Goal: Information Seeking & Learning: Learn about a topic

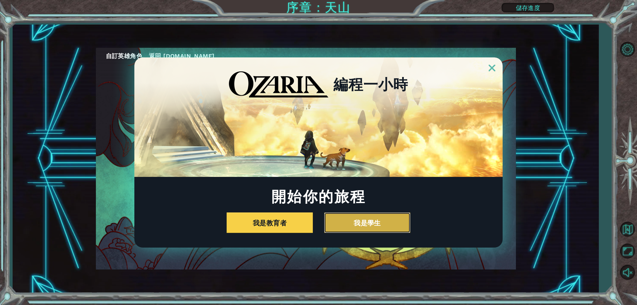
click at [367, 224] on button "我是學生" at bounding box center [367, 222] width 86 height 21
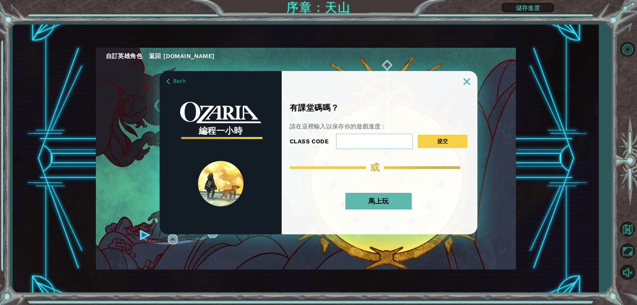
click at [388, 201] on button "馬上玩" at bounding box center [378, 201] width 66 height 17
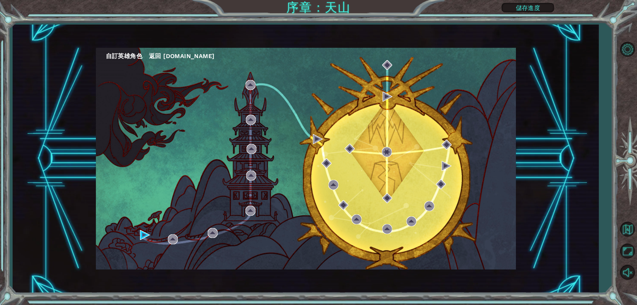
click at [128, 53] on button "自訂英雄角色" at bounding box center [124, 56] width 36 height 10
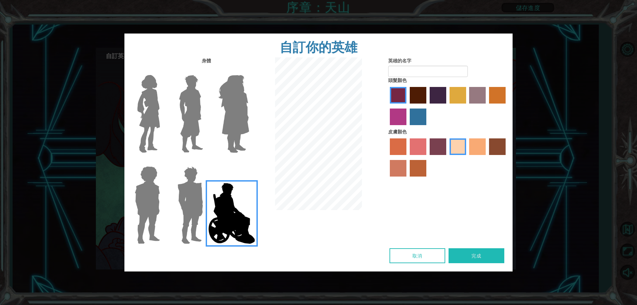
click at [249, 93] on img at bounding box center [234, 113] width 36 height 83
click at [249, 71] on input "Hero Amethyst" at bounding box center [249, 71] width 0 height 0
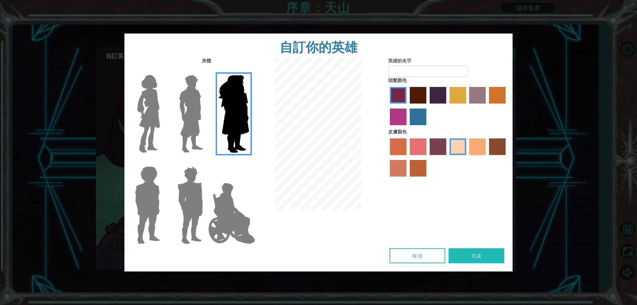
click at [194, 104] on img at bounding box center [191, 113] width 30 height 83
click at [206, 71] on input "Hero Lars" at bounding box center [206, 71] width 0 height 0
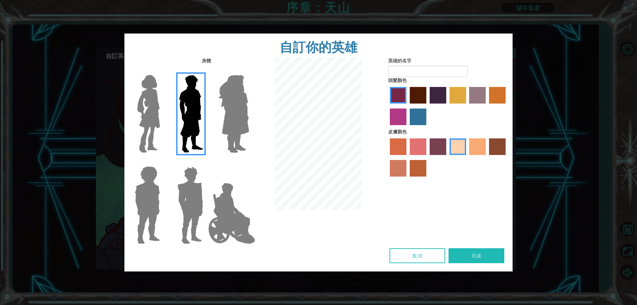
click at [165, 107] on div at bounding box center [145, 111] width 43 height 91
click at [154, 109] on img at bounding box center [149, 113] width 28 height 83
click at [163, 71] on input "Hero Connie" at bounding box center [163, 71] width 0 height 0
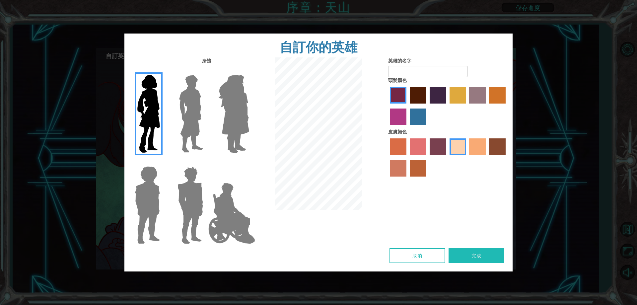
click at [156, 201] on img at bounding box center [147, 205] width 31 height 83
click at [163, 162] on input "Hero Steven" at bounding box center [163, 162] width 0 height 0
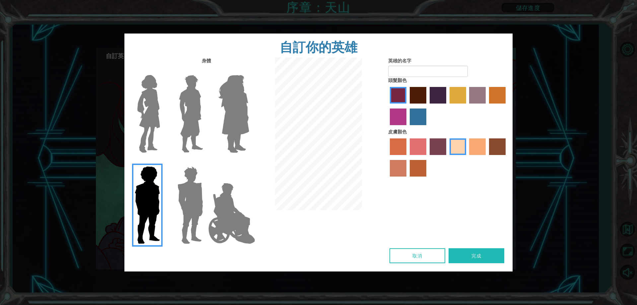
click at [187, 195] on img at bounding box center [190, 205] width 31 height 83
click at [206, 162] on input "Hero Garnet" at bounding box center [206, 162] width 0 height 0
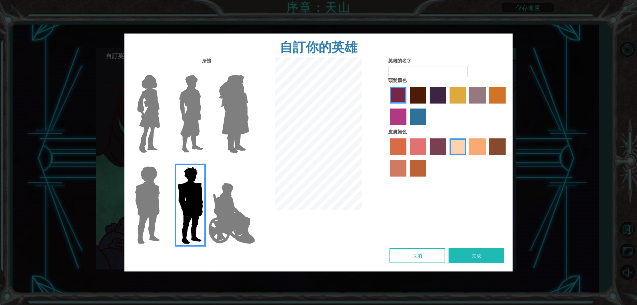
click at [417, 118] on label "lachmara hair color" at bounding box center [418, 116] width 17 height 17
click at [407, 127] on input "lachmara hair color" at bounding box center [407, 127] width 0 height 0
click at [417, 166] on label "smoke tree skin color" at bounding box center [418, 168] width 17 height 17
click at [407, 179] on input "smoke tree skin color" at bounding box center [407, 179] width 0 height 0
click at [502, 147] on label "karma skin color" at bounding box center [497, 146] width 17 height 17
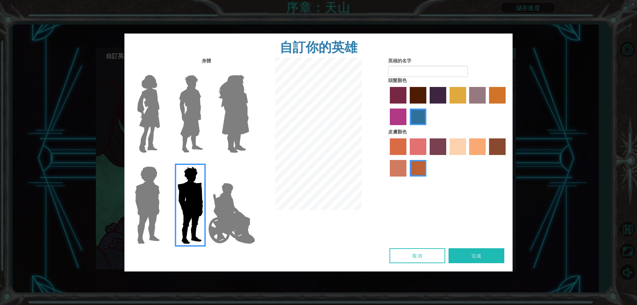
click at [487, 157] on input "karma skin color" at bounding box center [487, 157] width 0 height 0
click at [417, 100] on label "maroon hair color" at bounding box center [418, 95] width 17 height 17
click at [407, 106] on input "maroon hair color" at bounding box center [407, 106] width 0 height 0
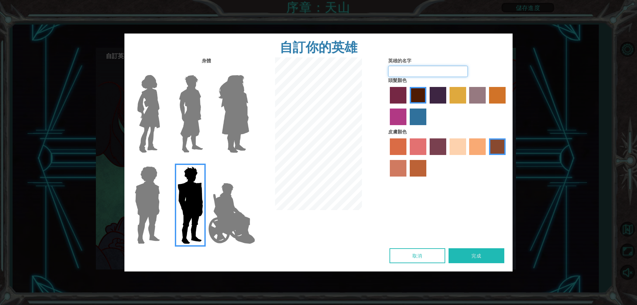
click at [414, 75] on input "英雄的名字" at bounding box center [428, 71] width 80 height 11
type input "boboboi"
click at [484, 259] on button "完成" at bounding box center [477, 255] width 56 height 15
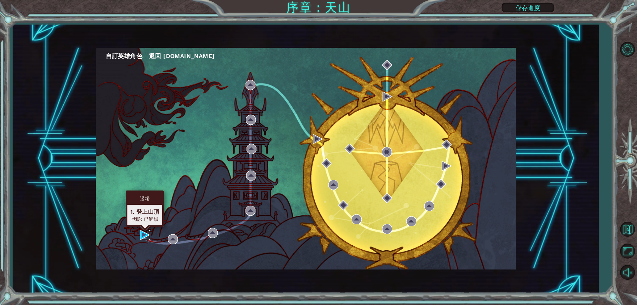
click at [142, 237] on img at bounding box center [145, 235] width 10 height 10
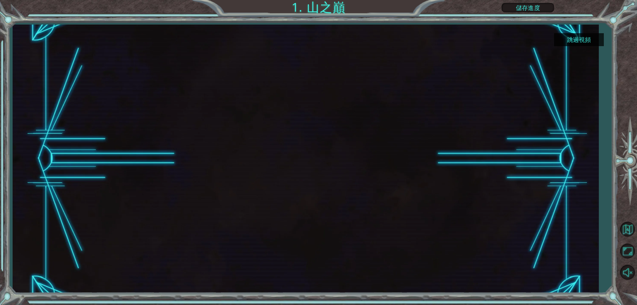
click at [582, 39] on button "跳過視頻" at bounding box center [579, 39] width 50 height 13
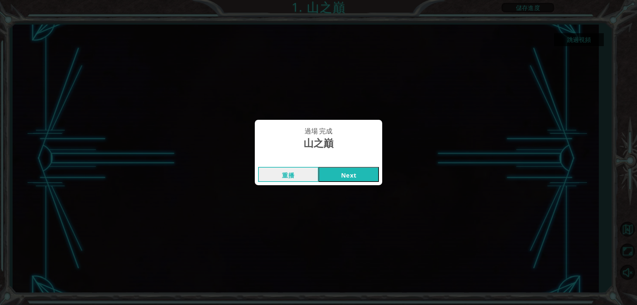
click at [356, 173] on button "Next" at bounding box center [349, 174] width 60 height 15
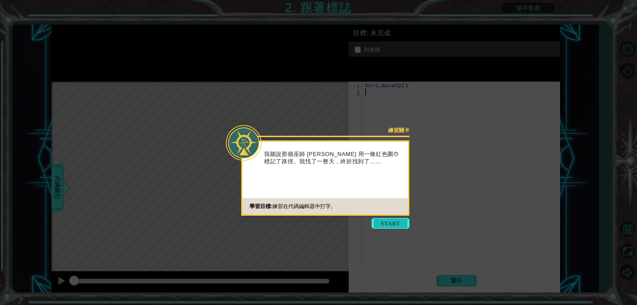
click at [387, 222] on button "Start" at bounding box center [391, 223] width 38 height 11
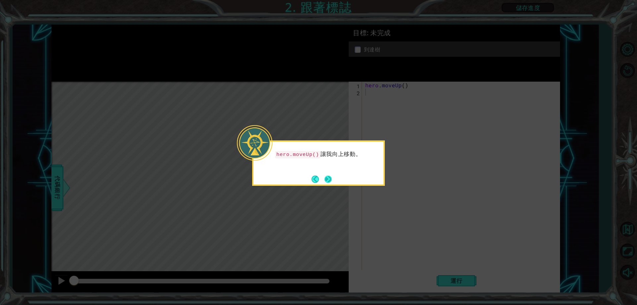
click at [329, 180] on button "Next" at bounding box center [327, 179] width 7 height 7
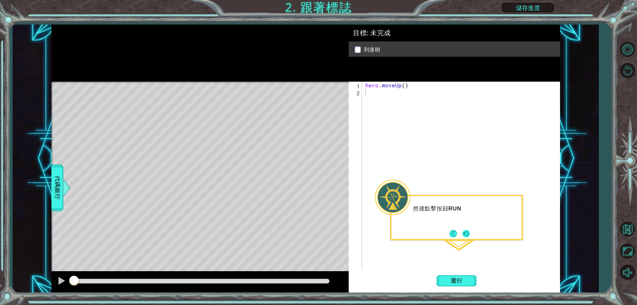
click at [466, 229] on button "Next" at bounding box center [466, 233] width 10 height 10
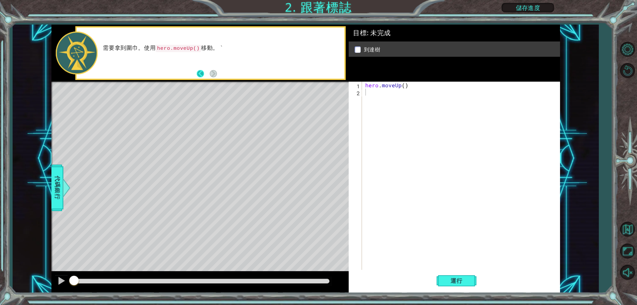
click at [200, 73] on button "Back" at bounding box center [203, 73] width 13 height 7
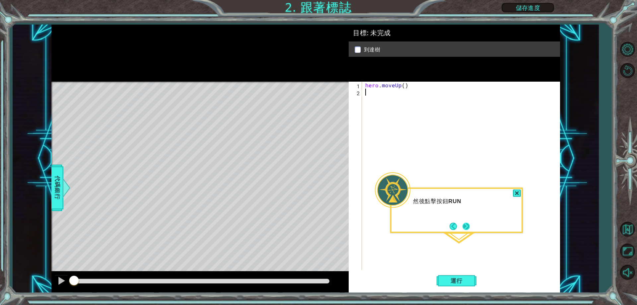
click at [466, 223] on button "Next" at bounding box center [466, 226] width 7 height 7
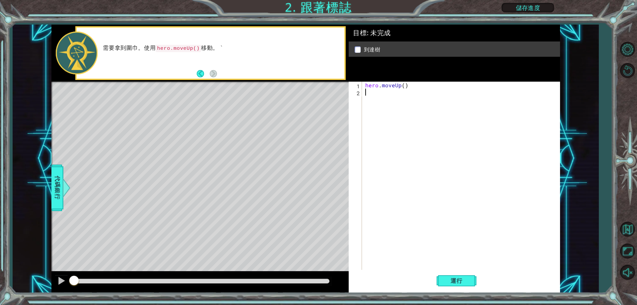
click at [447, 177] on div "hero . moveUp ( )" at bounding box center [462, 183] width 197 height 202
click at [389, 89] on div "hero . moveUp ( )" at bounding box center [462, 183] width 197 height 202
type textarea "he"
click at [401, 99] on div "he ro.moveUp 按 Enter" at bounding box center [423, 108] width 125 height 24
click at [364, 101] on div "1 2 3 4 5 hero . moveUp ( ) hero . moveUp ( ) ההההההההההההההההההההההההההההההההה…" at bounding box center [453, 176] width 209 height 188
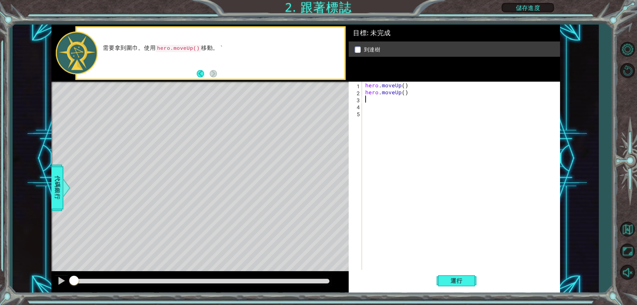
click at [369, 100] on div "hero . moveUp ( ) hero . moveUp ( )" at bounding box center [462, 183] width 197 height 202
click at [457, 278] on span "運行" at bounding box center [456, 280] width 25 height 7
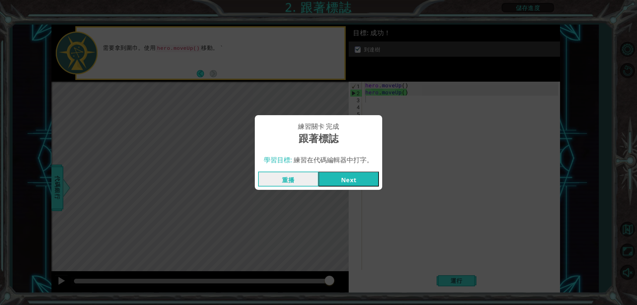
drag, startPoint x: 366, startPoint y: 208, endPoint x: 315, endPoint y: 206, distance: 51.4
click at [315, 206] on div "練習關卡 完成 跟著標誌 學習目標: 練習在代碼編輯器中打字。 重播 Next" at bounding box center [318, 152] width 637 height 305
click at [359, 177] on button "Next" at bounding box center [349, 179] width 60 height 15
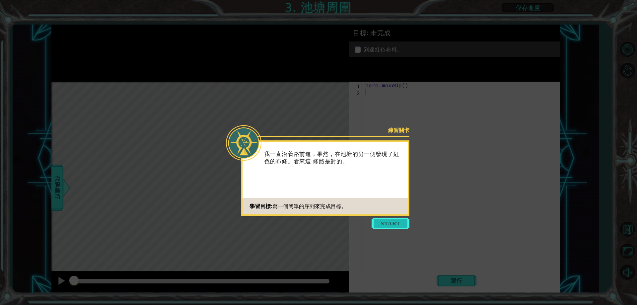
click at [392, 224] on button "Start" at bounding box center [391, 223] width 38 height 11
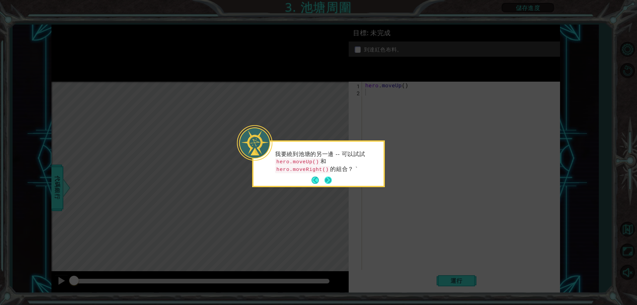
click at [327, 183] on button "Next" at bounding box center [327, 180] width 7 height 7
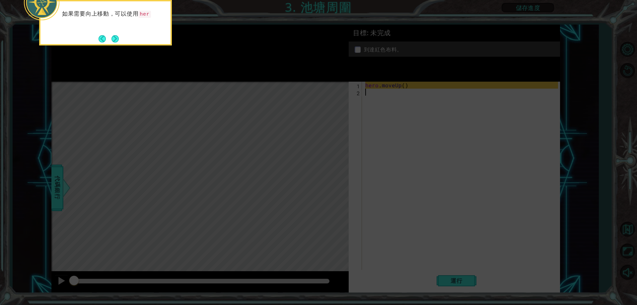
click at [328, 183] on icon at bounding box center [318, 45] width 637 height 519
click at [113, 35] on button "Next" at bounding box center [114, 38] width 7 height 7
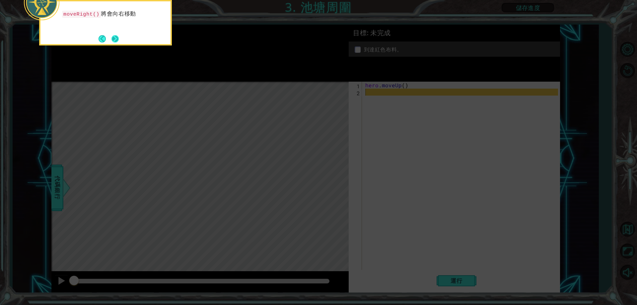
click at [117, 36] on button "Next" at bounding box center [114, 38] width 7 height 7
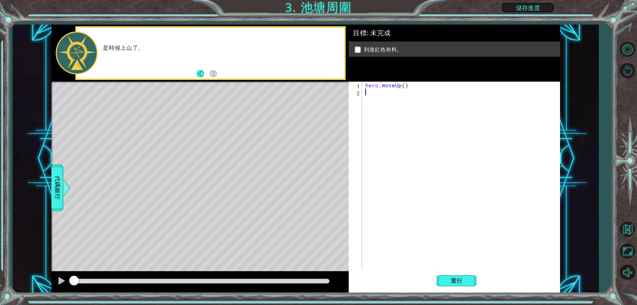
type textarea "h"
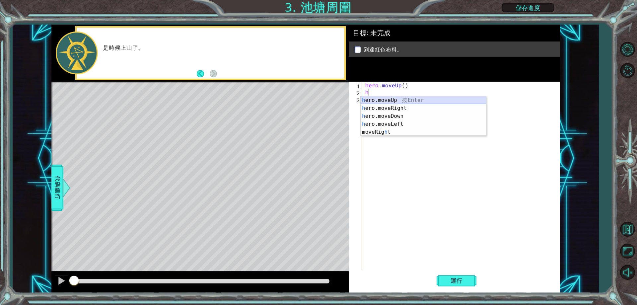
click at [388, 98] on div "h ero.moveUp 按 Enter h ero.moveRight 按 Enter h ero.moveDown 按 Enter h ero.moveL…" at bounding box center [423, 124] width 125 height 56
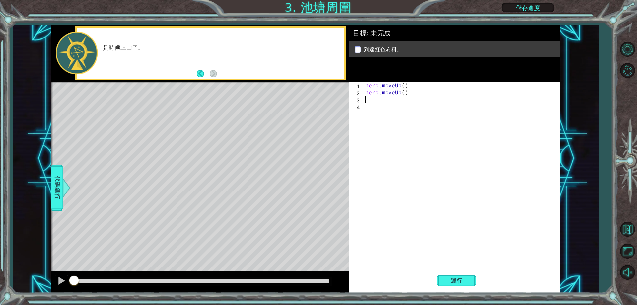
type textarea "h"
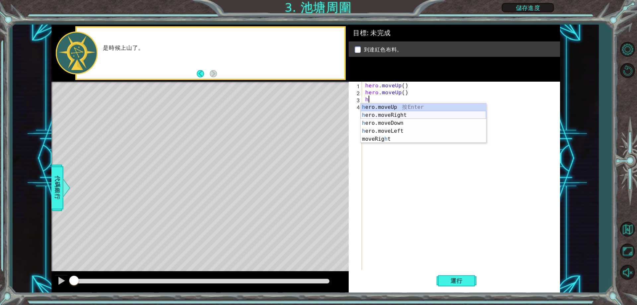
click at [382, 114] on div "h ero.moveUp 按 Enter h ero.moveRight 按 Enter h ero.moveDown 按 Enter h ero.moveL…" at bounding box center [423, 131] width 125 height 56
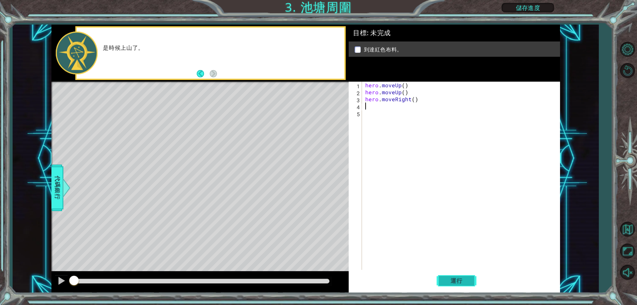
click at [465, 274] on button "運行" at bounding box center [457, 280] width 40 height 21
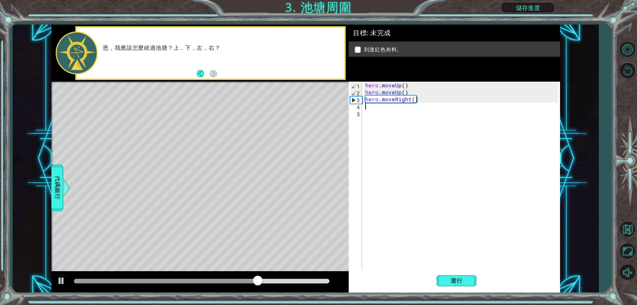
type textarea "h"
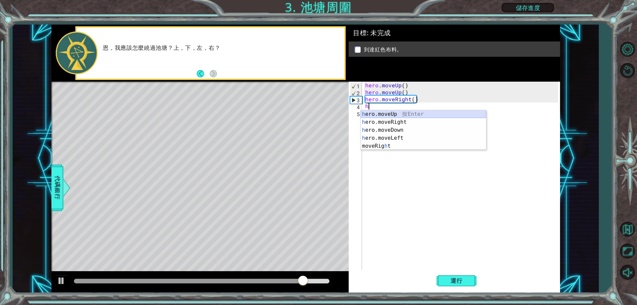
click at [398, 115] on div "h ero.moveUp 按 Enter h ero.moveRight 按 Enter h ero.moveDown 按 Enter h ero.moveL…" at bounding box center [423, 138] width 125 height 56
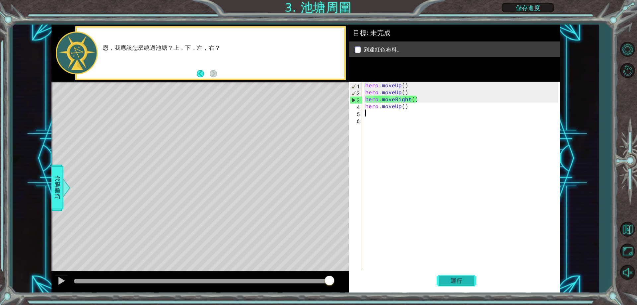
click at [469, 279] on button "運行" at bounding box center [457, 280] width 40 height 21
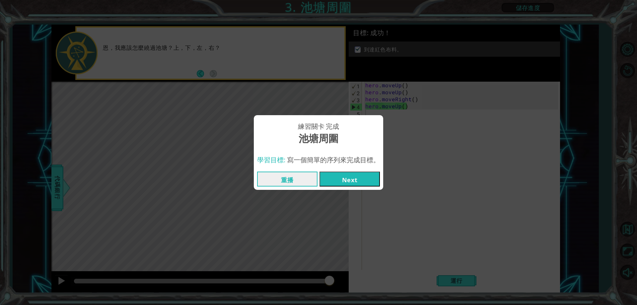
click at [351, 172] on button "Next" at bounding box center [350, 179] width 60 height 15
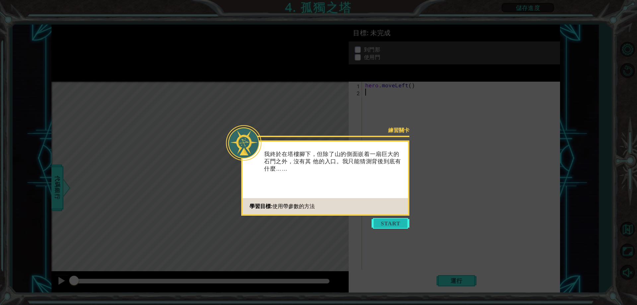
click at [391, 219] on button "Start" at bounding box center [391, 223] width 38 height 11
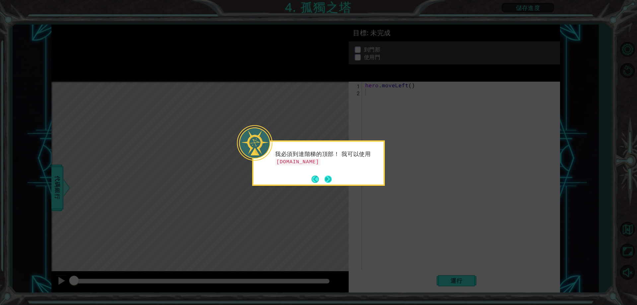
click at [328, 182] on button "Next" at bounding box center [328, 179] width 9 height 9
click at [328, 182] on button "Next" at bounding box center [327, 179] width 7 height 7
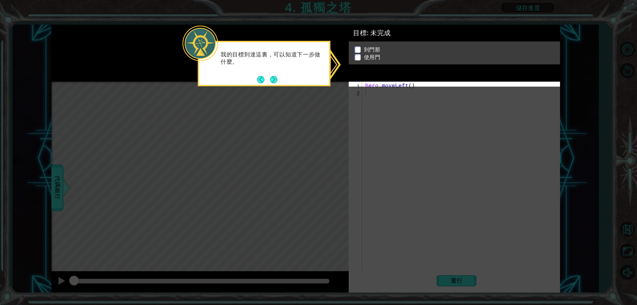
click at [357, 56] on ul "到門那 使用門" at bounding box center [454, 54] width 203 height 15
click at [273, 78] on button "Next" at bounding box center [273, 79] width 7 height 7
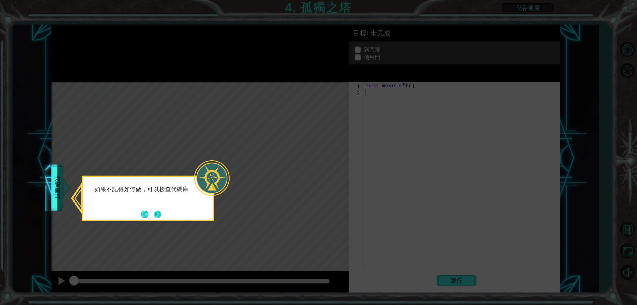
click at [156, 212] on button "Next" at bounding box center [158, 214] width 10 height 10
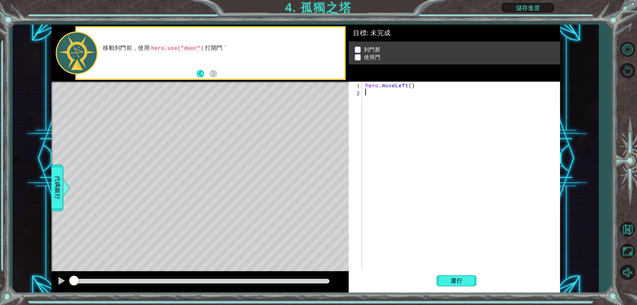
click at [376, 95] on div "hero . moveLeft ( )" at bounding box center [462, 183] width 197 height 202
type textarea "h"
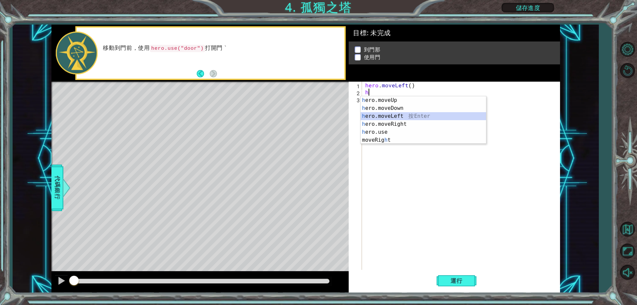
click at [389, 115] on div "h ero.moveUp 按 Enter h ero.moveDown 按 Enter h ero.moveLeft 按 Enter h ero.moveRi…" at bounding box center [423, 128] width 125 height 64
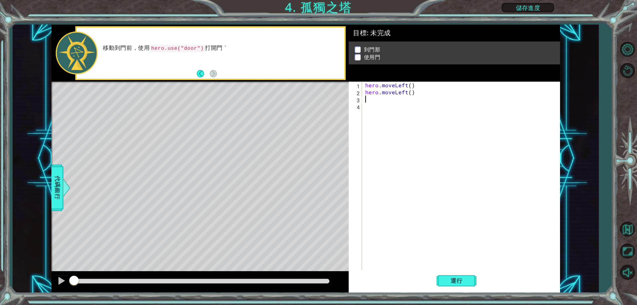
type textarea "h"
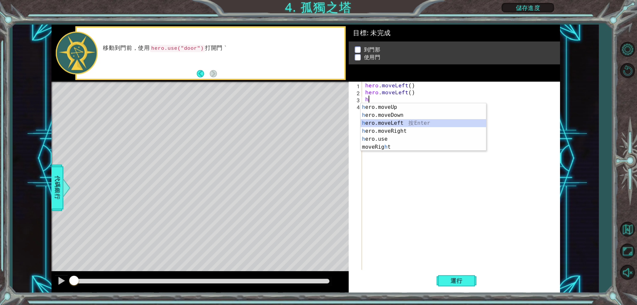
click at [386, 121] on div "h ero.moveUp 按 Enter h ero.moveDown 按 Enter h ero.moveLeft 按 Enter h ero.moveRi…" at bounding box center [423, 135] width 125 height 64
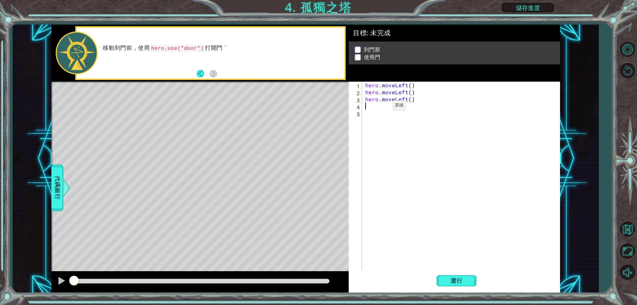
type textarea "h"
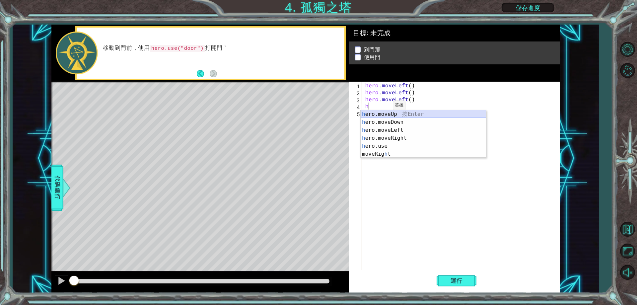
click at [382, 113] on div "h ero.moveUp 按 Enter h ero.moveDown 按 Enter h ero.moveLeft 按 Enter h ero.moveRi…" at bounding box center [423, 142] width 125 height 64
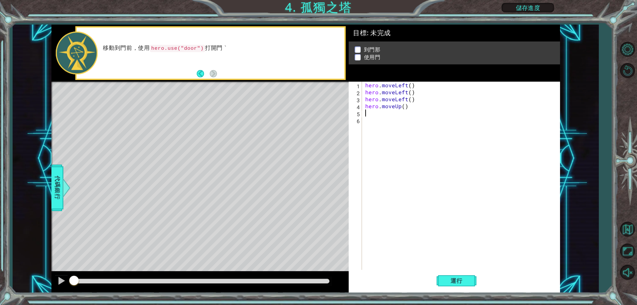
type textarea "h"
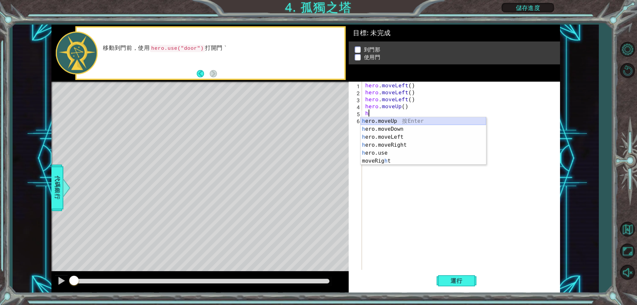
click at [378, 122] on div "h ero.moveUp 按 Enter h ero.moveDown 按 Enter h ero.moveLeft 按 Enter h ero.moveRi…" at bounding box center [423, 149] width 125 height 64
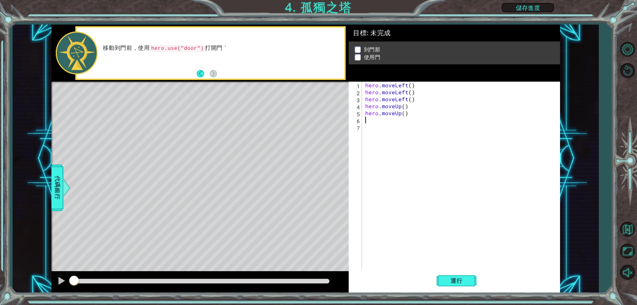
type textarea "h"
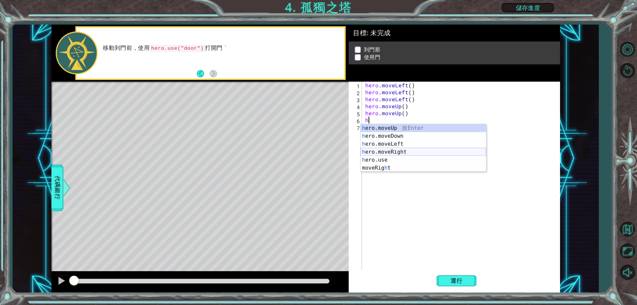
click at [396, 149] on div "h ero.moveUp 按 Enter h ero.moveDown 按 Enter h ero.moveLeft 按 Enter h ero.moveRi…" at bounding box center [423, 156] width 125 height 64
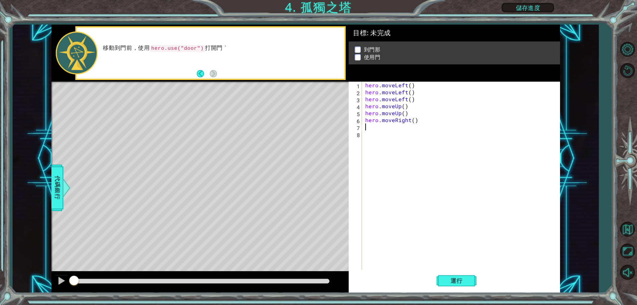
type textarea "h"
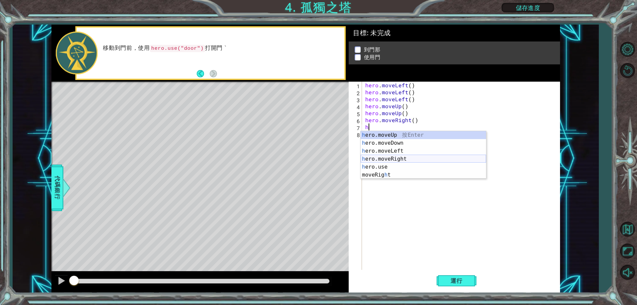
click at [391, 161] on div "h ero.moveUp 按 Enter h ero.moveDown 按 Enter h ero.moveLeft 按 Enter h ero.moveRi…" at bounding box center [423, 163] width 125 height 64
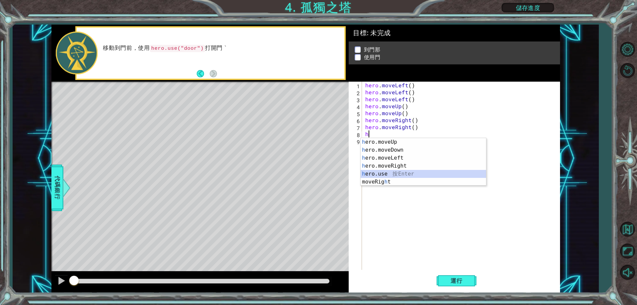
click at [393, 173] on div "h ero.moveUp 按 Enter h ero.moveDown 按 Enter h ero.moveLeft 按 Enter h ero.moveRi…" at bounding box center [423, 170] width 125 height 64
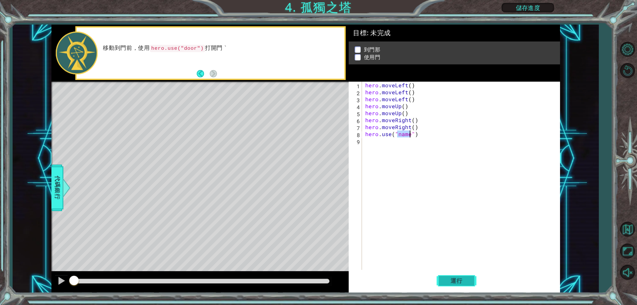
click at [447, 279] on span "運行" at bounding box center [456, 280] width 25 height 7
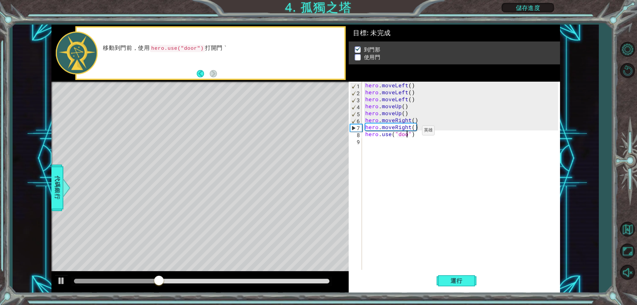
scroll to position [0, 3]
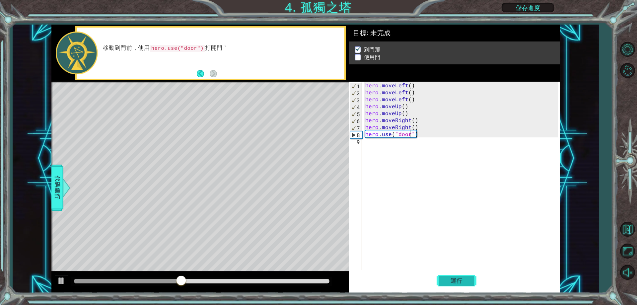
type textarea "hero.use("door")"
click at [456, 283] on span "運行" at bounding box center [456, 280] width 25 height 7
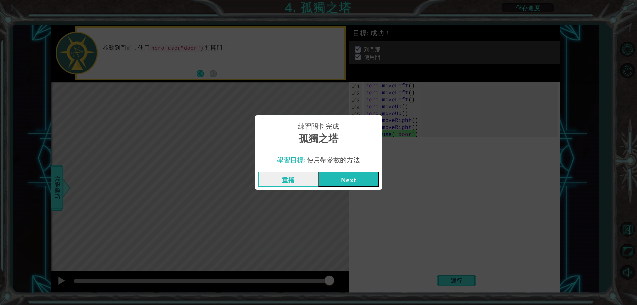
click at [334, 181] on button "Next" at bounding box center [349, 179] width 60 height 15
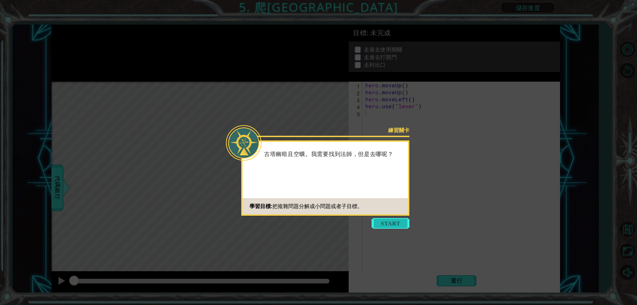
click at [400, 221] on button "Start" at bounding box center [391, 223] width 38 height 11
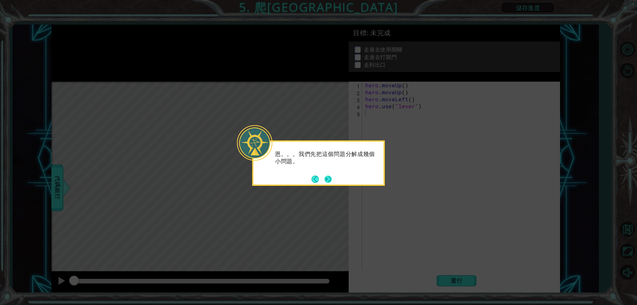
click at [323, 178] on button "Next" at bounding box center [328, 179] width 10 height 10
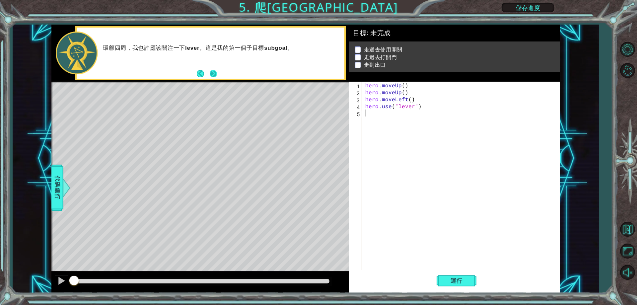
click at [211, 77] on button "Next" at bounding box center [213, 73] width 7 height 7
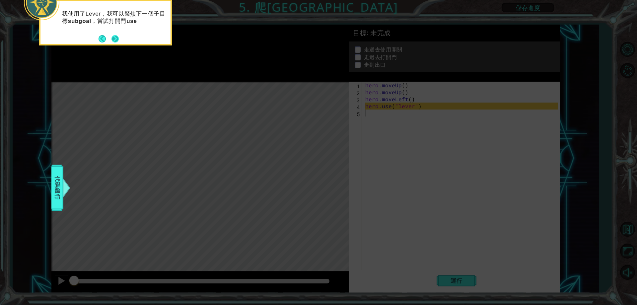
click at [114, 37] on button "Next" at bounding box center [114, 38] width 7 height 7
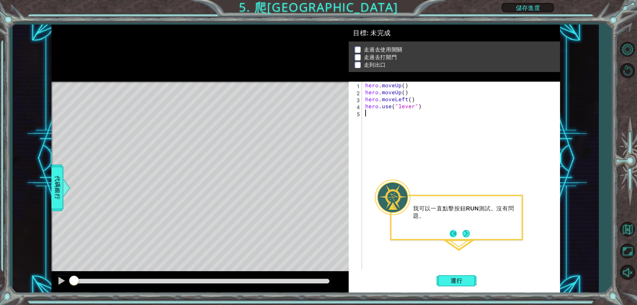
click at [461, 233] on button "Back" at bounding box center [456, 233] width 13 height 7
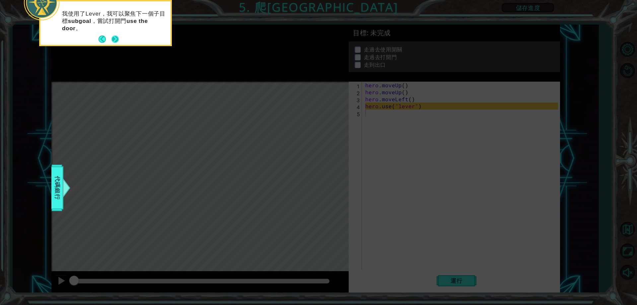
click at [115, 38] on button "Next" at bounding box center [114, 39] width 7 height 7
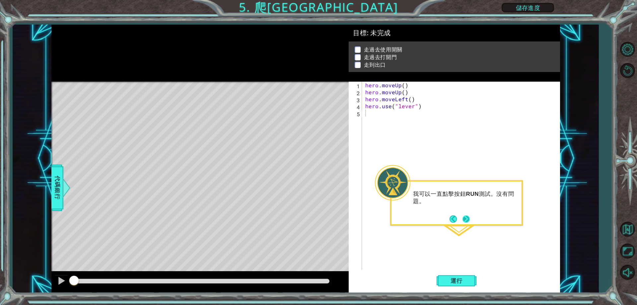
click at [465, 221] on button "Next" at bounding box center [467, 219] width 8 height 8
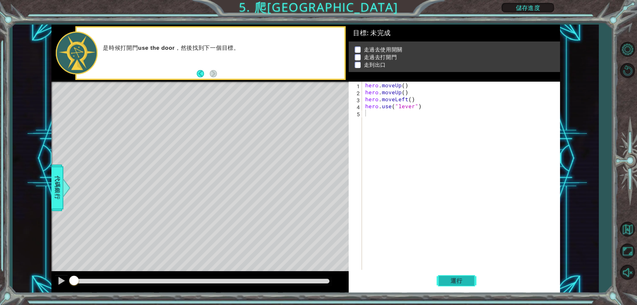
click at [451, 277] on button "運行" at bounding box center [457, 280] width 40 height 21
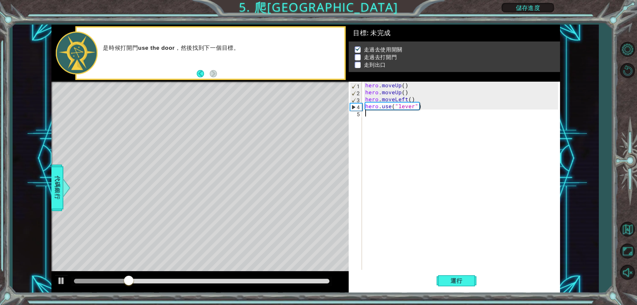
type textarea "h"
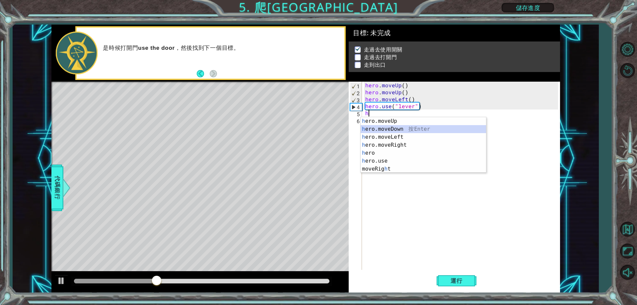
click at [402, 126] on div "h ero.moveUp 按 Enter h ero.moveDown 按 Enter h ero.moveLeft 按 Enter h ero.moveRi…" at bounding box center [423, 153] width 125 height 72
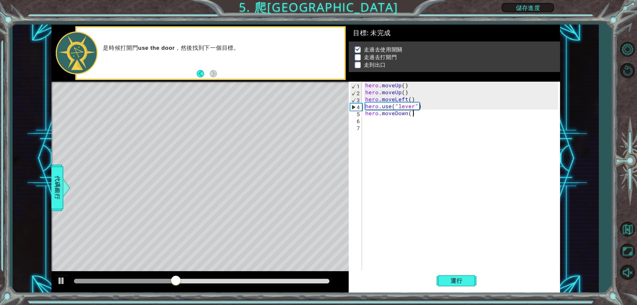
click at [416, 114] on div "hero . moveUp ( ) hero . moveUp ( ) hero . moveLeft ( ) hero . use ( "lever" ) …" at bounding box center [462, 183] width 197 height 202
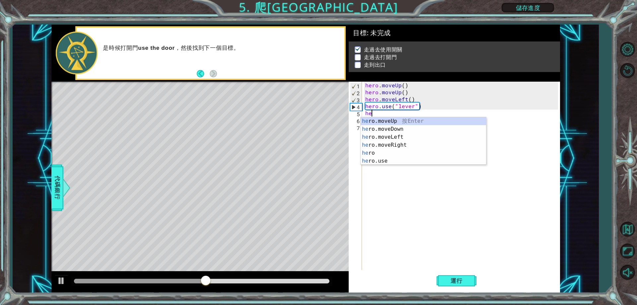
type textarea "h"
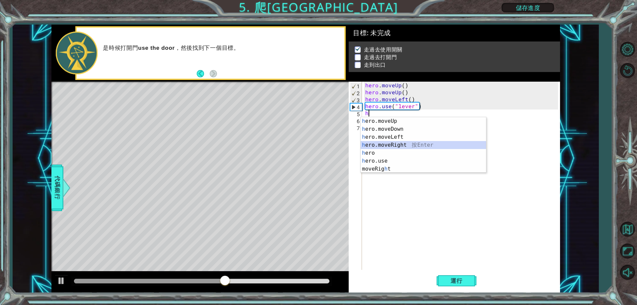
click at [422, 144] on div "h ero.moveUp 按 Enter h ero.moveDown 按 Enter h ero.moveLeft 按 Enter h ero.moveRi…" at bounding box center [423, 153] width 125 height 72
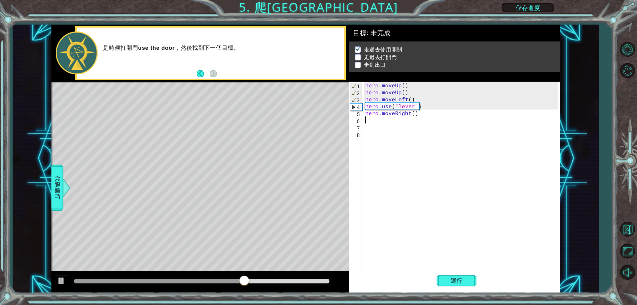
type textarea "h"
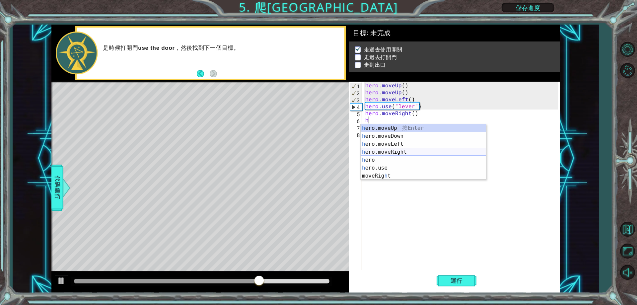
click at [392, 152] on div "h ero.moveUp 按 Enter h ero.moveDown 按 Enter h ero.moveLeft 按 Enter h ero.moveRi…" at bounding box center [423, 160] width 125 height 72
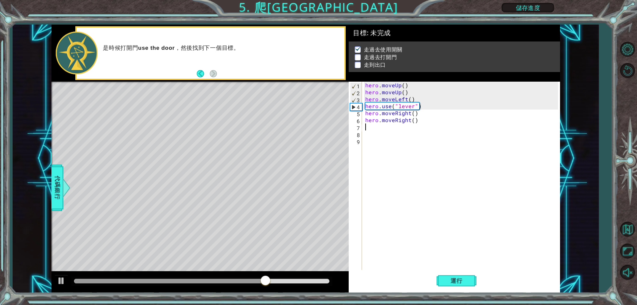
type textarea "h"
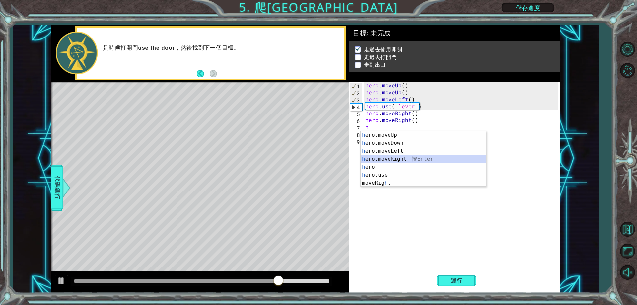
click at [398, 158] on div "h ero.moveUp 按 Enter h ero.moveDown 按 Enter h ero.moveLeft 按 Enter h ero.moveRi…" at bounding box center [423, 167] width 125 height 72
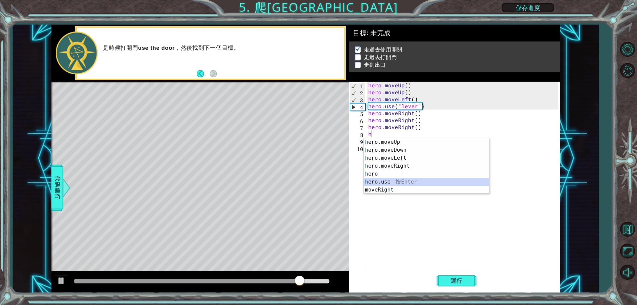
click at [390, 184] on div "h ero.moveUp 按 Enter h ero.moveDown 按 Enter h ero.moveLeft 按 Enter h ero.moveRi…" at bounding box center [426, 174] width 125 height 72
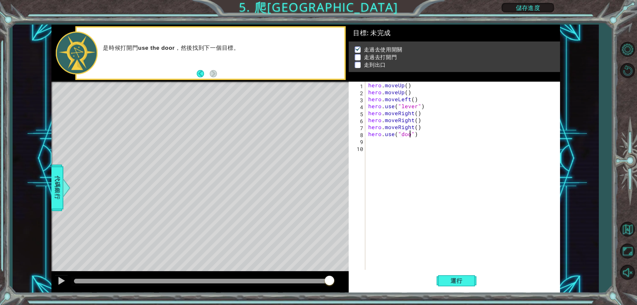
type textarea "hero.use("door")"
click at [381, 142] on div "hero . moveUp ( ) hero . moveUp ( ) hero . moveLeft ( ) hero . use ( "lever" ) …" at bounding box center [464, 183] width 194 height 202
type textarea "h"
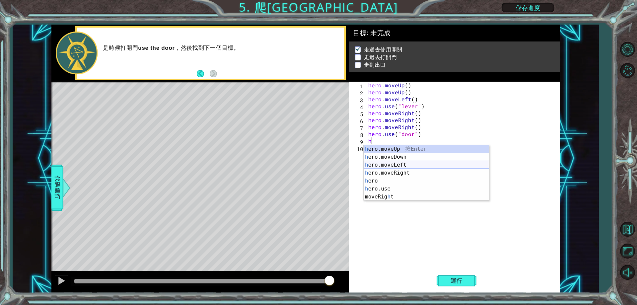
click at [401, 165] on div "h ero.moveUp 按 Enter h ero.moveDown 按 Enter h ero.moveLeft 按 Enter h ero.moveRi…" at bounding box center [426, 181] width 125 height 72
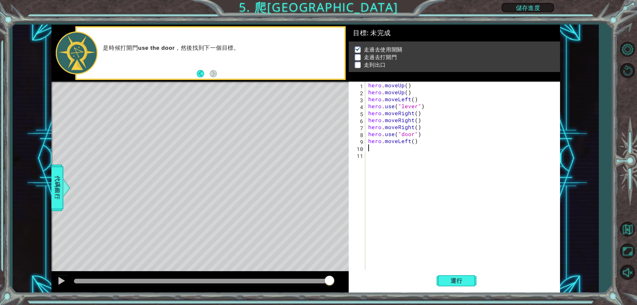
type textarea "h"
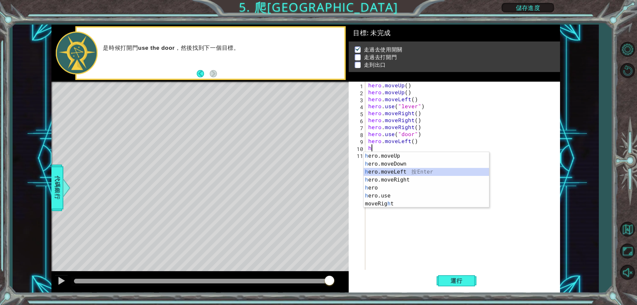
click at [401, 172] on div "h ero.moveUp 按 Enter h ero.moveDown 按 Enter h ero.moveLeft 按 Enter h ero.moveRi…" at bounding box center [426, 188] width 125 height 72
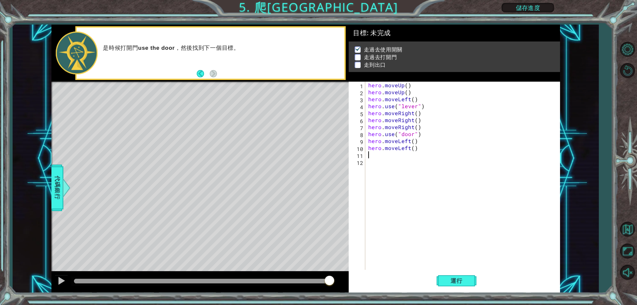
type textarea "h"
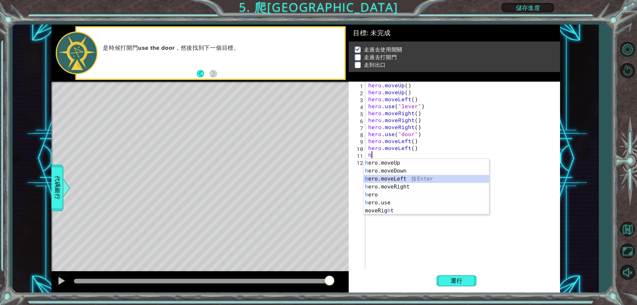
click at [403, 177] on div "h ero.moveUp 按 Enter h ero.moveDown 按 Enter h ero.moveLeft 按 Enter h ero.moveRi…" at bounding box center [426, 195] width 125 height 72
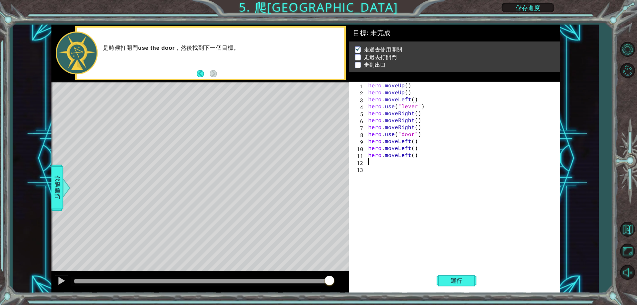
type textarea "h"
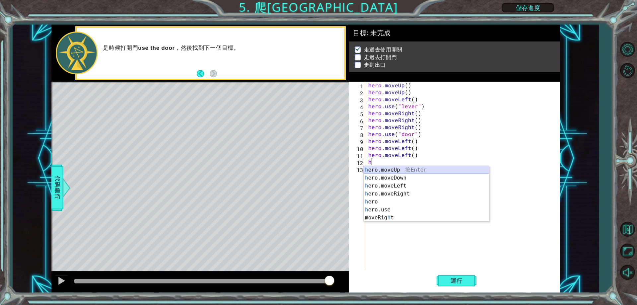
click at [399, 170] on div "h ero.moveUp 按 Enter h ero.moveDown 按 Enter h ero.moveLeft 按 Enter h ero.moveRi…" at bounding box center [426, 202] width 125 height 72
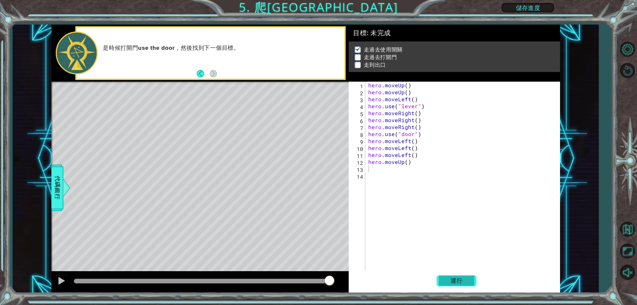
click at [460, 277] on button "運行" at bounding box center [457, 280] width 40 height 21
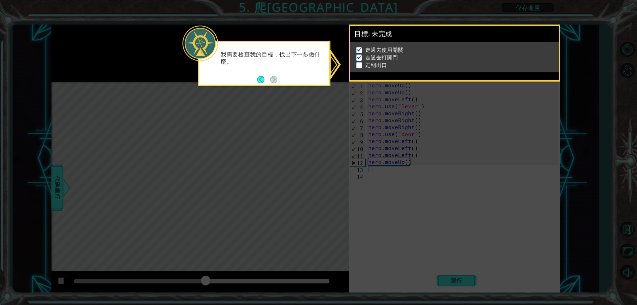
click at [463, 194] on icon at bounding box center [318, 152] width 637 height 305
drag, startPoint x: 501, startPoint y: 215, endPoint x: 380, endPoint y: 143, distance: 141.0
click at [501, 215] on icon at bounding box center [318, 152] width 637 height 305
click at [258, 77] on button "Back" at bounding box center [263, 79] width 13 height 7
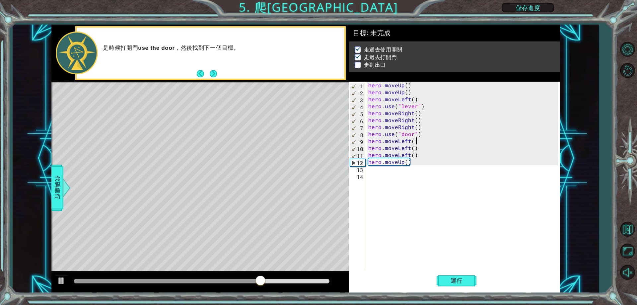
click at [420, 143] on div "hero . moveUp ( ) hero . moveUp ( ) hero . moveLeft ( ) hero . use ( "lever" ) …" at bounding box center [464, 183] width 194 height 202
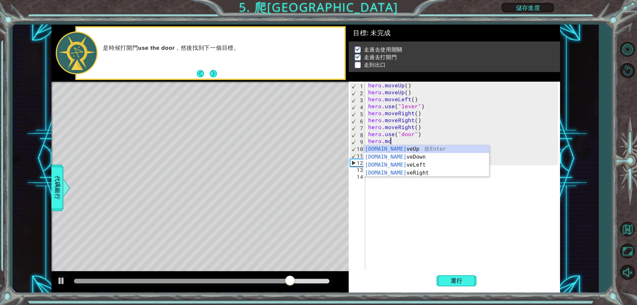
type textarea "hero.m"
click at [438, 150] on div "hero.m oveUp 按 Enter hero.m oveDown 按 Enter hero.m oveLeft 按 Enter hero.m oveRi…" at bounding box center [426, 169] width 125 height 48
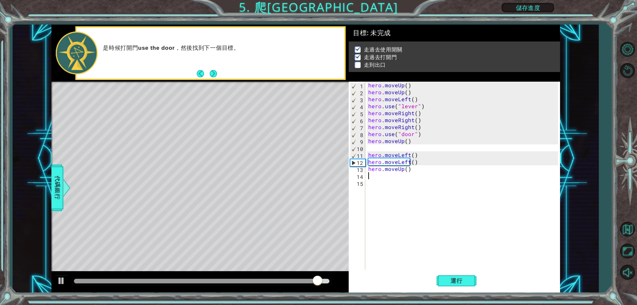
click at [382, 176] on div "hero . moveUp ( ) hero . moveUp ( ) hero . moveLeft ( ) hero . use ( "lever" ) …" at bounding box center [464, 183] width 194 height 202
click at [413, 169] on div "hero . moveUp ( ) hero . moveUp ( ) hero . moveLeft ( ) hero . use ( "lever" ) …" at bounding box center [464, 183] width 194 height 202
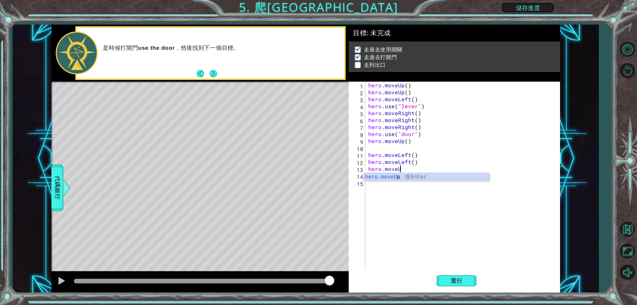
type textarea "hero.move"
click at [400, 194] on div "hero.move Up 按 Enter hero.move Down 按 Enter hero.move Left 按 Enter hero.move Ri…" at bounding box center [426, 197] width 125 height 48
type textarea "h"
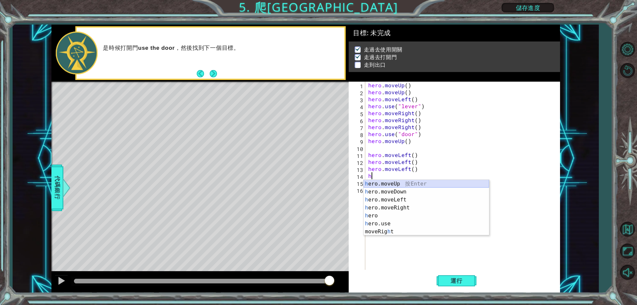
click at [398, 184] on div "h ero.moveUp 按 Enter h ero.moveDown 按 Enter h ero.moveLeft 按 Enter h ero.moveRi…" at bounding box center [426, 216] width 125 height 72
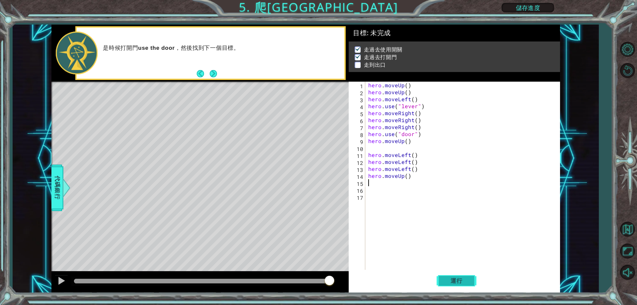
click at [469, 279] on button "運行" at bounding box center [457, 280] width 40 height 21
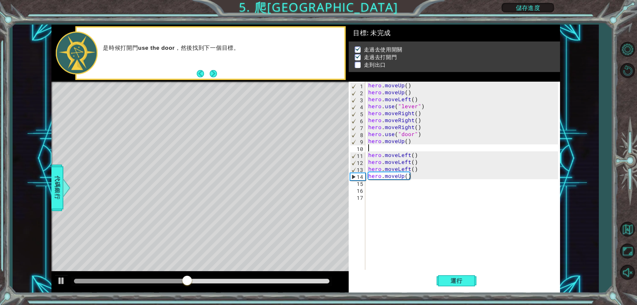
click at [375, 148] on div "hero . moveUp ( ) hero . moveUp ( ) hero . moveLeft ( ) hero . use ( "lever" ) …" at bounding box center [464, 183] width 194 height 202
type textarea "h"
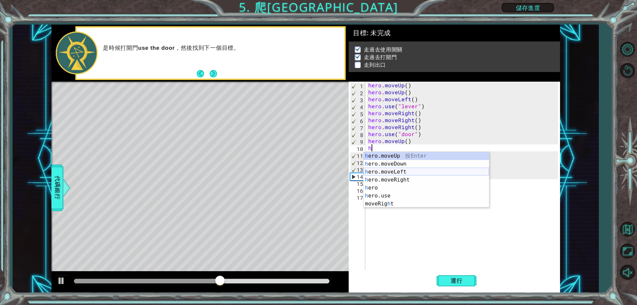
click at [394, 175] on div "h ero.moveUp 按 Enter h ero.moveDown 按 Enter h ero.moveLeft 按 Enter h ero.moveRi…" at bounding box center [426, 188] width 125 height 72
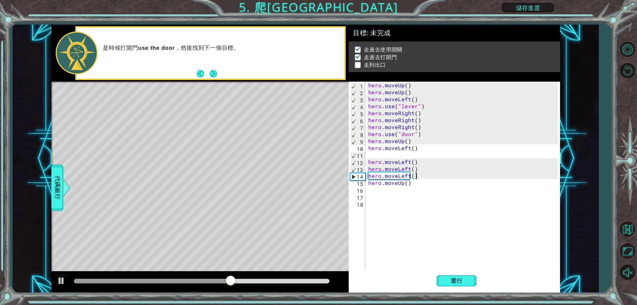
click at [422, 178] on div "hero . moveUp ( ) hero . moveUp ( ) hero . moveLeft ( ) hero . use ( "lever" ) …" at bounding box center [464, 183] width 194 height 202
type textarea "hero.move"
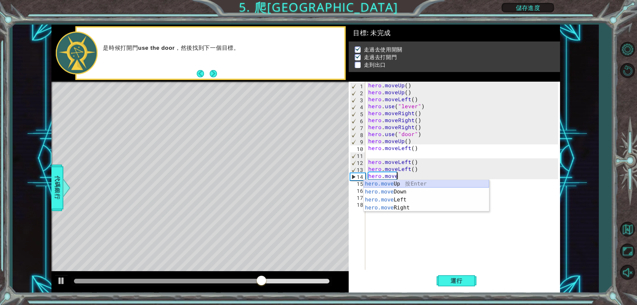
click at [441, 187] on div "hero.move Up 按 Enter hero.move Down 按 Enter hero.move Left 按 Enter hero.move Ri…" at bounding box center [426, 204] width 125 height 48
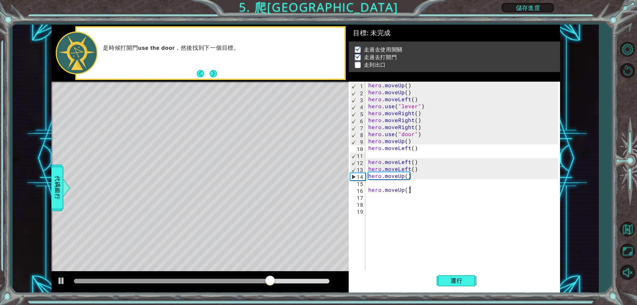
click at [425, 189] on div "hero . moveUp ( ) hero . moveUp ( ) hero . moveLeft ( ) hero . use ( "lever" ) …" at bounding box center [464, 183] width 194 height 202
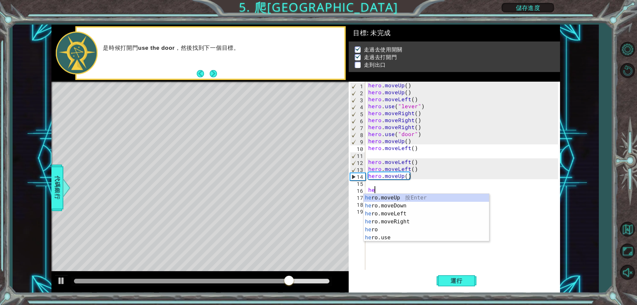
type textarea "h"
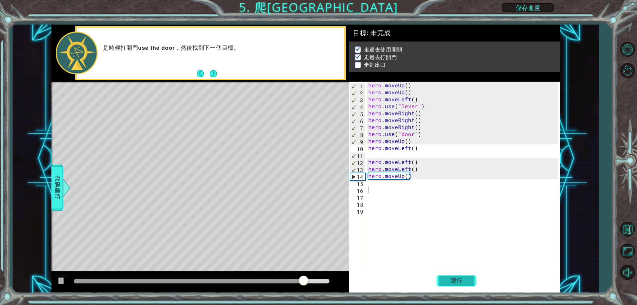
click at [469, 278] on span "運行" at bounding box center [456, 280] width 25 height 7
click at [405, 156] on div "hero . moveUp ( ) hero . moveUp ( ) hero . moveLeft ( ) hero . use ( "lever" ) …" at bounding box center [464, 183] width 194 height 202
click at [422, 147] on div "hero . moveUp ( ) hero . moveUp ( ) hero . moveLeft ( ) hero . use ( "lever" ) …" at bounding box center [464, 183] width 194 height 202
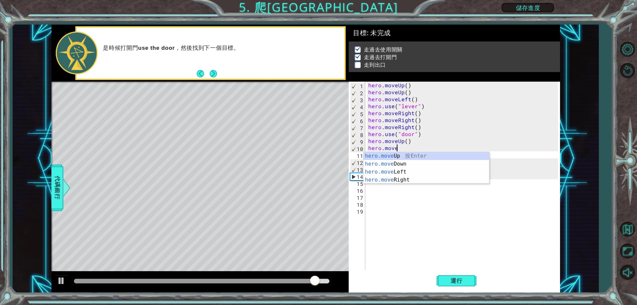
type textarea "hero.mov"
click at [411, 155] on div "hero.mov eUp 按 Enter hero.mov eDown 按 Enter hero.mov eLeft 按 Enter hero.mov eRi…" at bounding box center [426, 176] width 125 height 48
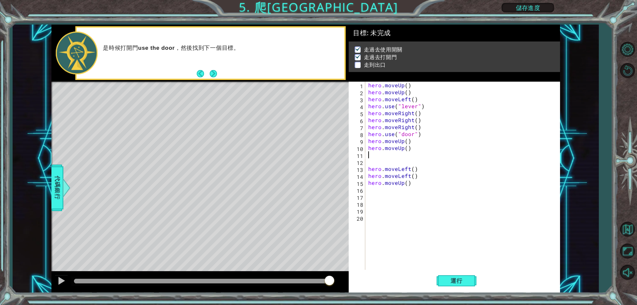
click at [411, 155] on div "hero . moveUp ( ) hero . moveUp ( ) hero . moveLeft ( ) hero . use ( "lever" ) …" at bounding box center [464, 183] width 194 height 202
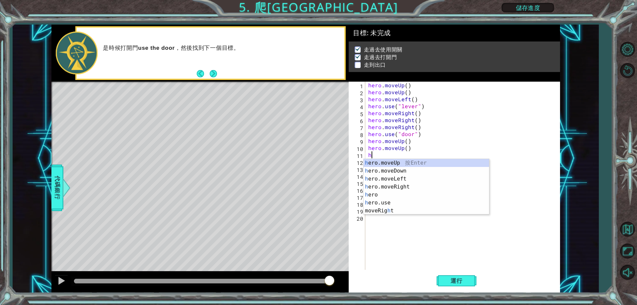
type textarea "h"
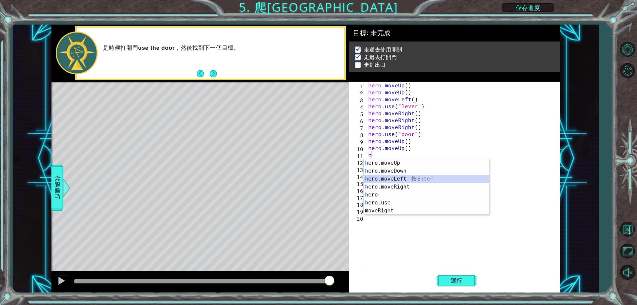
click at [400, 177] on div "h ero.moveUp 按 Enter h ero.moveDown 按 Enter h ero.moveLeft 按 Enter h ero.moveRi…" at bounding box center [426, 195] width 125 height 72
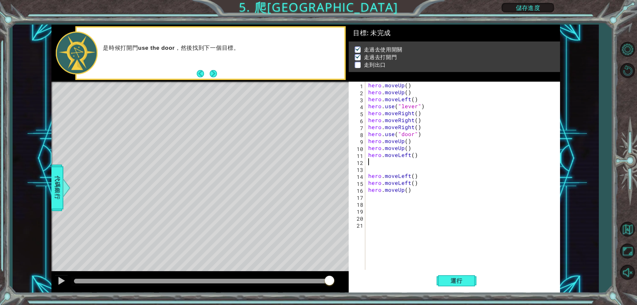
click at [427, 179] on div "hero . moveUp ( ) hero . moveUp ( ) hero . moveLeft ( ) hero . use ( "lever" ) …" at bounding box center [464, 183] width 194 height 202
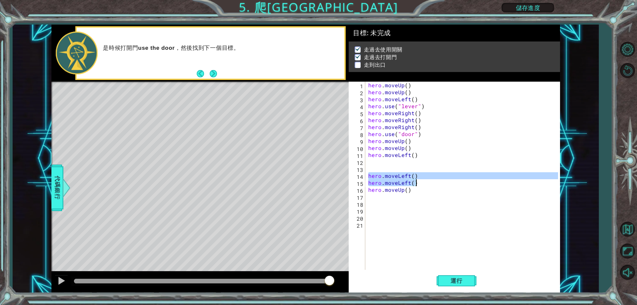
drag, startPoint x: 369, startPoint y: 175, endPoint x: 419, endPoint y: 178, distance: 49.9
click at [420, 179] on div "hero . moveUp ( ) hero . moveUp ( ) hero . moveLeft ( ) hero . use ( "lever" ) …" at bounding box center [464, 183] width 194 height 202
type textarea "hero.moveLeft() hero.moveLeft()"
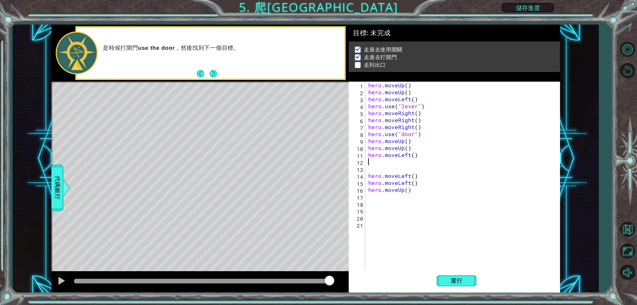
click at [370, 164] on div "hero . moveUp ( ) hero . moveUp ( ) hero . moveLeft ( ) hero . use ( "lever" ) …" at bounding box center [464, 183] width 194 height 202
paste textarea "hero.moveLeft()"
click at [417, 185] on div "hero . moveUp ( ) hero . moveUp ( ) hero . moveLeft ( ) hero . use ( "lever" ) …" at bounding box center [464, 183] width 194 height 202
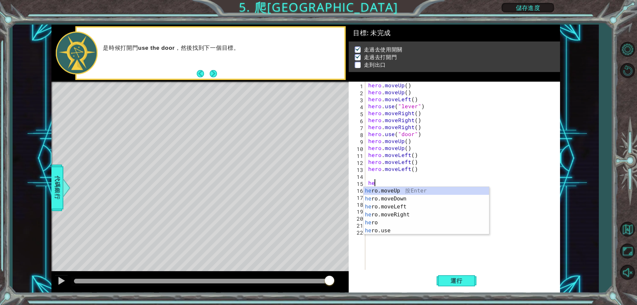
type textarea "h"
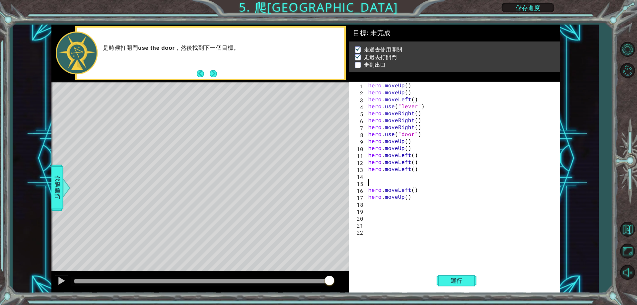
click at [423, 189] on div "hero . moveUp ( ) hero . moveUp ( ) hero . moveLeft ( ) hero . use ( "lever" ) …" at bounding box center [464, 183] width 194 height 202
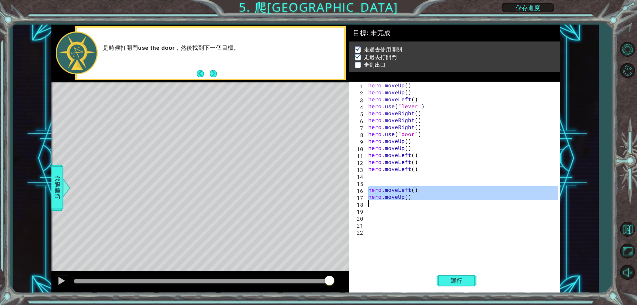
drag, startPoint x: 368, startPoint y: 189, endPoint x: 413, endPoint y: 201, distance: 46.8
click at [413, 201] on div "hero . moveUp ( ) hero . moveUp ( ) hero . moveLeft ( ) hero . use ( "lever" ) …" at bounding box center [464, 183] width 194 height 202
type textarea "hero.moveUp()"
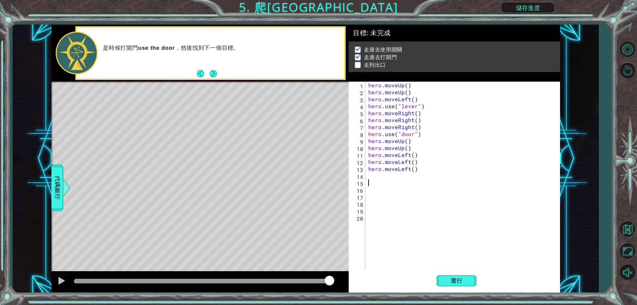
click at [377, 182] on div "hero . moveUp ( ) hero . moveUp ( ) hero . moveLeft ( ) hero . use ( "lever" ) …" at bounding box center [464, 183] width 194 height 202
click at [377, 180] on div "hero . moveUp ( ) hero . moveUp ( ) hero . moveLeft ( ) hero . use ( "lever" ) …" at bounding box center [464, 183] width 194 height 202
click at [374, 175] on div "hero . moveUp ( ) hero . moveUp ( ) hero . moveLeft ( ) hero . use ( "lever" ) …" at bounding box center [464, 183] width 194 height 202
type textarea "h"
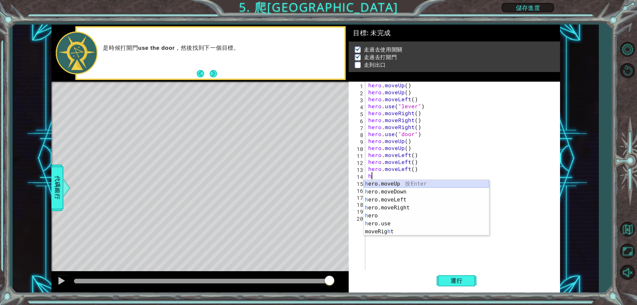
click at [395, 183] on div "h ero.moveUp 按 Enter h ero.moveDown 按 Enter h ero.moveLeft 按 Enter h ero.moveRi…" at bounding box center [426, 216] width 125 height 72
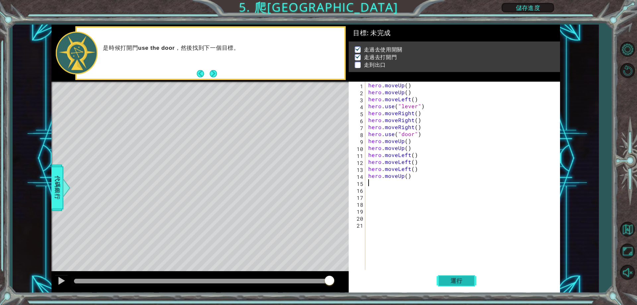
click at [457, 281] on span "運行" at bounding box center [456, 280] width 25 height 7
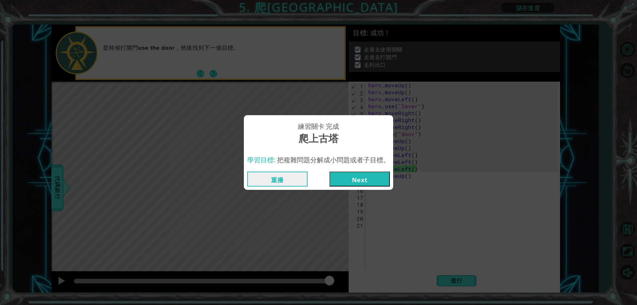
click at [372, 175] on button "Next" at bounding box center [359, 179] width 60 height 15
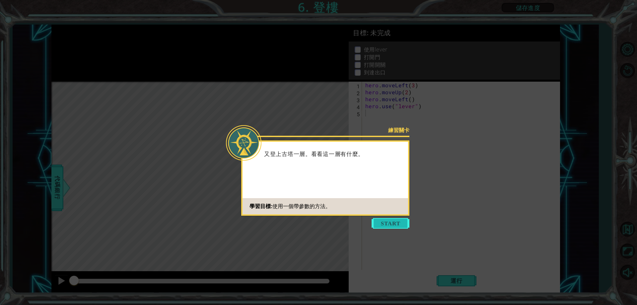
click at [395, 227] on button "Start" at bounding box center [391, 223] width 38 height 11
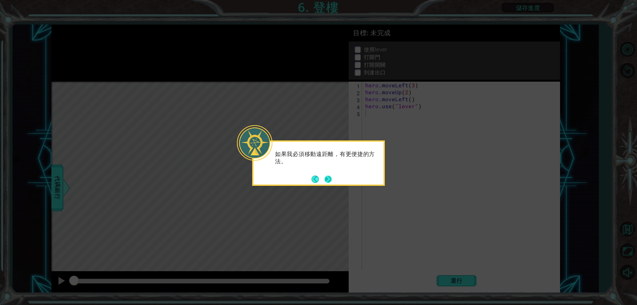
click at [327, 178] on button "Next" at bounding box center [327, 179] width 7 height 7
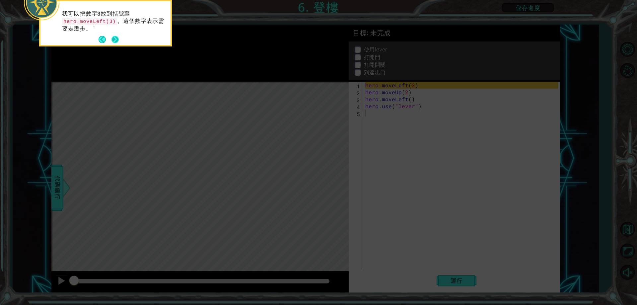
click at [114, 36] on button "Next" at bounding box center [114, 39] width 7 height 7
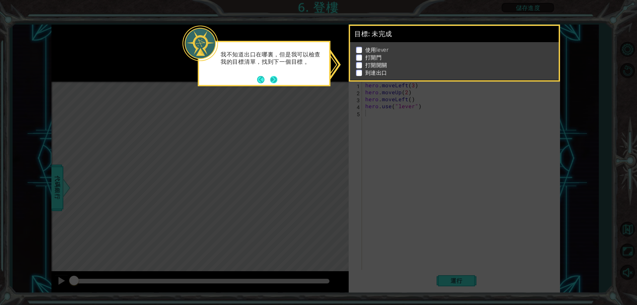
click at [273, 80] on button "Next" at bounding box center [273, 79] width 7 height 7
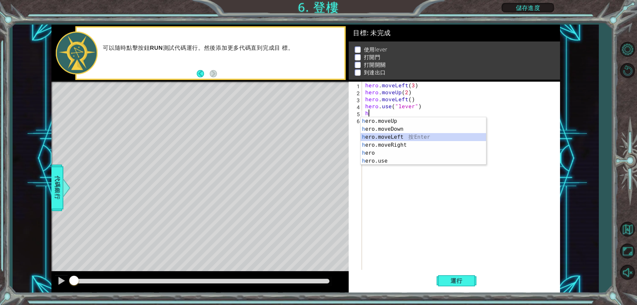
click at [400, 136] on div "h ero.moveUp 按 Enter h ero.moveDown 按 Enter h ero.moveLeft 按 Enter h ero.moveRi…" at bounding box center [423, 149] width 125 height 64
type textarea "hero.moveLeft(1)"
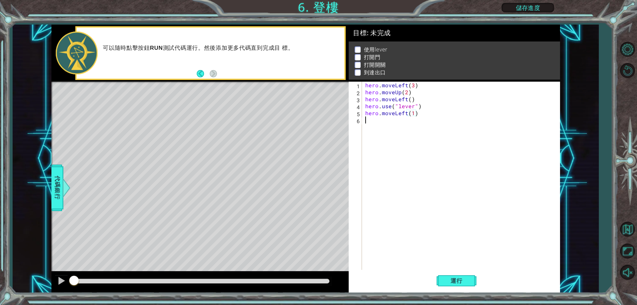
click at [379, 126] on div "hero . moveLeft ( 3 ) hero . moveUp ( 2 ) hero . moveLeft ( ) hero . use ( "lev…" at bounding box center [462, 183] width 197 height 202
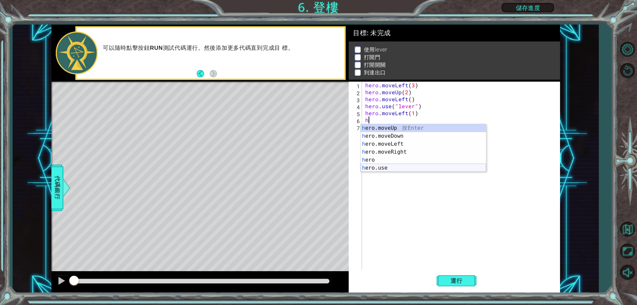
click at [394, 166] on div "h ero.moveUp 按 Enter h ero.moveDown 按 Enter h ero.moveLeft 按 Enter h ero.moveRi…" at bounding box center [423, 156] width 125 height 64
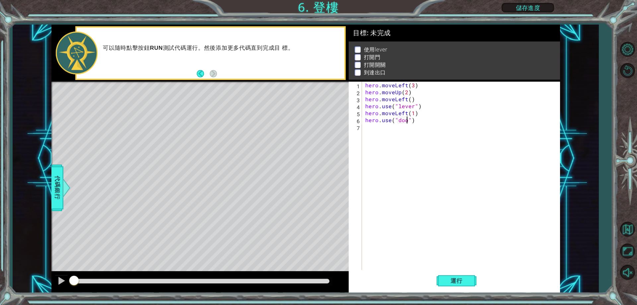
type textarea "hero.use("door")"
click at [396, 131] on div "hero . moveLeft ( 3 ) hero . moveUp ( 2 ) hero . moveLeft ( ) hero . use ( "lev…" at bounding box center [462, 183] width 197 height 202
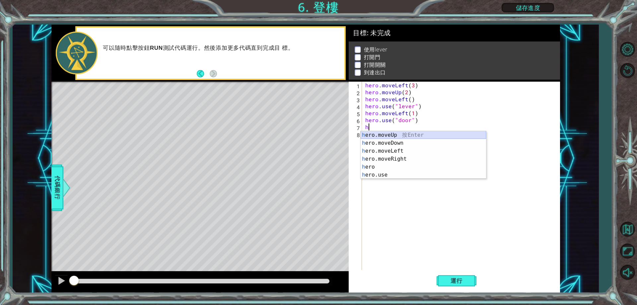
click at [402, 134] on div "h ero.moveUp 按 Enter h ero.moveDown 按 Enter h ero.moveLeft 按 Enter h ero.moveRi…" at bounding box center [423, 163] width 125 height 64
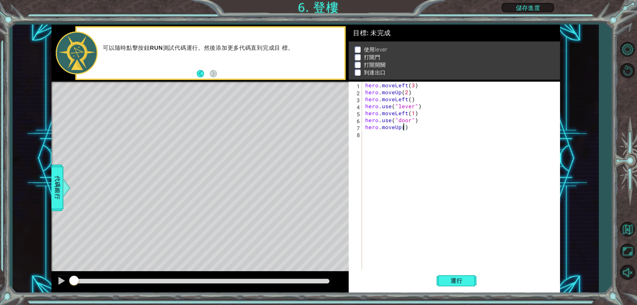
type textarea "hero.moveUp(2)"
click at [386, 136] on div "hero . moveLeft ( 3 ) hero . moveUp ( 2 ) hero . moveLeft ( ) hero . use ( "lev…" at bounding box center [462, 183] width 197 height 202
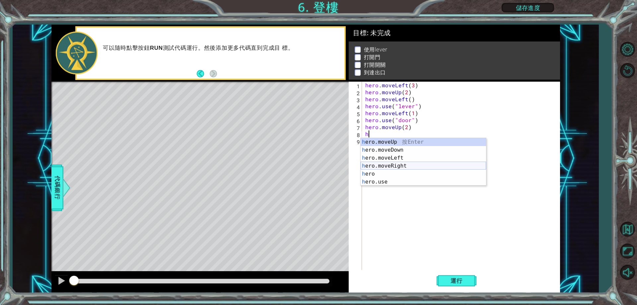
click at [403, 162] on div "h ero.moveUp 按 Enter h ero.moveDown 按 Enter h ero.moveLeft 按 Enter h ero.moveRi…" at bounding box center [423, 170] width 125 height 64
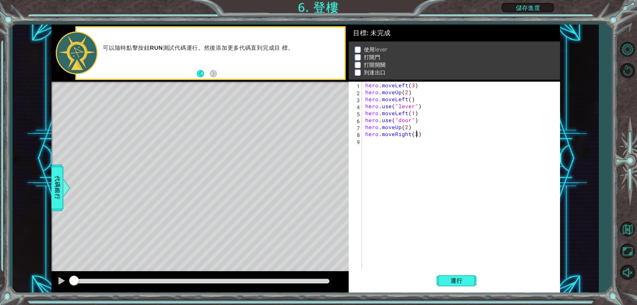
scroll to position [0, 3]
click at [459, 281] on span "運行" at bounding box center [456, 280] width 25 height 7
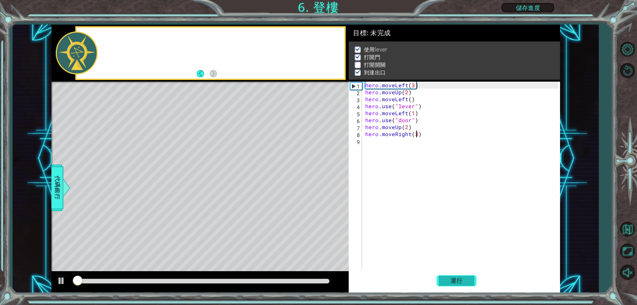
scroll to position [3, 0]
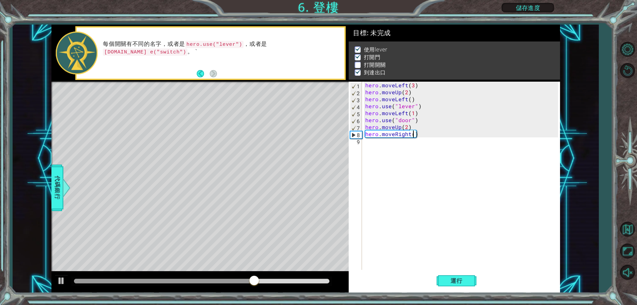
type textarea "hero.moveRight(2)"
click at [391, 152] on div "hero . moveLeft ( 3 ) hero . moveUp ( 2 ) hero . moveLeft ( ) hero . use ( "lev…" at bounding box center [462, 183] width 197 height 202
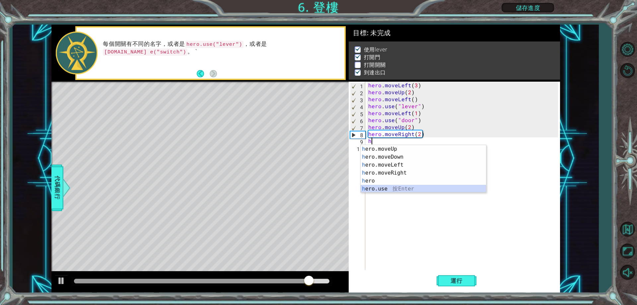
click at [401, 186] on div "h ero.moveUp 按 Enter h ero.moveDown 按 Enter h ero.moveLeft 按 Enter h ero.moveRi…" at bounding box center [423, 177] width 125 height 64
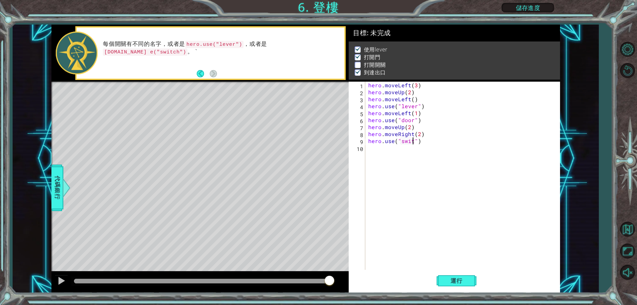
scroll to position [0, 3]
type textarea "hero.use("switch")"
click at [386, 151] on div "hero . moveLeft ( 3 ) hero . moveUp ( 2 ) hero . moveLeft ( ) hero . use ( "lev…" at bounding box center [464, 183] width 194 height 202
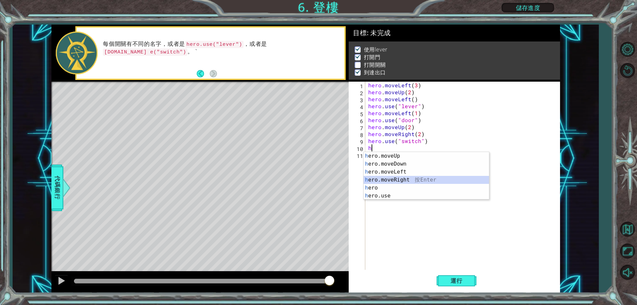
click at [402, 178] on div "h ero.moveUp 按 Enter h ero.moveDown 按 Enter h ero.moveLeft 按 Enter h ero.moveRi…" at bounding box center [426, 184] width 125 height 64
type textarea "hero.moveRight(1)"
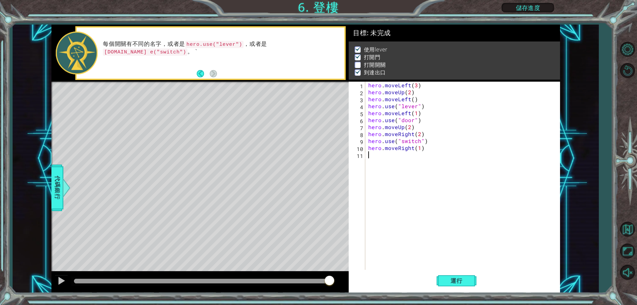
click at [392, 163] on div "hero . moveLeft ( 3 ) hero . moveUp ( 2 ) hero . moveLeft ( ) hero . use ( "lev…" at bounding box center [464, 183] width 194 height 202
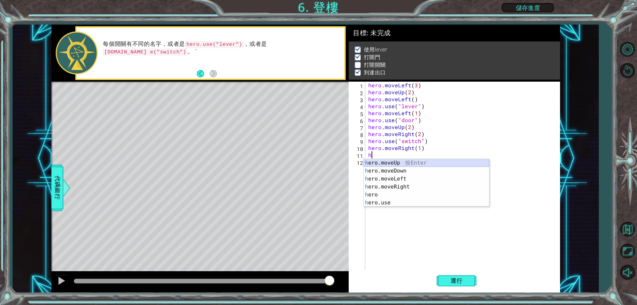
click at [413, 165] on div "h ero.moveUp 按 Enter h ero.moveDown 按 Enter h ero.moveLeft 按 Enter h ero.moveRi…" at bounding box center [426, 191] width 125 height 64
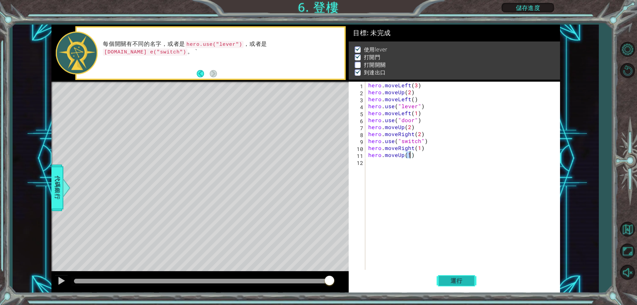
type textarea "hero.moveUp(1)"
drag, startPoint x: 456, startPoint y: 289, endPoint x: 454, endPoint y: 275, distance: 14.4
click at [454, 280] on button "運行" at bounding box center [457, 280] width 40 height 21
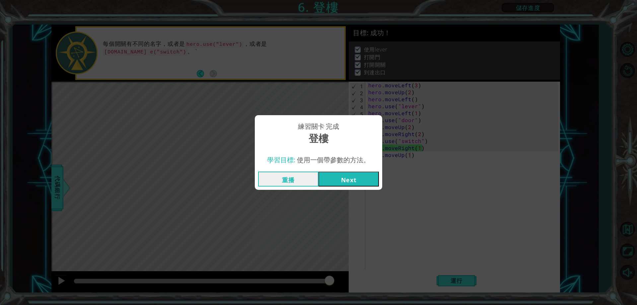
click at [344, 178] on button "Next" at bounding box center [349, 179] width 60 height 15
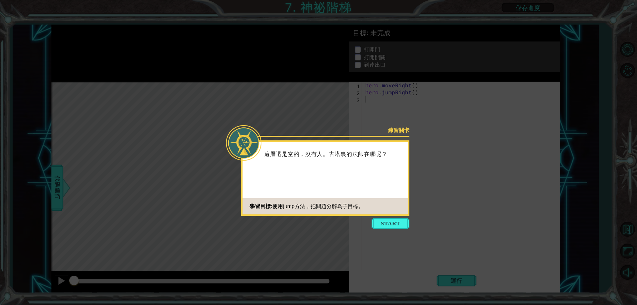
click at [397, 226] on button "Start" at bounding box center [391, 223] width 38 height 11
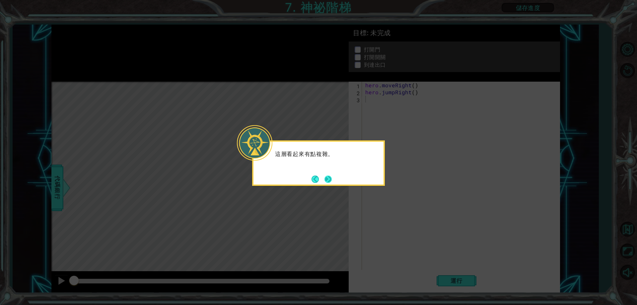
click at [332, 179] on button "Next" at bounding box center [327, 179] width 7 height 7
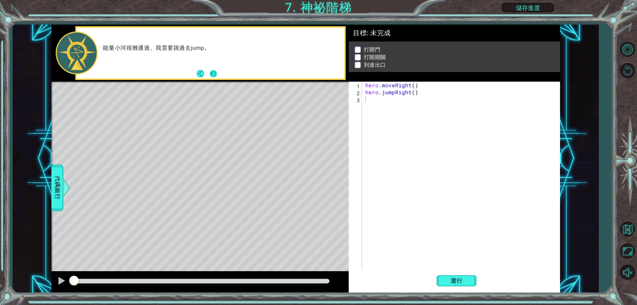
click at [215, 75] on button "Next" at bounding box center [213, 73] width 7 height 7
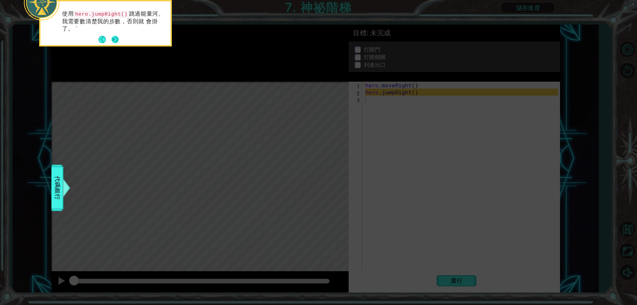
click at [112, 39] on button "Next" at bounding box center [114, 39] width 7 height 7
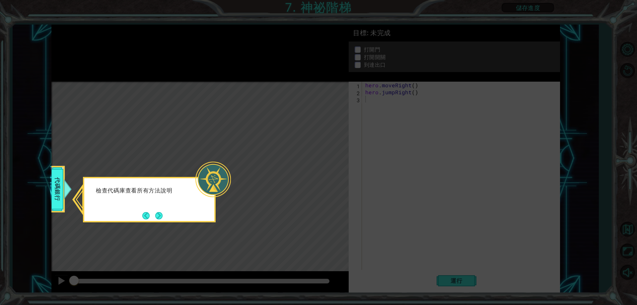
click at [159, 219] on button "Next" at bounding box center [158, 215] width 7 height 7
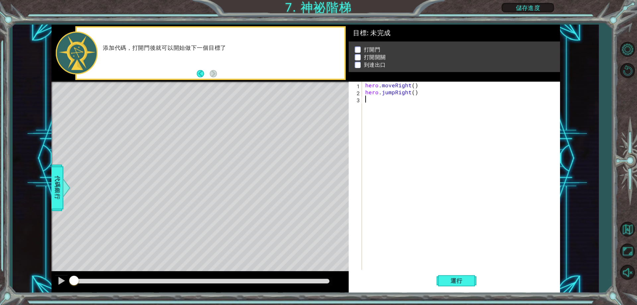
click at [412, 96] on div "hero . moveRight ( ) hero . jumpRight ( )" at bounding box center [462, 183] width 197 height 202
type textarea "h"
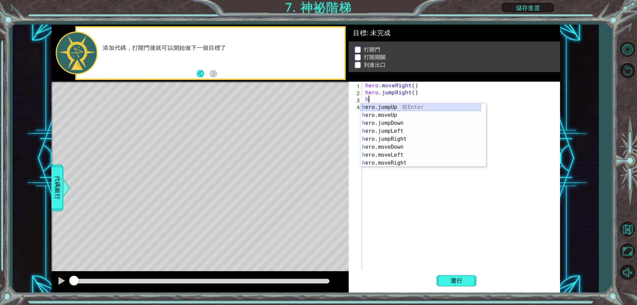
click at [456, 105] on div "h ero.jumpUp 按 Enter h ero.moveUp 按 Enter h ero.jumpDown 按 Enter h ero.jumpLeft…" at bounding box center [421, 143] width 120 height 80
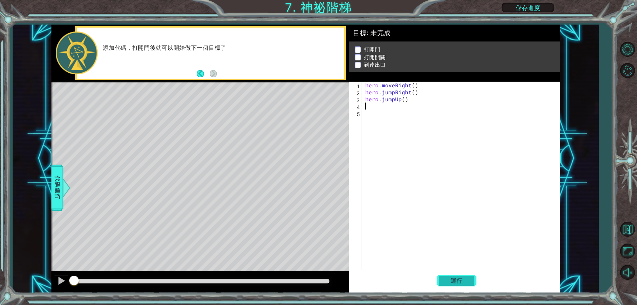
click at [444, 272] on button "運行" at bounding box center [457, 280] width 40 height 21
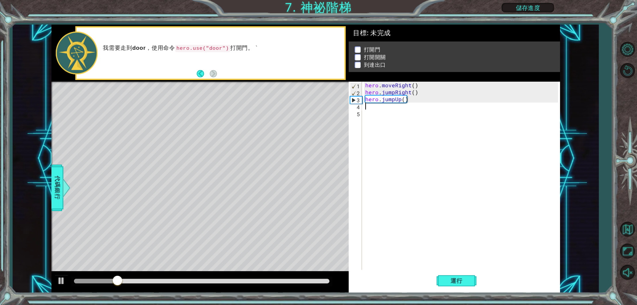
click at [420, 107] on div "hero . moveRight ( ) hero . jumpRight ( ) hero . jumpUp ( )" at bounding box center [462, 183] width 197 height 202
click at [419, 102] on div "hero . moveRight ( ) hero . jumpRight ( ) hero . jumpUp ( )" at bounding box center [462, 183] width 197 height 202
type textarea "hero.jumpUp()"
click at [414, 104] on div "hero . moveRight ( ) hero . jumpRight ( ) hero . jumpUp ( )" at bounding box center [462, 183] width 197 height 202
click at [409, 101] on div "hero . moveRight ( ) hero . jumpRight ( ) hero . jumpUp ( )" at bounding box center [462, 183] width 197 height 202
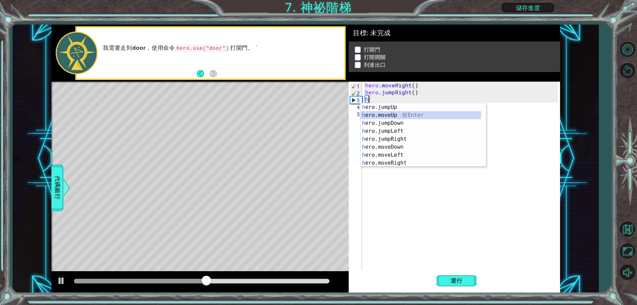
click at [398, 114] on div "h ero.jumpUp 按 Enter h ero.moveUp 按 Enter h ero.jumpDown 按 Enter h ero.jumpLeft…" at bounding box center [421, 143] width 120 height 80
type textarea "hero.moveUp(1)"
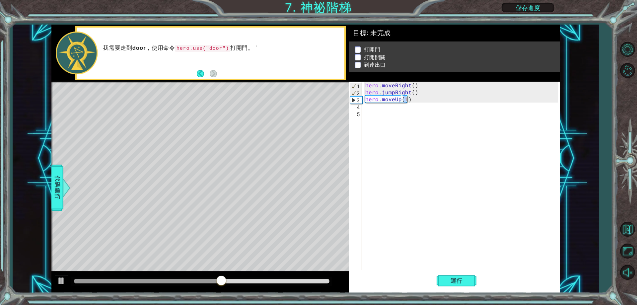
click at [386, 107] on div "hero . moveRight ( ) hero . jumpRight ( ) hero . moveUp ( 1 )" at bounding box center [462, 183] width 197 height 202
type textarea "h"
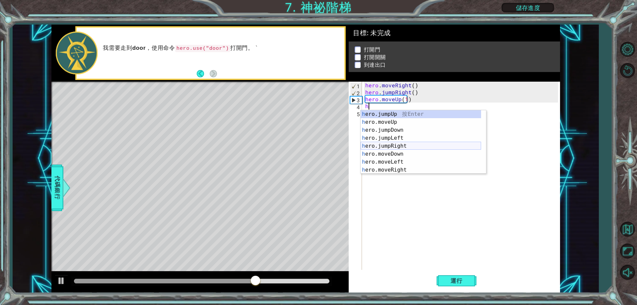
click at [393, 146] on div "h ero.jumpUp 按 Enter h ero.moveUp 按 Enter h ero.jumpDown 按 Enter h ero.jumpLeft…" at bounding box center [421, 150] width 120 height 80
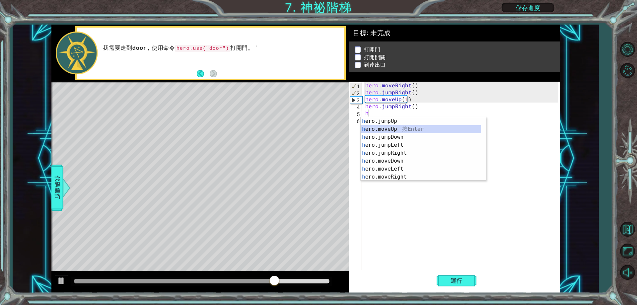
click at [392, 129] on div "h ero.jumpUp 按 Enter h ero.moveUp 按 Enter h ero.jumpDown 按 Enter h ero.jumpLeft…" at bounding box center [421, 157] width 120 height 80
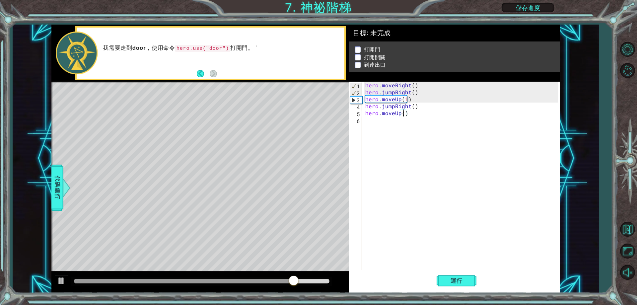
type textarea "hero.moveUp(2)"
click at [375, 124] on div "hero . moveRight ( ) hero . jumpRight ( ) hero . moveUp ( 1 ) hero . jumpRight …" at bounding box center [462, 183] width 197 height 202
type textarea "h"
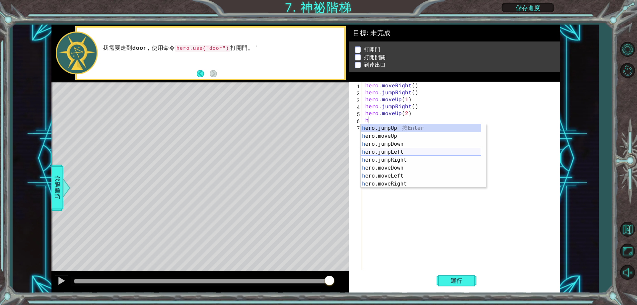
click at [405, 155] on div "h ero.jumpUp 按 Enter h ero.moveUp 按 Enter h ero.jumpDown 按 Enter h ero.jumpLeft…" at bounding box center [421, 164] width 120 height 80
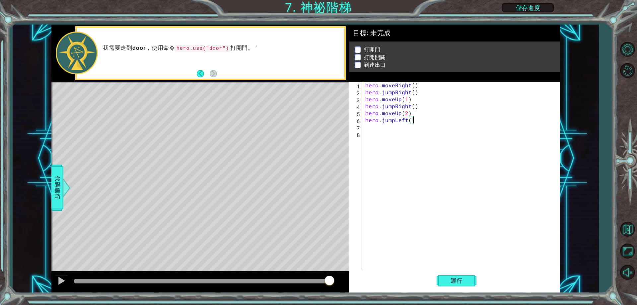
click at [416, 120] on div "hero . moveRight ( ) hero . jumpRight ( ) hero . moveUp ( 1 ) hero . jumpRight …" at bounding box center [462, 183] width 197 height 202
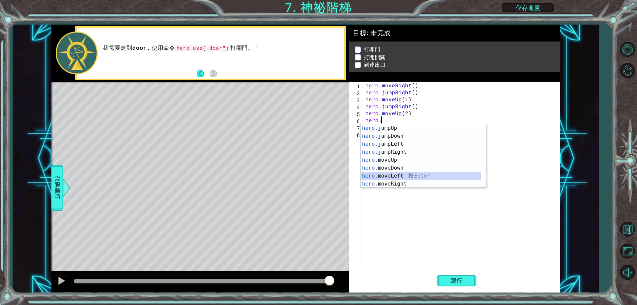
click at [409, 177] on div "hero. jumpUp 按 Enter hero. jumpDown 按 Enter hero. jumpLeft 按 Enter hero. jumpRi…" at bounding box center [421, 164] width 120 height 80
type textarea "hero.moveLeft(1)"
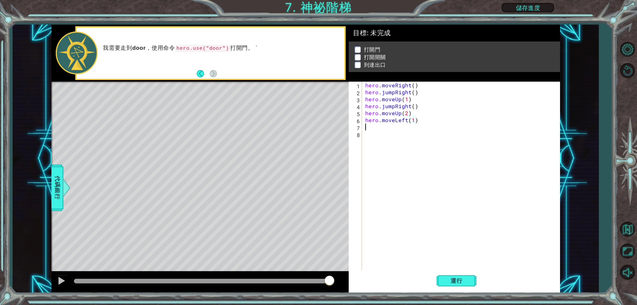
click at [378, 128] on div "hero . moveRight ( ) hero . jumpRight ( ) hero . moveUp ( 1 ) hero . jumpRight …" at bounding box center [462, 183] width 197 height 202
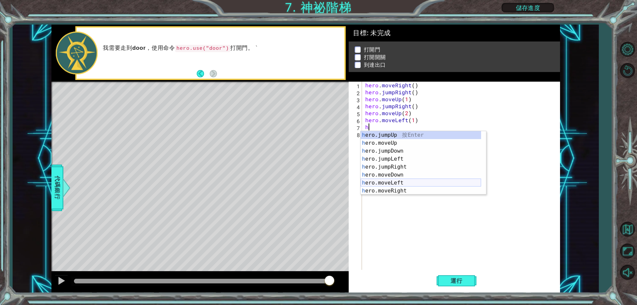
click at [398, 182] on div "h ero.jumpUp 按 Enter h ero.moveUp 按 Enter h ero.jumpDown 按 Enter h ero.jumpLeft…" at bounding box center [421, 171] width 120 height 80
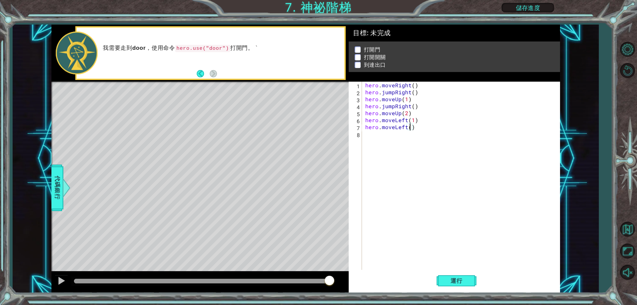
type textarea "hero.moveLeft(2)"
click at [376, 135] on div "hero . moveRight ( ) hero . jumpRight ( ) hero . moveUp ( 1 ) hero . jumpRight …" at bounding box center [462, 183] width 197 height 202
type textarea "h"
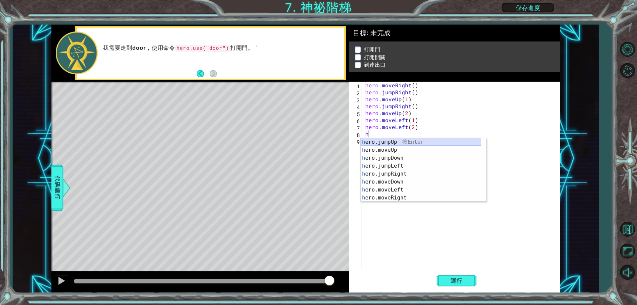
click at [397, 143] on div "h ero.jumpUp 按 Enter h ero.moveUp 按 Enter h ero.jumpDown 按 Enter h ero.jumpLeft…" at bounding box center [421, 178] width 120 height 80
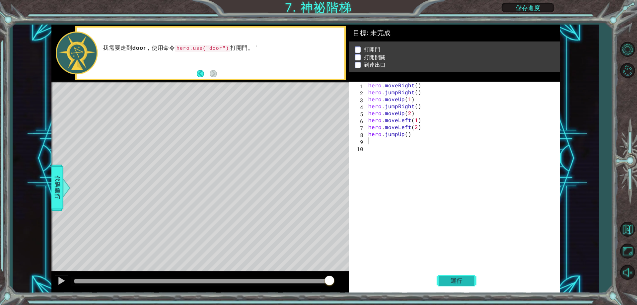
click at [457, 279] on span "運行" at bounding box center [456, 280] width 25 height 7
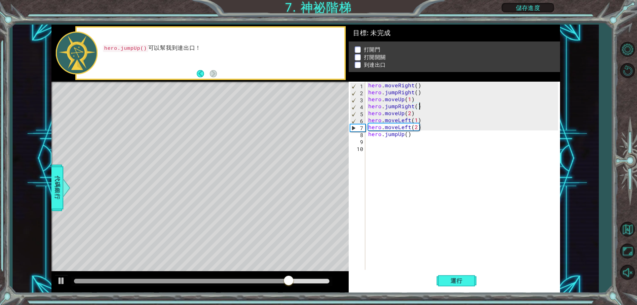
click at [425, 103] on div "hero . moveRight ( ) hero . jumpRight ( ) hero . moveUp ( 1 ) hero . jumpRight …" at bounding box center [464, 183] width 194 height 202
type textarea "hero.jumpRight()"
drag, startPoint x: 418, startPoint y: 106, endPoint x: 369, endPoint y: 103, distance: 49.2
click at [369, 103] on div "hero . moveRight ( ) hero . jumpRight ( ) hero . moveUp ( 1 ) hero . jumpRight …" at bounding box center [464, 183] width 194 height 202
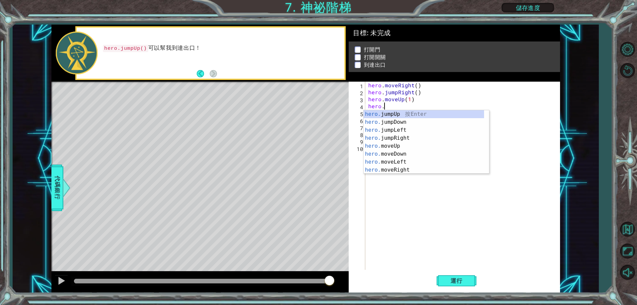
scroll to position [0, 1]
click at [390, 111] on div "hero.u se 按 Enter hero. j u mpUp 按 Enter hero. j u mpDown 按 Enter hero. j u mpL…" at bounding box center [426, 142] width 125 height 64
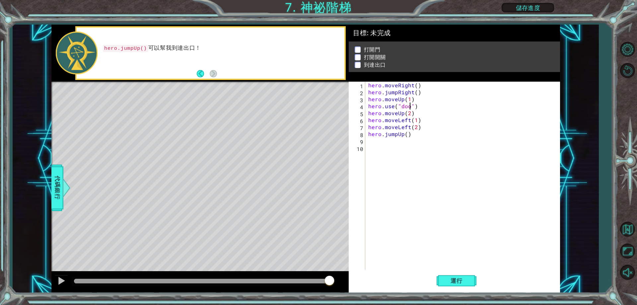
scroll to position [0, 3]
click at [451, 280] on span "運行" at bounding box center [456, 280] width 25 height 7
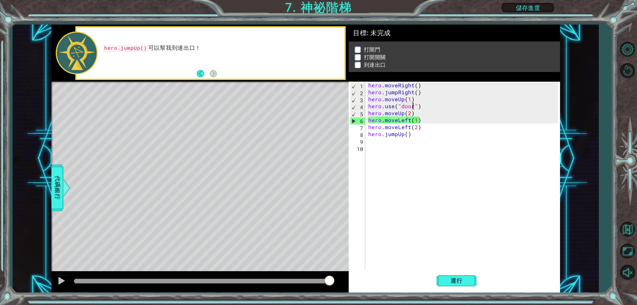
click at [424, 110] on div "hero . moveRight ( ) hero . jumpRight ( ) hero . moveUp ( 1 ) hero . use ( "doo…" at bounding box center [464, 183] width 194 height 202
click at [424, 101] on div "hero . moveRight ( ) hero . jumpRight ( ) hero . moveUp ( 1 ) hero . use ( "doo…" at bounding box center [464, 183] width 194 height 202
click at [424, 107] on div "hero . moveRight ( ) hero . jumpRight ( ) hero . moveUp ( 1 ) hero . use ( "doo…" at bounding box center [464, 183] width 194 height 202
drag, startPoint x: 418, startPoint y: 108, endPoint x: 368, endPoint y: 107, distance: 50.1
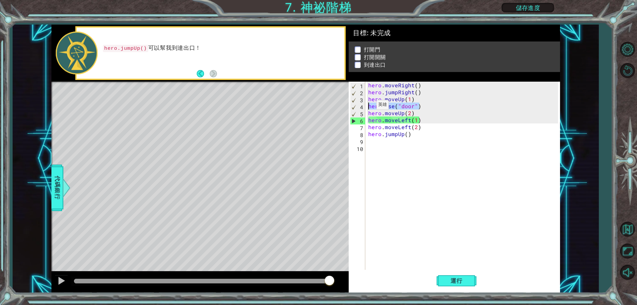
click at [368, 107] on div "hero . moveRight ( ) hero . jumpRight ( ) hero . moveUp ( 1 ) hero . use ( "doo…" at bounding box center [464, 183] width 194 height 202
type textarea "hero.movhero.use("door")eUp(2)"
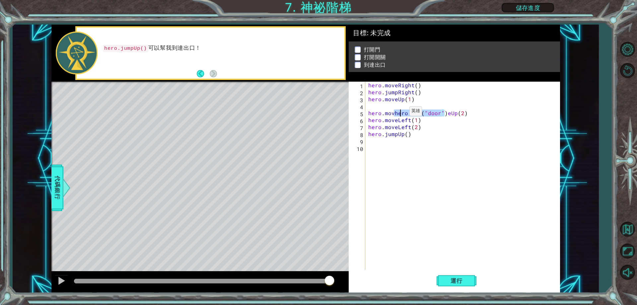
scroll to position [0, 0]
click at [362, 105] on div "4" at bounding box center [357, 107] width 15 height 7
click at [362, 107] on div "4" at bounding box center [357, 107] width 15 height 7
type textarea "hero.use("door")"
click at [425, 106] on div "hero . moveRight ( ) hero . jumpRight ( ) hero . moveUp ( 1 ) hero . use ( "doo…" at bounding box center [464, 183] width 194 height 202
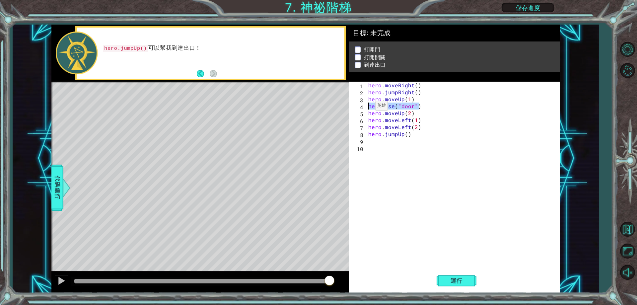
drag, startPoint x: 419, startPoint y: 108, endPoint x: 365, endPoint y: 107, distance: 54.4
click at [365, 107] on div "hero.use("door") 1 2 3 4 5 6 7 8 9 10 hero . moveRight ( ) hero . jumpRight ( )…" at bounding box center [453, 176] width 209 height 188
type textarea "h"
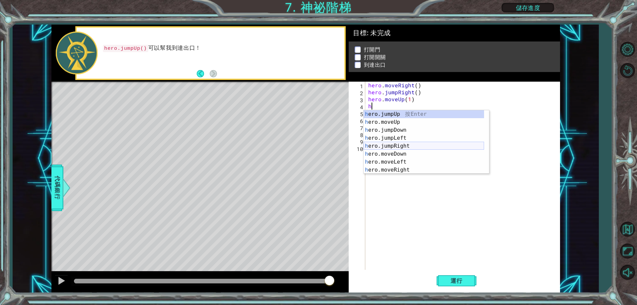
click at [407, 145] on div "h ero.jumpUp 按 Enter h ero.moveUp 按 Enter h ero.jumpDown 按 Enter h ero.jumpLeft…" at bounding box center [424, 150] width 120 height 80
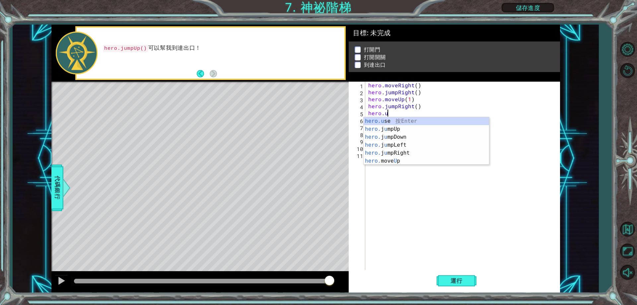
scroll to position [0, 1]
click at [420, 119] on div "[DOMAIN_NAME] e 按 Enter" at bounding box center [426, 129] width 125 height 24
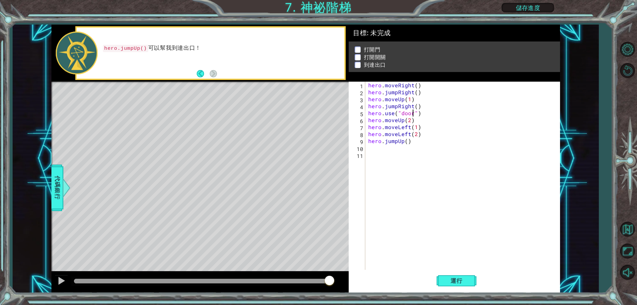
scroll to position [0, 3]
click at [456, 286] on button "運行" at bounding box center [457, 280] width 40 height 21
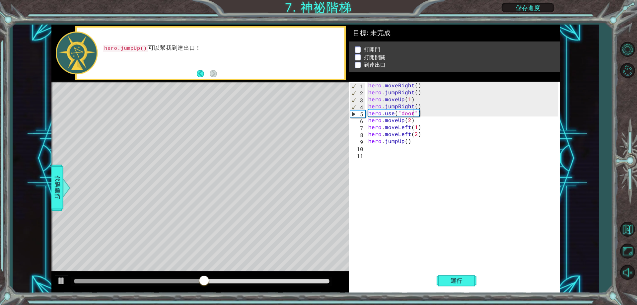
click at [419, 109] on div "hero . moveRight ( ) hero . jumpRight ( ) hero . moveUp ( 1 ) hero . jumpRight …" at bounding box center [464, 183] width 194 height 202
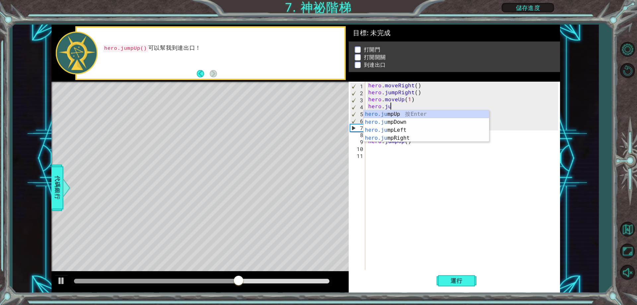
scroll to position [0, 0]
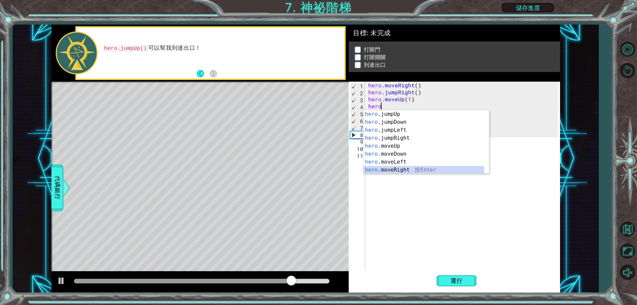
click at [409, 169] on div "hero .jumpUp 按 Enter hero .jumpDown 按 Enter hero .jumpLeft 按 Enter hero .jumpRi…" at bounding box center [424, 150] width 120 height 80
type textarea "hero.moveRight(1)"
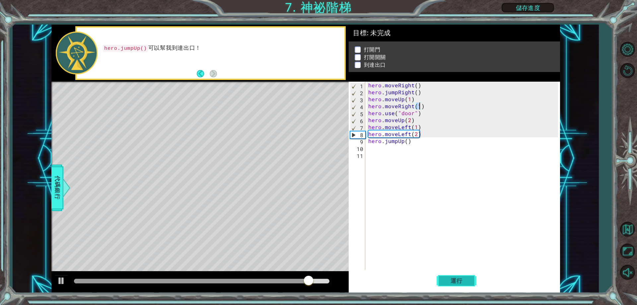
click at [459, 273] on button "運行" at bounding box center [457, 280] width 40 height 21
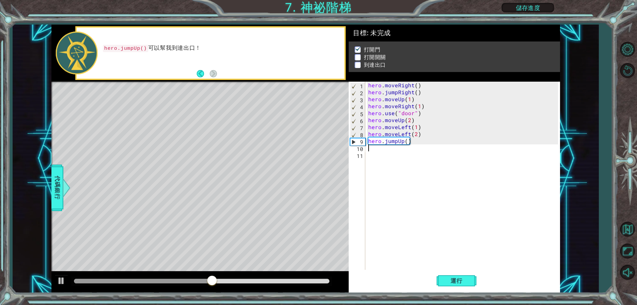
click at [380, 150] on div "hero . moveRight ( ) hero . jumpRight ( ) hero . moveUp ( 1 ) hero . moveRight …" at bounding box center [464, 183] width 194 height 202
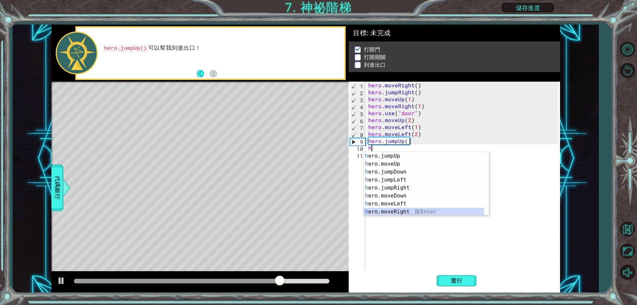
click at [409, 212] on div "h ero.jumpUp 按 Enter h ero.moveUp 按 Enter h ero.jumpDown 按 Enter h ero.jumpLeft…" at bounding box center [424, 192] width 120 height 80
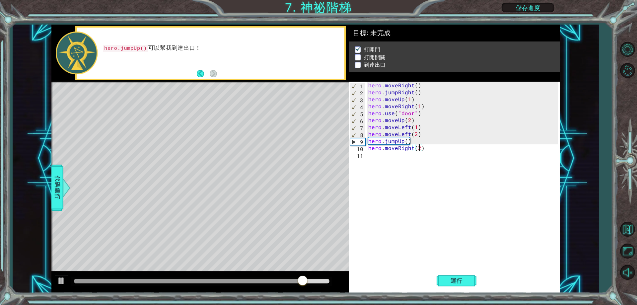
scroll to position [0, 3]
click at [425, 133] on div "hero . moveRight ( ) hero . jumpRight ( ) hero . moveUp ( 1 ) hero . moveRight …" at bounding box center [464, 183] width 194 height 202
type textarea "hero.moveLeft(2)"
drag, startPoint x: 419, startPoint y: 135, endPoint x: 367, endPoint y: 136, distance: 52.4
click at [367, 136] on div "hero.moveLeft(2) 1 2 3 4 5 6 7 8 9 10 11 hero . moveRight ( ) hero . jumpRight …" at bounding box center [453, 176] width 209 height 188
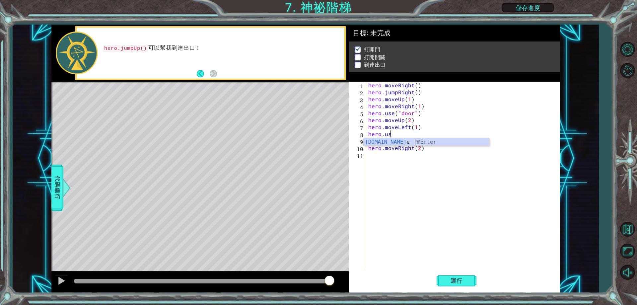
scroll to position [0, 1]
click at [382, 139] on div "hero.use 按 Enter" at bounding box center [426, 150] width 125 height 24
drag, startPoint x: 411, startPoint y: 141, endPoint x: 383, endPoint y: 143, distance: 28.3
click at [383, 143] on div "hero . moveRight ( ) hero . jumpRight ( ) hero . moveUp ( 1 ) hero . moveRight …" at bounding box center [464, 183] width 194 height 202
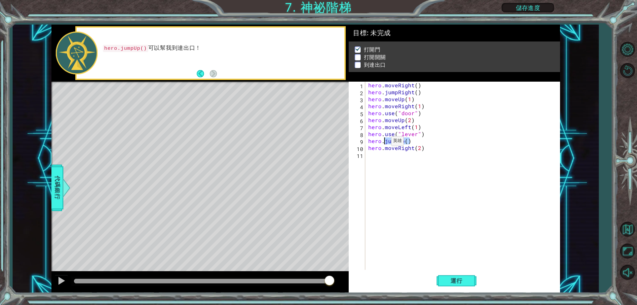
scroll to position [0, 1]
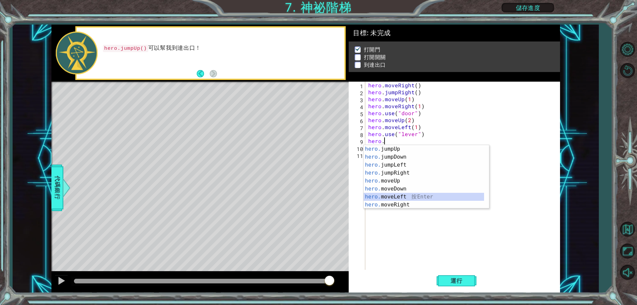
click at [398, 197] on div "hero. jumpUp 按 Enter hero. jumpDown 按 Enter hero. jumpLeft 按 Enter hero. jumpRi…" at bounding box center [426, 185] width 125 height 80
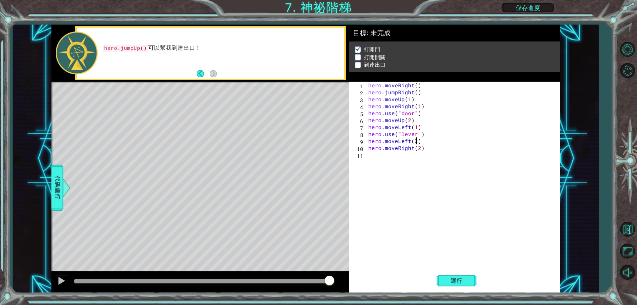
scroll to position [0, 3]
drag, startPoint x: 425, startPoint y: 153, endPoint x: 420, endPoint y: 148, distance: 6.8
click at [420, 148] on div "hero . moveRight ( ) hero . jumpRight ( ) hero . moveUp ( 1 ) hero . moveRight …" at bounding box center [464, 183] width 194 height 202
type textarea "hero.moveR) ight(2"
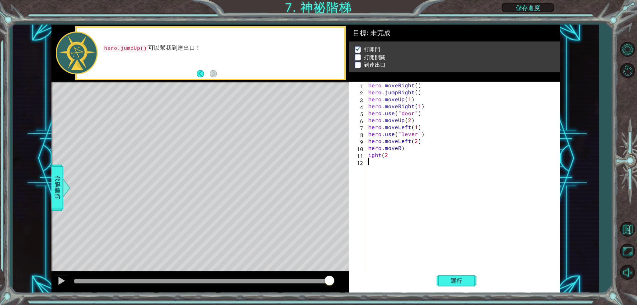
click at [542, 178] on div "hero . moveRight ( ) hero . jumpRight ( ) hero . moveUp ( 1 ) hero . moveRight …" at bounding box center [464, 183] width 194 height 202
drag, startPoint x: 405, startPoint y: 149, endPoint x: 369, endPoint y: 150, distance: 36.2
click at [369, 150] on div "hero . moveRight ( ) hero . jumpRight ( ) hero . moveUp ( 1 ) hero . moveRight …" at bounding box center [464, 183] width 194 height 202
type textarea "hero.moveR)"
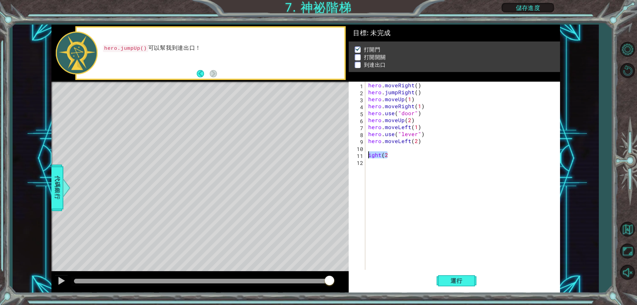
drag, startPoint x: 391, startPoint y: 156, endPoint x: 365, endPoint y: 154, distance: 25.3
click at [365, 154] on div "1 2 3 4 5 6 7 8 9 10 11 12 hero . moveRight ( ) hero . jumpRight ( ) hero . mov…" at bounding box center [453, 176] width 209 height 188
type textarea "ight(2"
click at [377, 147] on div "hero . moveRight ( ) hero . jumpRight ( ) hero . moveUp ( 1 ) hero . moveRight …" at bounding box center [464, 183] width 194 height 202
type textarea "h"
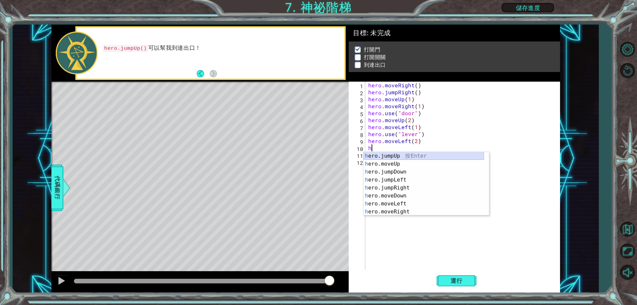
click at [395, 156] on div "h ero.jumpUp 按 Enter h ero.moveUp 按 Enter h ero.jumpDown 按 Enter h ero.jumpLeft…" at bounding box center [424, 192] width 120 height 80
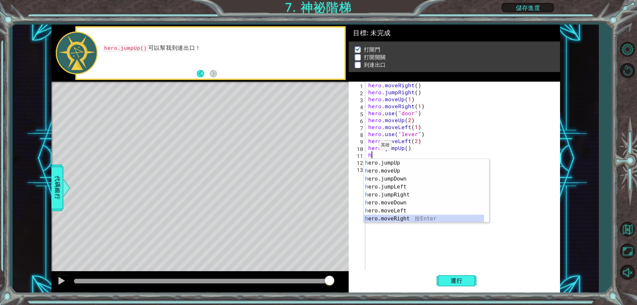
click at [404, 218] on div "h ero.jumpUp 按 Enter h ero.moveUp 按 Enter h ero.jumpDown 按 Enter h ero.jumpLeft…" at bounding box center [424, 199] width 120 height 80
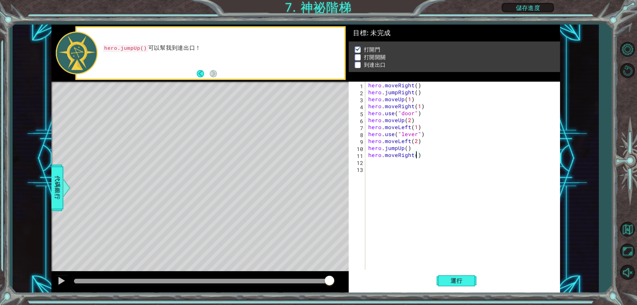
scroll to position [0, 3]
type textarea "hero.moveRight(2)"
click at [456, 276] on button "運行" at bounding box center [457, 280] width 40 height 21
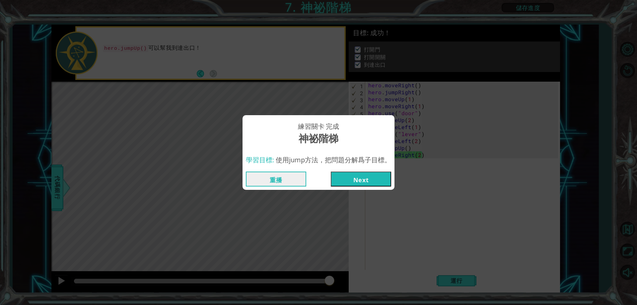
click at [353, 179] on button "Next" at bounding box center [361, 179] width 60 height 15
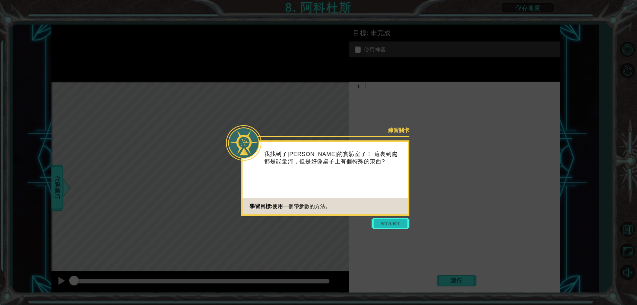
click at [397, 225] on button "Start" at bounding box center [391, 223] width 38 height 11
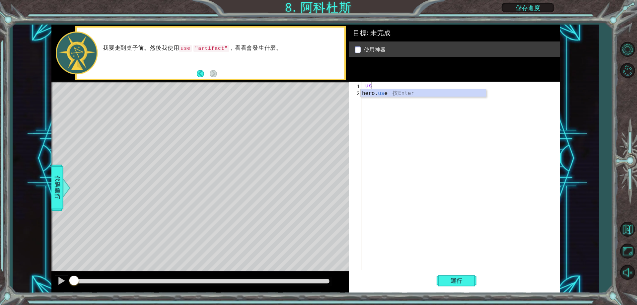
scroll to position [0, 0]
click at [384, 89] on div "hero. use 按 Enter" at bounding box center [423, 92] width 125 height 7
type textarea "hero.use("artifact")"
click at [451, 284] on span "運行" at bounding box center [456, 280] width 25 height 7
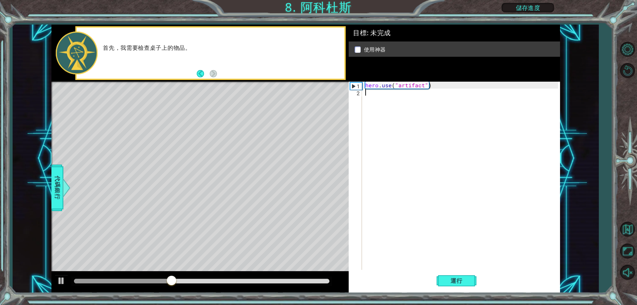
click at [375, 98] on div "hero . use ( "artifact" )" at bounding box center [462, 183] width 197 height 202
click at [158, 43] on div "首先，我需要檢查桌子上的物品。" at bounding box center [221, 53] width 246 height 24
click at [293, 216] on div "Level Map" at bounding box center [204, 179] width 307 height 195
click at [198, 74] on button "Back" at bounding box center [203, 73] width 13 height 7
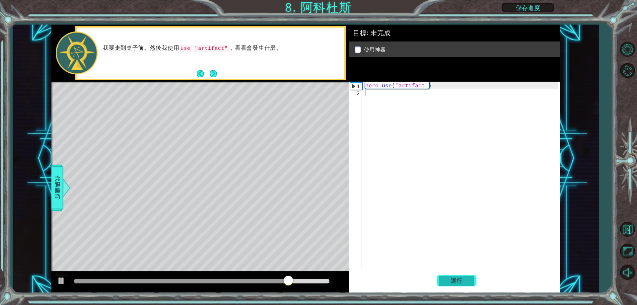
click at [461, 279] on span "運行" at bounding box center [456, 280] width 25 height 7
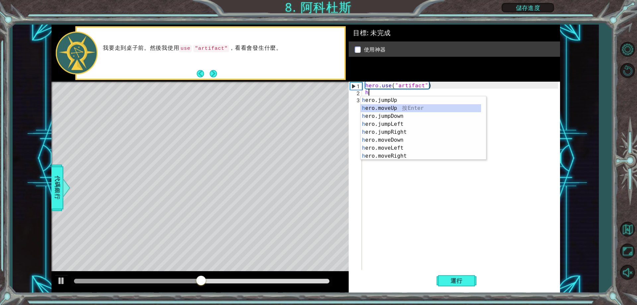
click at [392, 110] on div "h ero.jumpUp 按 Enter h ero.moveUp 按 Enter h ero.jumpDown 按 Enter h ero.jumpLeft…" at bounding box center [421, 136] width 120 height 80
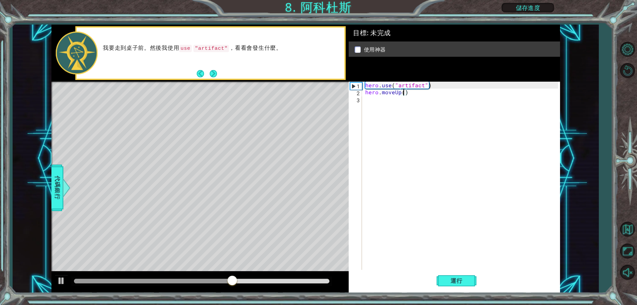
type textarea "hero.moveUp(2)"
click at [381, 105] on div "hero . use ( "artifact" ) hero . moveUp ( 2 )" at bounding box center [462, 183] width 197 height 202
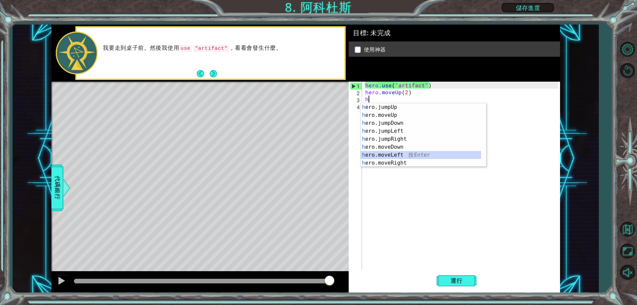
click at [393, 155] on div "h ero.jumpUp 按 Enter h ero.moveUp 按 Enter h ero.jumpDown 按 Enter h ero.jumpLeft…" at bounding box center [421, 143] width 120 height 80
type textarea "hero.moveLeft(1)"
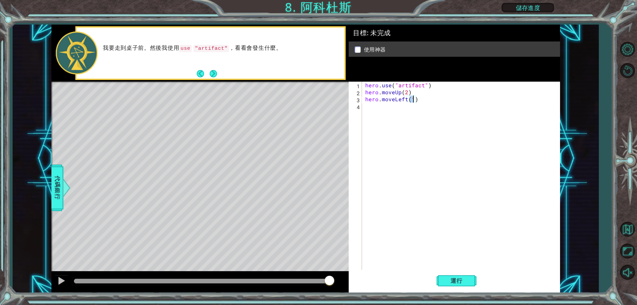
click at [384, 119] on div "hero . use ( "artifact" ) hero . moveUp ( 2 ) hero . moveLeft ( 1 )" at bounding box center [462, 183] width 197 height 202
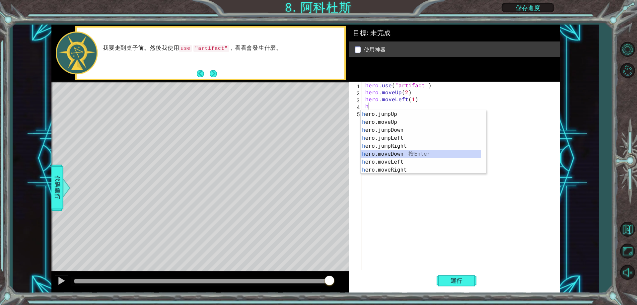
click at [399, 152] on div "h ero.jumpUp 按 Enter h ero.moveUp 按 Enter h ero.jumpDown 按 Enter h ero.jumpLeft…" at bounding box center [421, 150] width 120 height 80
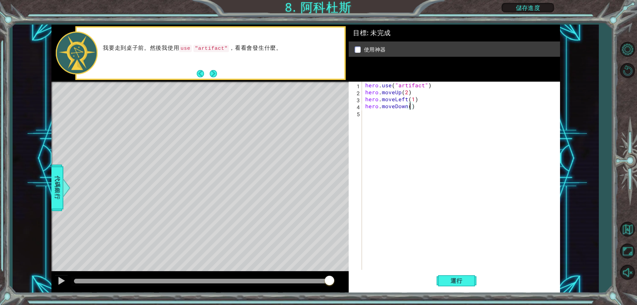
type textarea "hero.moveDown(2)"
click at [386, 120] on div "hero . use ( "artifact" ) hero . moveUp ( 2 ) hero . moveLeft ( 1 ) hero . move…" at bounding box center [462, 183] width 197 height 202
type textarea "h"
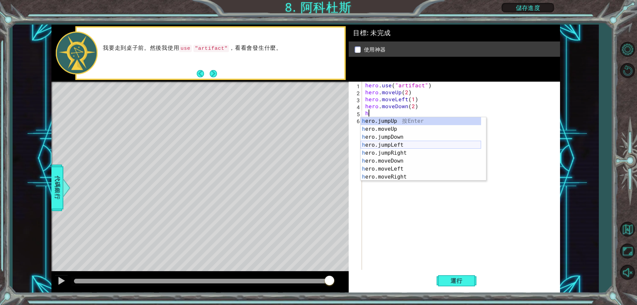
click at [402, 145] on div "h ero.jumpUp 按 Enter h ero.moveUp 按 Enter h ero.jumpDown 按 Enter h ero.jumpLeft…" at bounding box center [421, 157] width 120 height 80
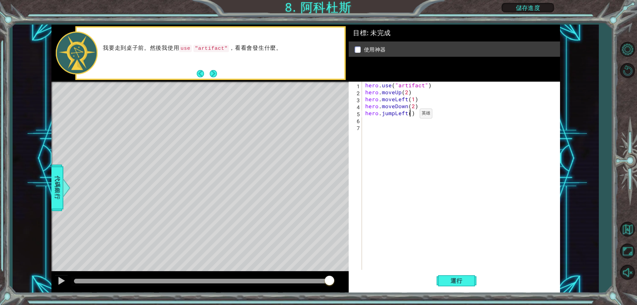
click at [408, 115] on div "hero . use ( "artifact" ) hero . moveUp ( 2 ) hero . moveLeft ( 1 ) hero . move…" at bounding box center [462, 183] width 197 height 202
type textarea "hero.jumpLeft(2)"
click at [400, 123] on div "hero . use ( "artifact" ) hero . moveUp ( 2 ) hero . moveLeft ( 1 ) hero . move…" at bounding box center [462, 183] width 197 height 202
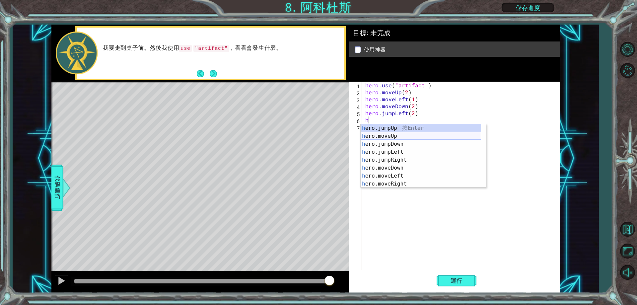
click at [397, 135] on div "h ero.jumpUp 按 Enter h ero.moveUp 按 Enter h ero.jumpDown 按 Enter h ero.jumpLeft…" at bounding box center [421, 164] width 120 height 80
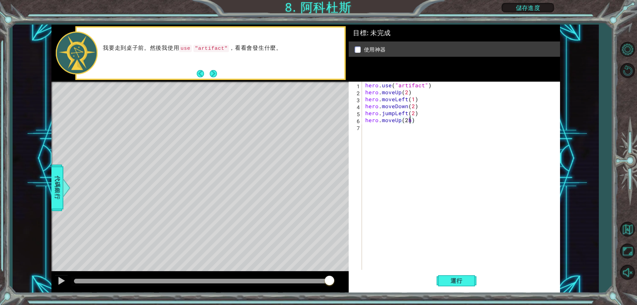
scroll to position [0, 3]
type textarea "hero.moveUp(2)"
click at [373, 127] on div "hero . use ( "artifact" ) hero . moveUp ( 2 ) hero . moveLeft ( 1 ) hero . move…" at bounding box center [462, 183] width 197 height 202
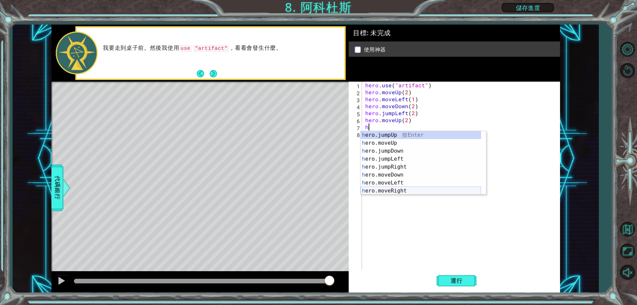
click at [403, 189] on div "h ero.jumpUp 按 Enter h ero.moveUp 按 Enter h ero.jumpDown 按 Enter h ero.jumpLeft…" at bounding box center [421, 171] width 120 height 80
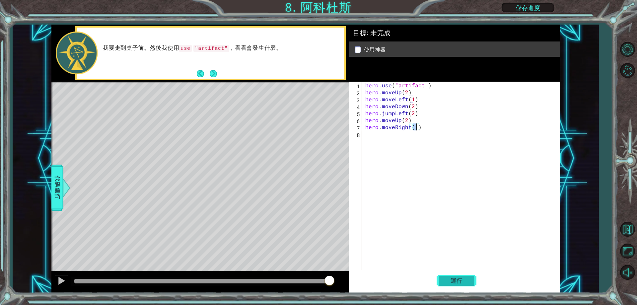
type textarea "hero.moveRight(1)"
click at [459, 281] on span "運行" at bounding box center [456, 280] width 25 height 7
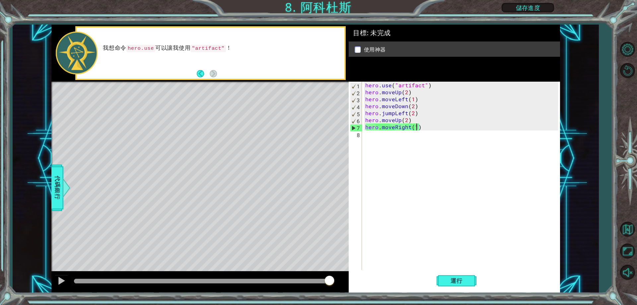
click at [405, 140] on div "hero . use ( "artifact" ) hero . moveUp ( 2 ) hero . moveLeft ( 1 ) hero . move…" at bounding box center [462, 183] width 197 height 202
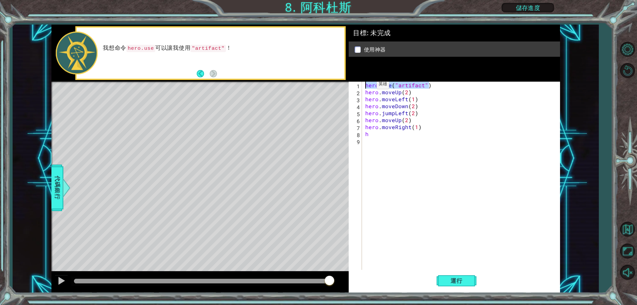
drag, startPoint x: 434, startPoint y: 87, endPoint x: 365, endPoint y: 86, distance: 68.4
click at [365, 86] on div "hero . use ( "artifact" ) hero . moveUp ( 2 ) hero . moveLeft ( 1 ) hero . move…" at bounding box center [462, 183] width 197 height 202
paste textarea "moveLeft("
type textarea "hero.moveLeft()"
drag, startPoint x: 418, startPoint y: 84, endPoint x: 369, endPoint y: 88, distance: 49.3
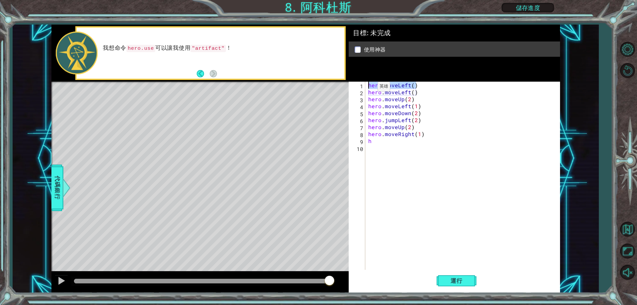
click at [369, 88] on div "hero . moveLeft ( ) hero . moveLeft ( ) hero . moveUp ( 2 ) hero . moveLeft ( 1…" at bounding box center [464, 183] width 194 height 202
click at [382, 141] on div "hero . moveLeft ( ) hero . moveUp ( 2 ) hero . moveLeft ( 1 ) hero . moveDown (…" at bounding box center [464, 183] width 194 height 202
type textarea "h"
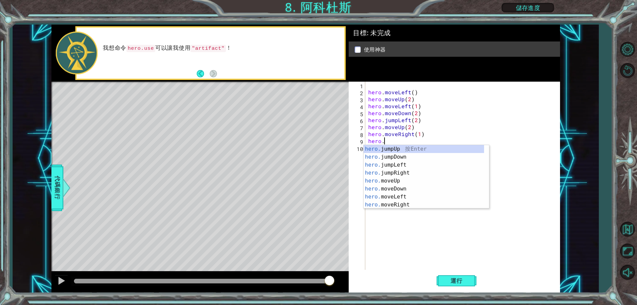
scroll to position [0, 1]
click at [402, 147] on div "hero.u se 按 Enter hero. j u mpUp 按 Enter hero. j u mpDown 按 Enter hero. j u mpL…" at bounding box center [426, 177] width 125 height 64
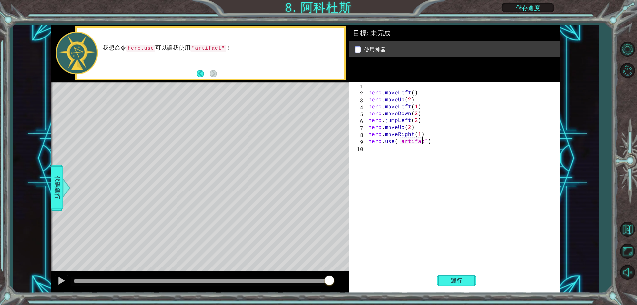
scroll to position [0, 4]
type textarea "hero.use("artifact")"
click at [465, 279] on span "運行" at bounding box center [456, 280] width 25 height 7
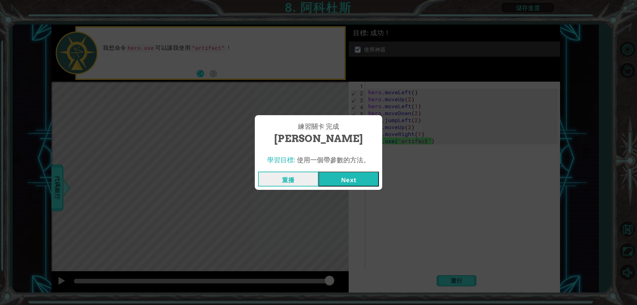
click at [359, 182] on button "Next" at bounding box center [349, 179] width 60 height 15
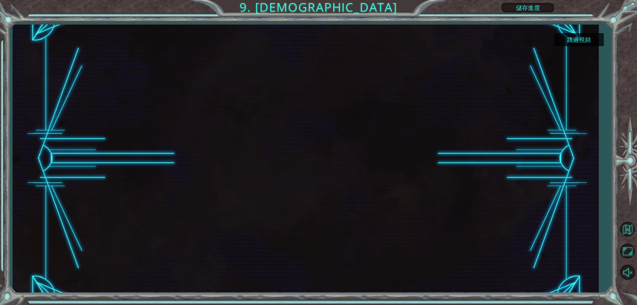
click at [574, 42] on button "跳過視頻" at bounding box center [579, 39] width 50 height 13
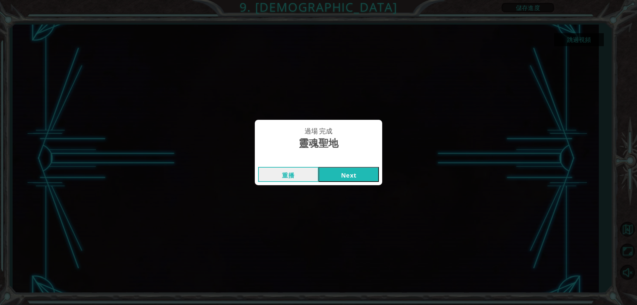
click at [348, 173] on button "Next" at bounding box center [349, 174] width 60 height 15
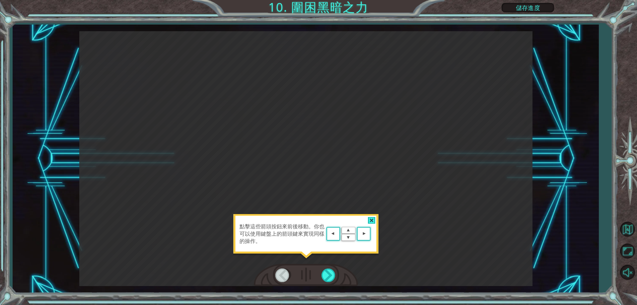
click at [371, 220] on div at bounding box center [372, 220] width 8 height 7
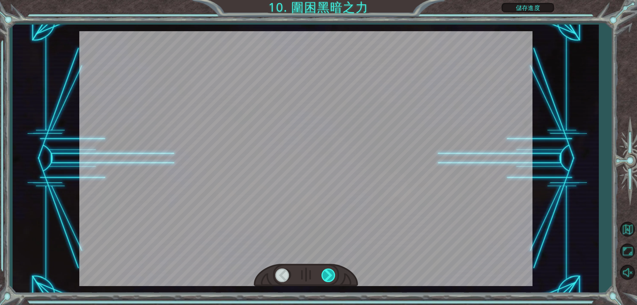
click at [329, 273] on div at bounding box center [328, 275] width 15 height 14
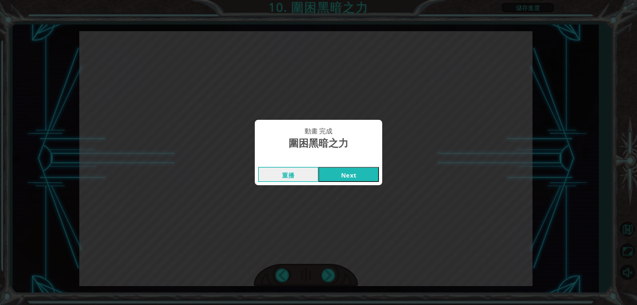
click at [355, 171] on button "Next" at bounding box center [349, 174] width 60 height 15
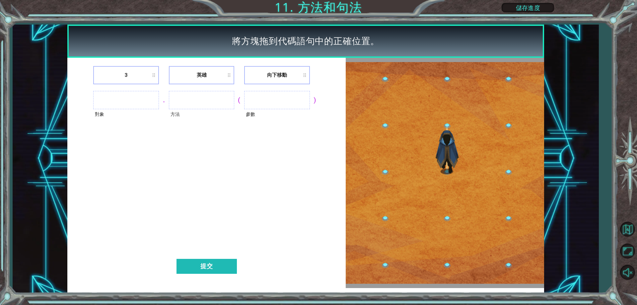
click at [138, 79] on li "3" at bounding box center [125, 75] width 65 height 18
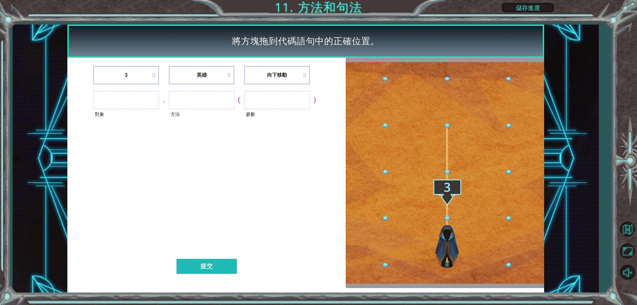
click at [133, 100] on ul at bounding box center [125, 100] width 65 height 18
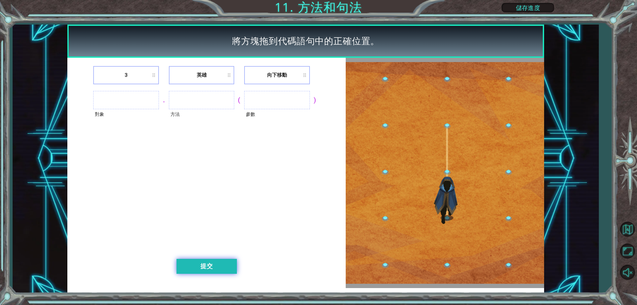
click at [232, 271] on button "提交" at bounding box center [207, 266] width 60 height 15
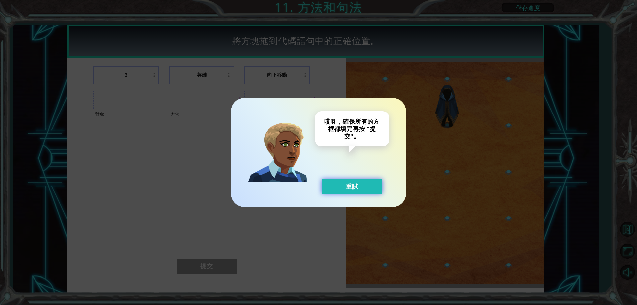
click at [365, 186] on button "重試" at bounding box center [352, 186] width 60 height 15
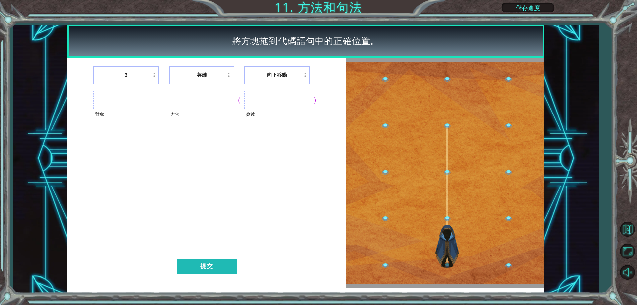
click at [293, 103] on ul at bounding box center [276, 100] width 65 height 18
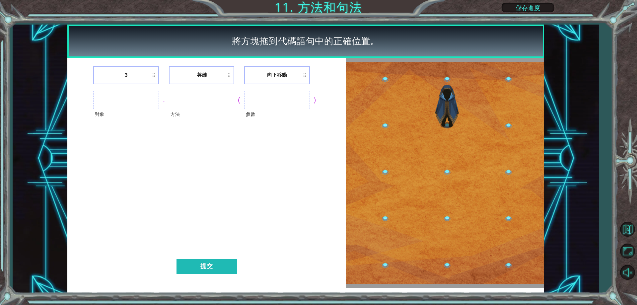
click at [302, 76] on li "向下移動" at bounding box center [276, 75] width 65 height 18
click at [306, 74] on li "向下移動" at bounding box center [276, 75] width 65 height 18
click at [293, 74] on li "向下移動" at bounding box center [276, 75] width 65 height 18
click at [184, 97] on ul at bounding box center [201, 100] width 65 height 18
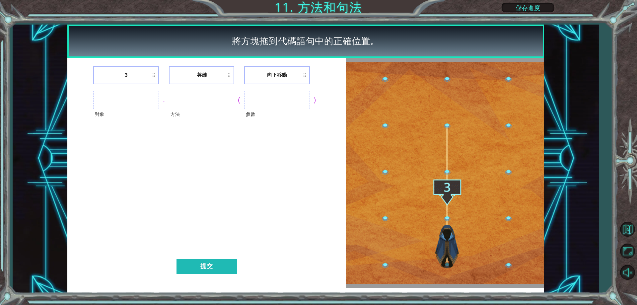
click at [98, 95] on ul at bounding box center [125, 100] width 65 height 18
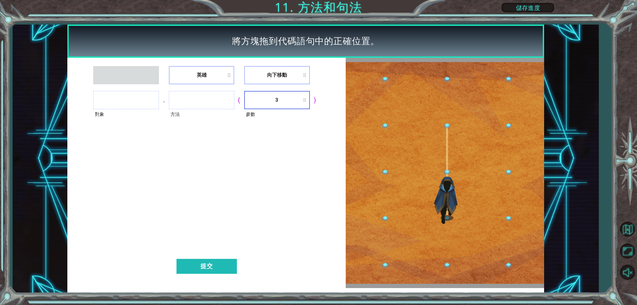
click at [143, 83] on ul at bounding box center [125, 75] width 65 height 18
click at [141, 80] on ul at bounding box center [125, 75] width 65 height 18
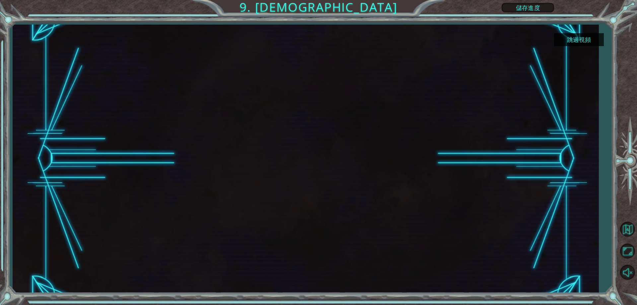
click at [579, 39] on button "跳過視頻" at bounding box center [579, 39] width 50 height 13
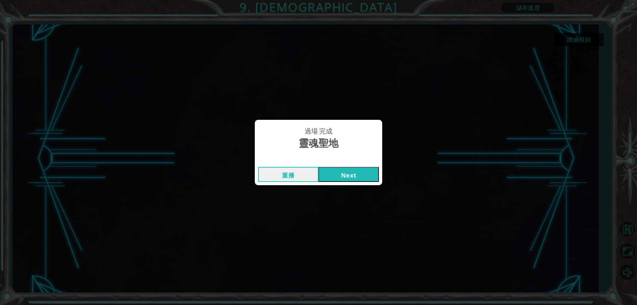
click at [361, 174] on button "Next" at bounding box center [349, 174] width 60 height 15
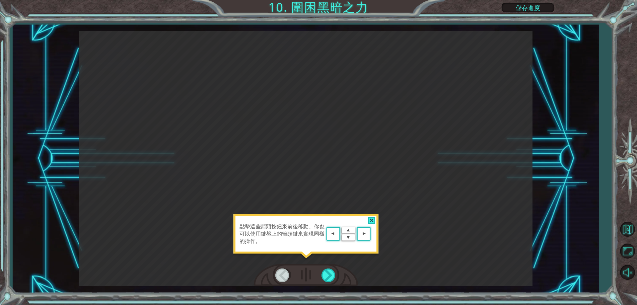
click at [369, 219] on div at bounding box center [372, 220] width 8 height 7
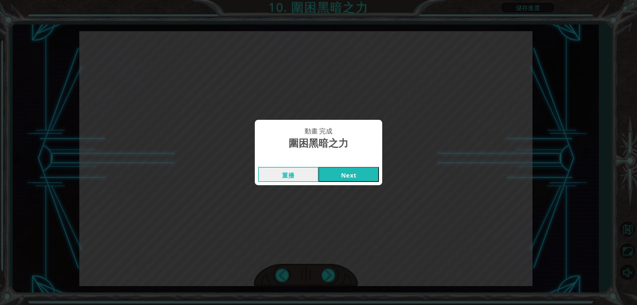
click at [353, 170] on button "Next" at bounding box center [349, 174] width 60 height 15
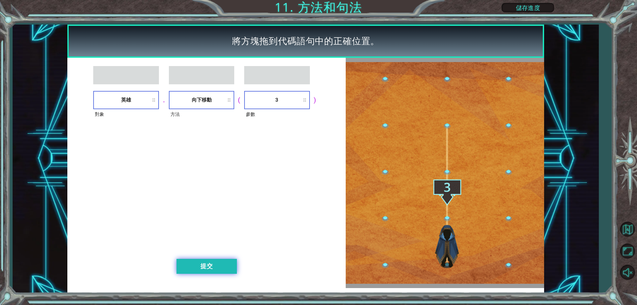
click at [222, 267] on button "提交" at bounding box center [207, 266] width 60 height 15
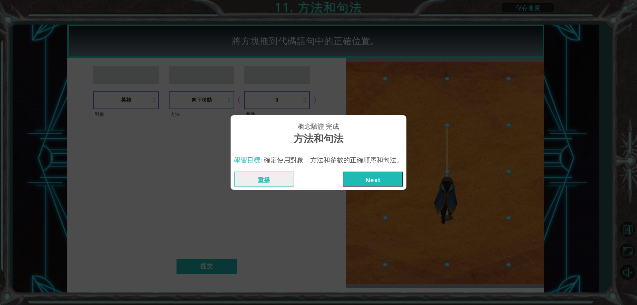
click at [388, 179] on button "Next" at bounding box center [373, 179] width 60 height 15
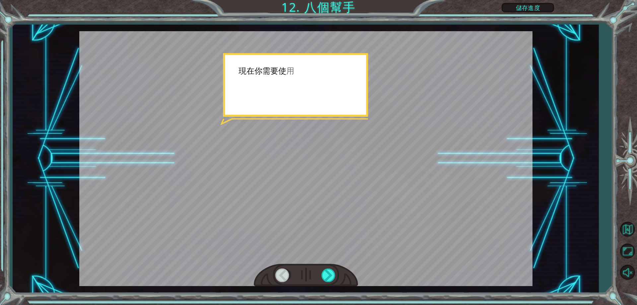
click at [345, 104] on div at bounding box center [305, 158] width 453 height 255
drag, startPoint x: 444, startPoint y: 167, endPoint x: 444, endPoint y: 173, distance: 6.0
click at [444, 173] on div at bounding box center [305, 158] width 453 height 255
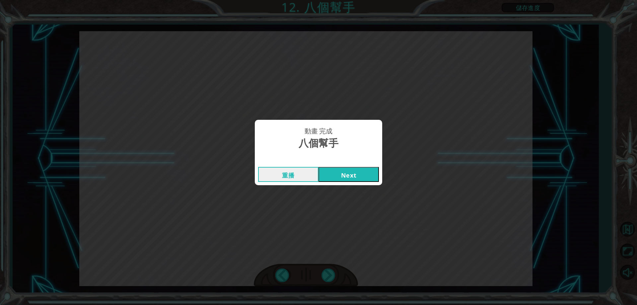
click at [361, 166] on div "重播 Next" at bounding box center [318, 175] width 127 height 22
click at [361, 170] on button "Next" at bounding box center [349, 174] width 60 height 15
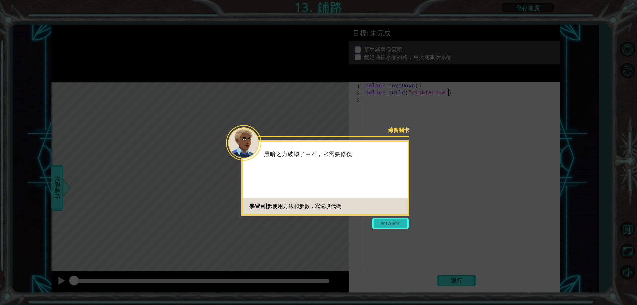
click at [384, 224] on button "Start" at bounding box center [391, 223] width 38 height 11
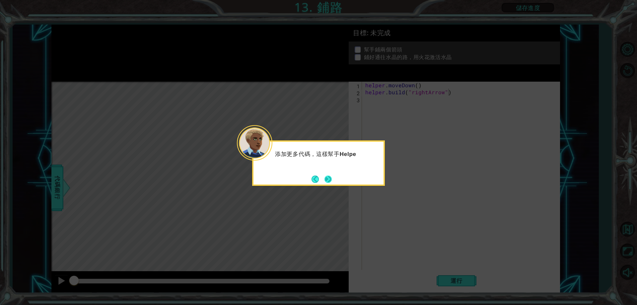
click at [324, 178] on button "Next" at bounding box center [327, 179] width 7 height 7
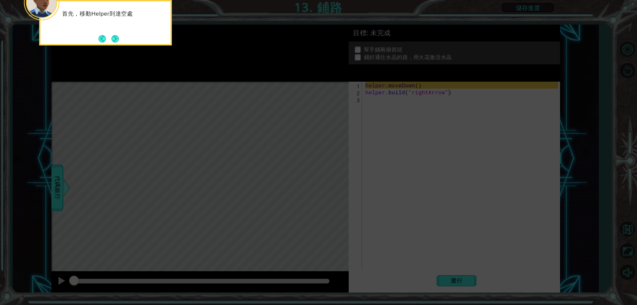
click at [386, 127] on icon at bounding box center [318, 45] width 637 height 519
click at [114, 41] on button "Next" at bounding box center [114, 38] width 7 height 7
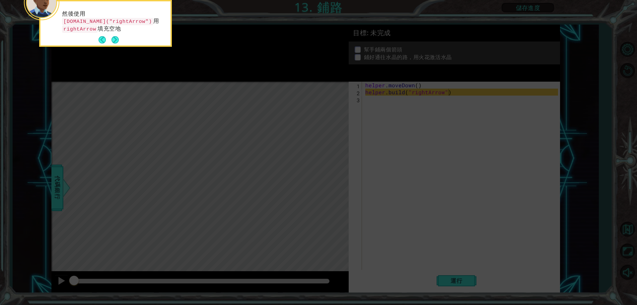
click at [114, 41] on button "Next" at bounding box center [114, 39] width 7 height 7
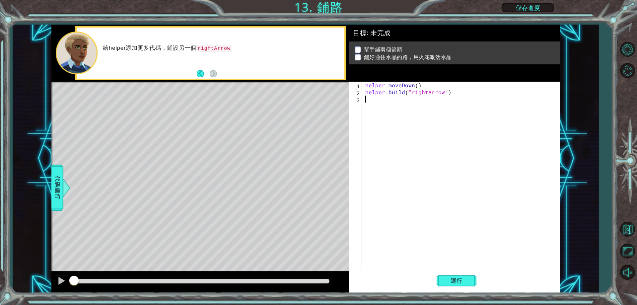
click at [375, 103] on div "helper . moveDown ( ) helper . build ( "rightArrow" )" at bounding box center [462, 183] width 197 height 202
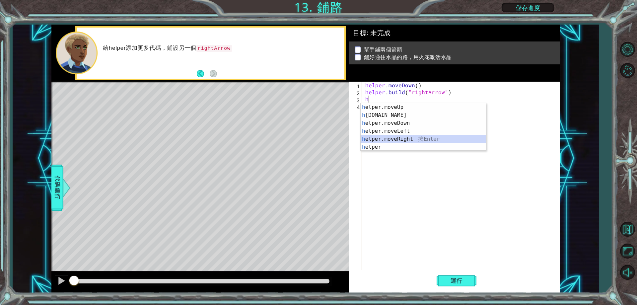
click at [412, 136] on div "h elper.moveUp 按 Enter h [DOMAIN_NAME] 按 Enter h elper.moveDown 按 Enter h elper…" at bounding box center [423, 135] width 125 height 64
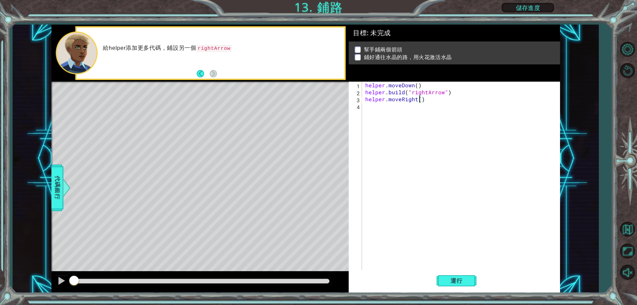
scroll to position [0, 3]
click at [461, 281] on span "運行" at bounding box center [456, 280] width 25 height 7
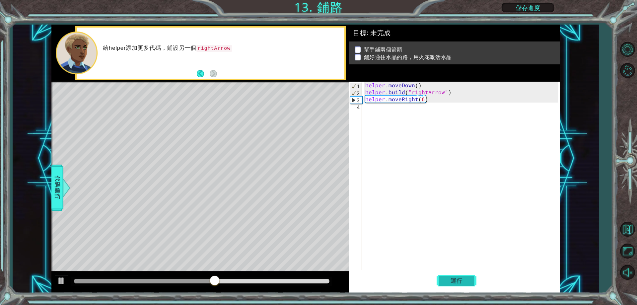
type textarea "helper.moveRight(6)"
click at [459, 283] on span "運行" at bounding box center [456, 280] width 25 height 7
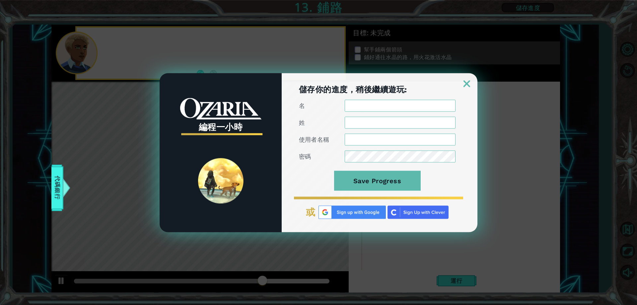
scroll to position [0, 0]
click at [464, 81] on img at bounding box center [466, 83] width 7 height 7
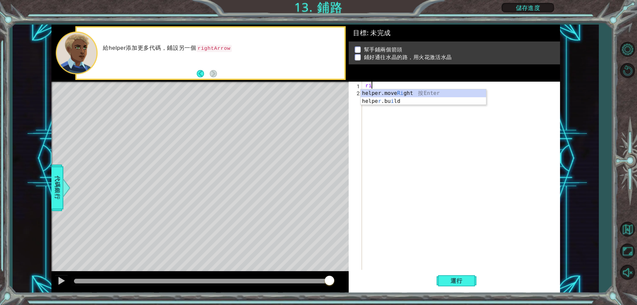
scroll to position [0, 0]
click at [411, 94] on div "helper.move Rig ht 按 Enter" at bounding box center [423, 101] width 125 height 24
drag, startPoint x: 384, startPoint y: 84, endPoint x: 392, endPoint y: 86, distance: 8.2
click at [392, 86] on div "helper )" at bounding box center [462, 183] width 197 height 202
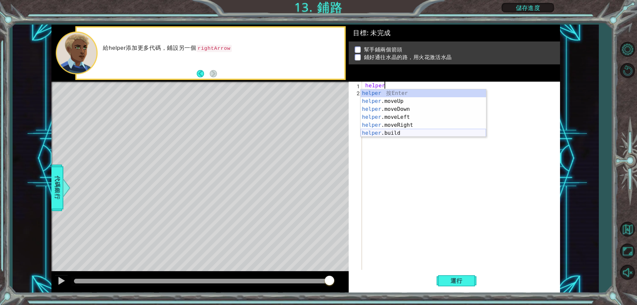
click at [391, 131] on div "helper 按 Enter helper .moveUp 按 Enter helper .moveDown 按 Enter helper .moveLeft…" at bounding box center [423, 121] width 125 height 64
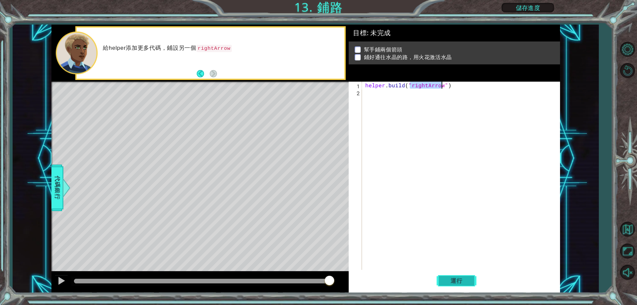
type textarea "[DOMAIN_NAME]("rightArrow")"
click at [448, 285] on button "運行" at bounding box center [457, 280] width 40 height 21
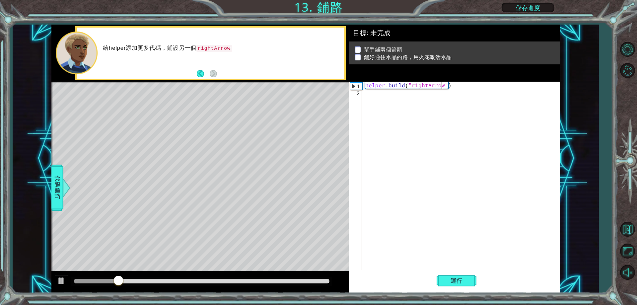
click at [371, 94] on div "helper . build ( "rightArrow" )" at bounding box center [462, 183] width 197 height 202
type textarea "h"
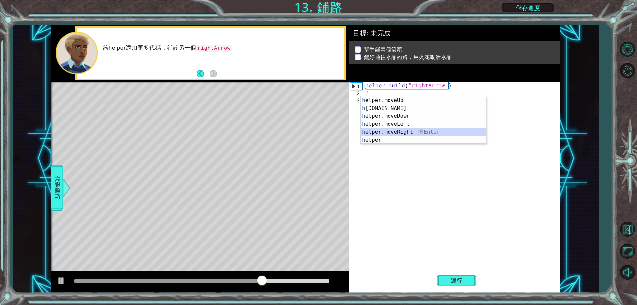
click at [400, 131] on div "h elper.moveUp 按 Enter h [DOMAIN_NAME] 按 Enter h elper.moveDown 按 Enter h elper…" at bounding box center [423, 128] width 125 height 64
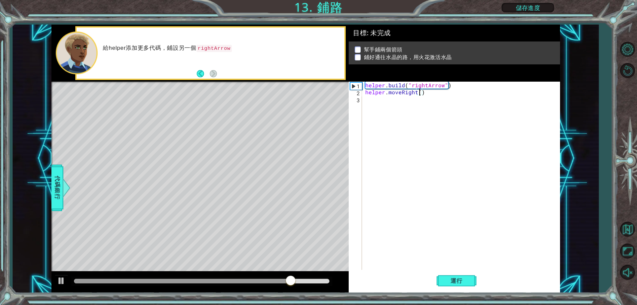
scroll to position [0, 3]
click at [458, 279] on span "運行" at bounding box center [456, 280] width 25 height 7
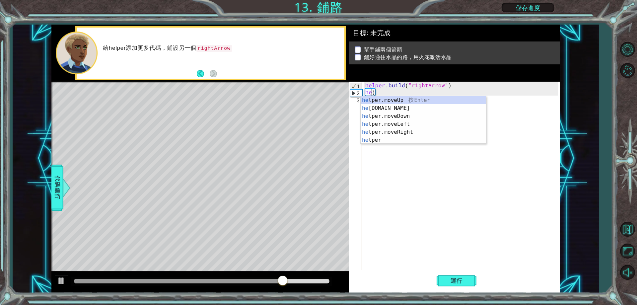
scroll to position [0, 0]
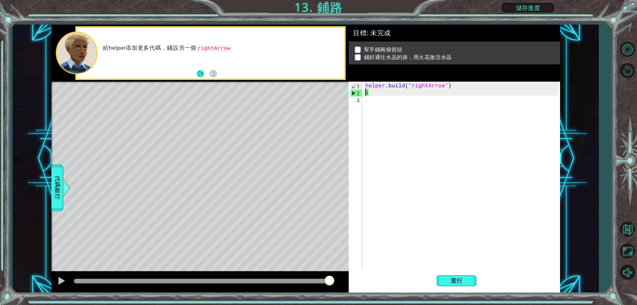
type textarea ")"
click at [202, 72] on button "Back" at bounding box center [203, 73] width 13 height 7
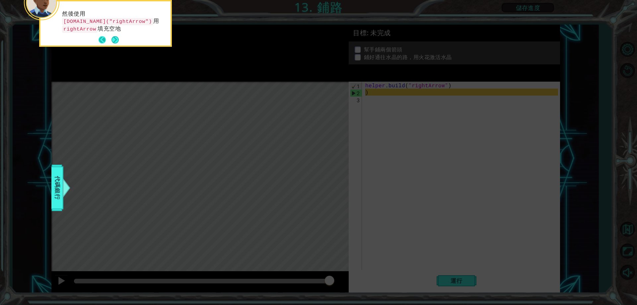
click at [103, 36] on button "Back" at bounding box center [105, 39] width 13 height 7
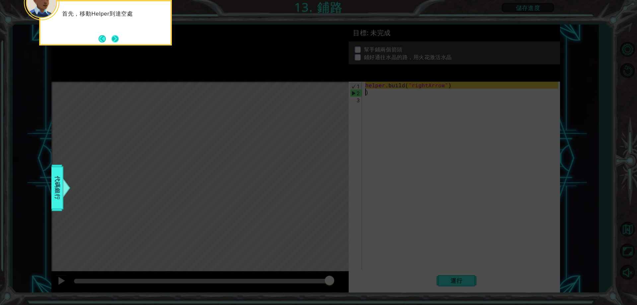
click at [115, 35] on button "Next" at bounding box center [114, 38] width 7 height 7
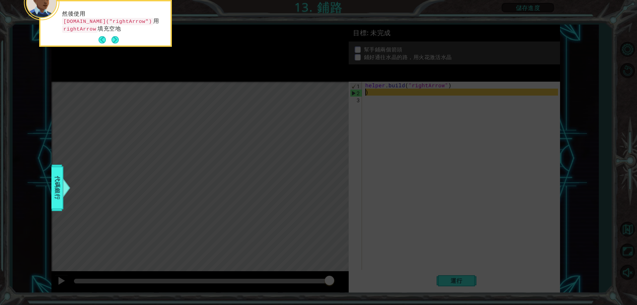
click at [115, 36] on button "Next" at bounding box center [114, 39] width 7 height 7
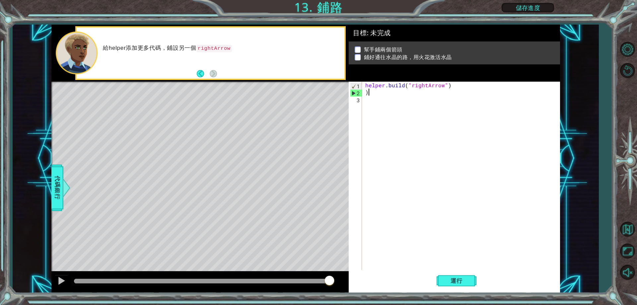
click at [378, 95] on div "helper . build ( "rightArrow" ) )" at bounding box center [462, 183] width 197 height 202
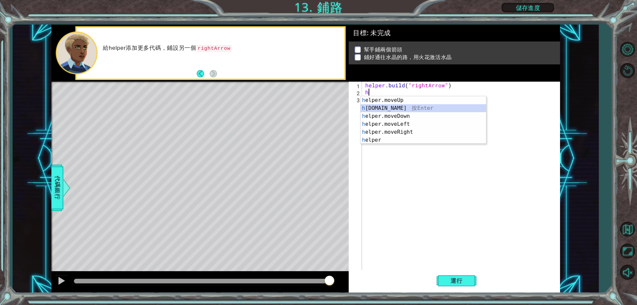
click at [394, 107] on div "h elper.moveUp 按 Enter h [DOMAIN_NAME] 按 Enter h elper.moveDown 按 Enter h elper…" at bounding box center [423, 128] width 125 height 64
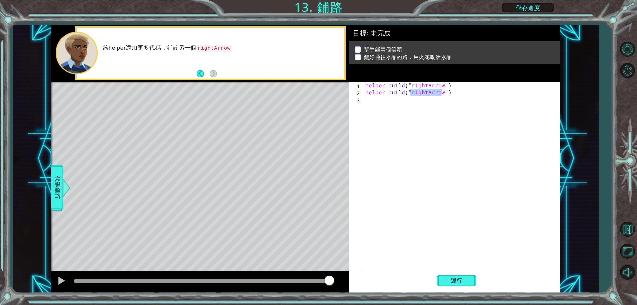
type textarea "[DOMAIN_NAME]("rightArrow")"
drag, startPoint x: 456, startPoint y: 297, endPoint x: 458, endPoint y: 283, distance: 13.7
click at [457, 292] on div "1 ההההההההההההההההההההההההההההההההההההההההההההההההההההההההההההההההההההההההההההה…" at bounding box center [318, 152] width 637 height 305
click at [458, 279] on span "運行" at bounding box center [456, 280] width 25 height 7
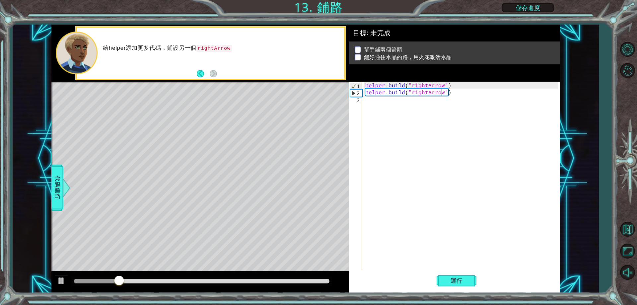
click at [371, 102] on div "helper . build ( "rightArrow" ) helper . build ( "rightArrow" )" at bounding box center [462, 183] width 197 height 202
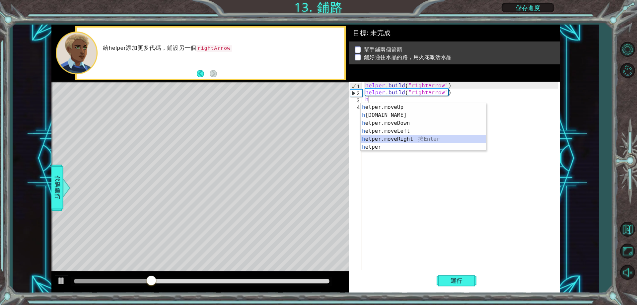
click at [410, 141] on div "h elper.moveUp 按 Enter h [DOMAIN_NAME] 按 Enter h elper.moveDown 按 Enter h elper…" at bounding box center [423, 135] width 125 height 64
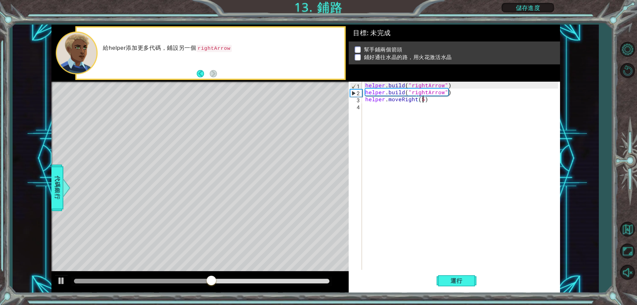
scroll to position [0, 3]
type textarea "helper.moveRight(5)"
click at [456, 281] on span "運行" at bounding box center [456, 280] width 25 height 7
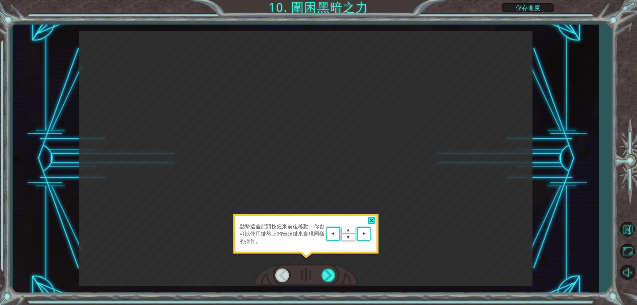
click at [369, 216] on div "點擊這些箭頭按鈕來前後移動。你也可以使用鍵盤上的箭頭鍵來實現同樣的操作。" at bounding box center [306, 237] width 146 height 46
click at [372, 217] on div at bounding box center [372, 220] width 8 height 7
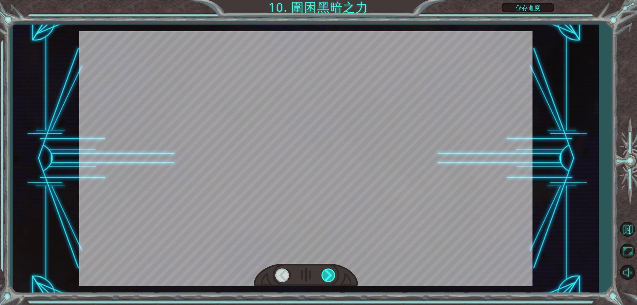
click at [327, 281] on div at bounding box center [328, 275] width 15 height 14
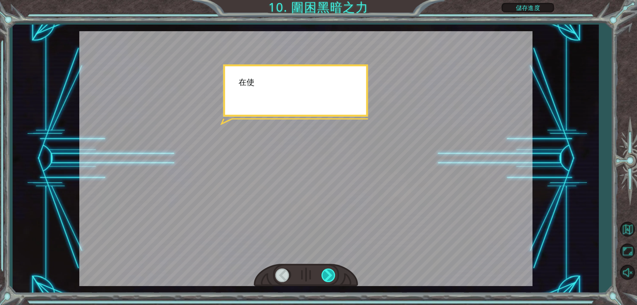
click at [327, 281] on div at bounding box center [328, 275] width 15 height 14
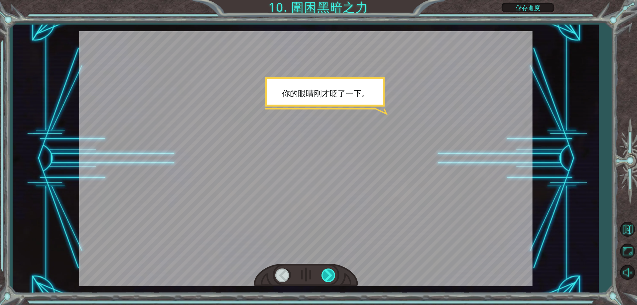
click at [327, 281] on div at bounding box center [328, 275] width 15 height 14
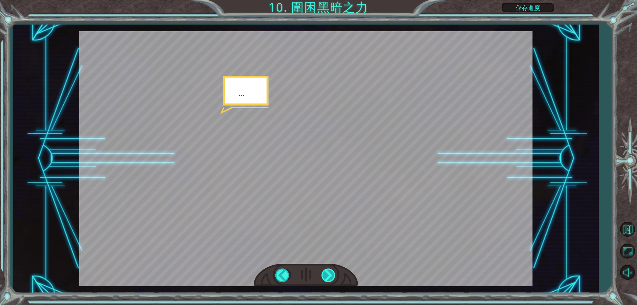
click at [327, 281] on div at bounding box center [328, 275] width 15 height 14
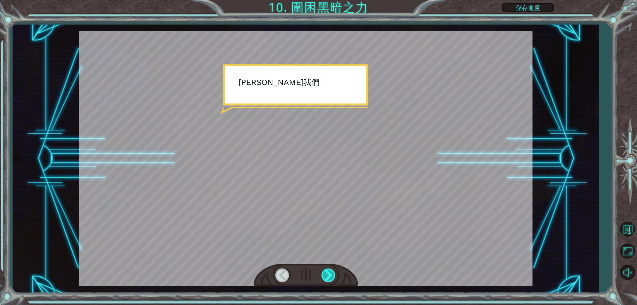
click at [327, 281] on div at bounding box center [328, 275] width 15 height 14
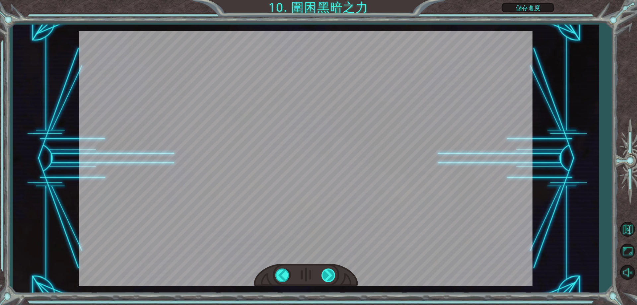
click at [327, 281] on div at bounding box center [328, 275] width 15 height 14
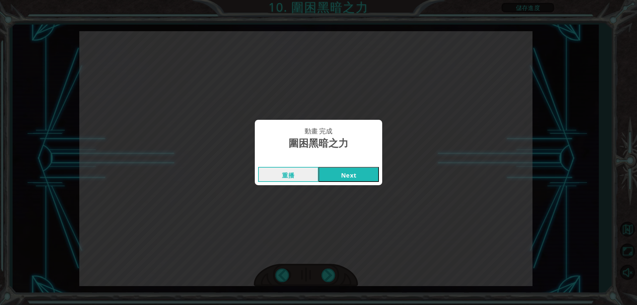
click at [350, 169] on button "Next" at bounding box center [349, 174] width 60 height 15
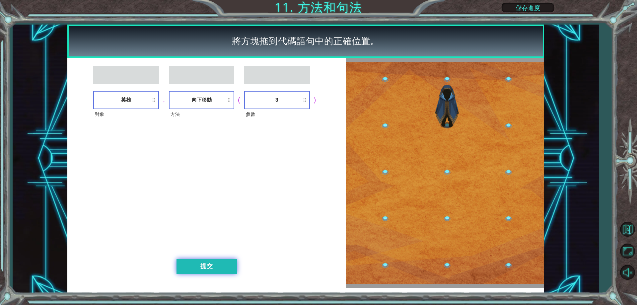
click at [210, 259] on button "提交" at bounding box center [207, 266] width 60 height 15
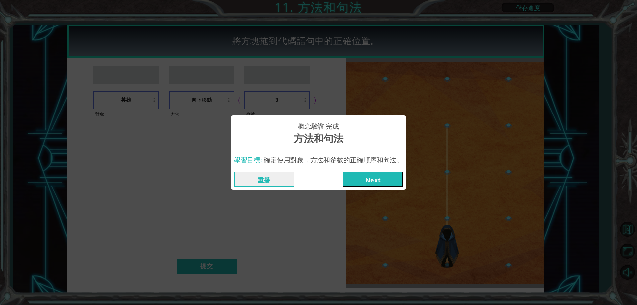
click at [361, 177] on button "Next" at bounding box center [373, 179] width 60 height 15
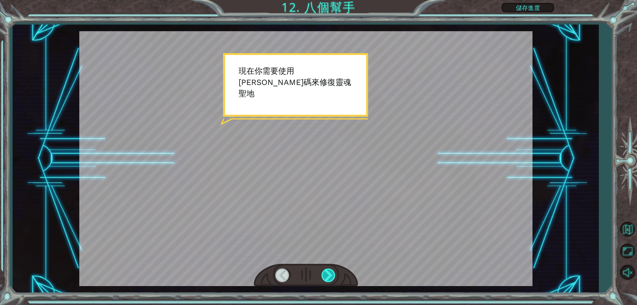
click at [324, 280] on div at bounding box center [328, 275] width 15 height 14
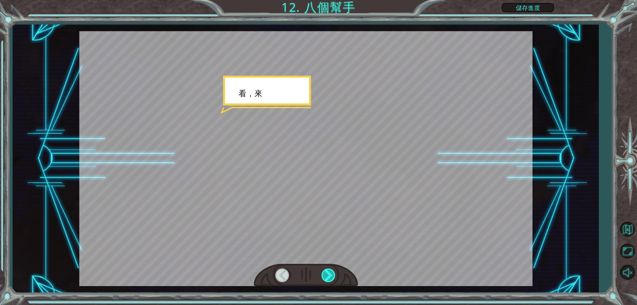
click at [324, 280] on div at bounding box center [328, 275] width 15 height 14
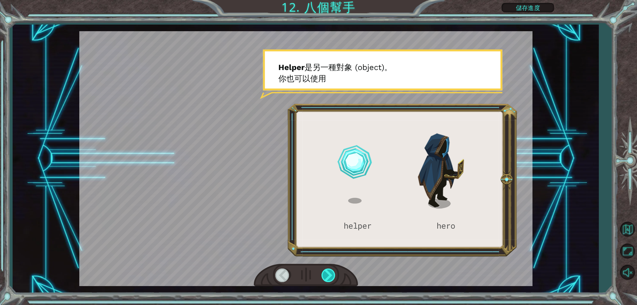
click at [324, 280] on div at bounding box center [328, 275] width 15 height 14
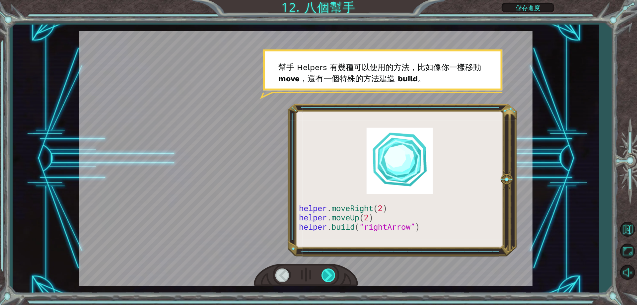
click at [324, 280] on div at bounding box center [328, 275] width 15 height 14
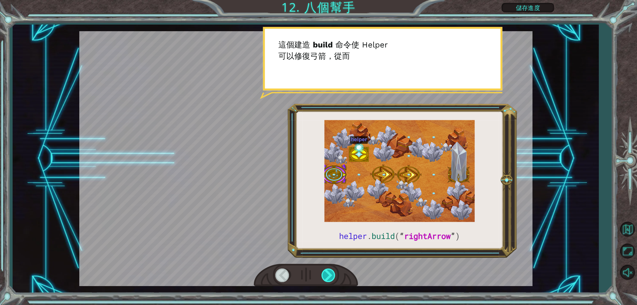
click at [324, 280] on div at bounding box center [328, 275] width 15 height 14
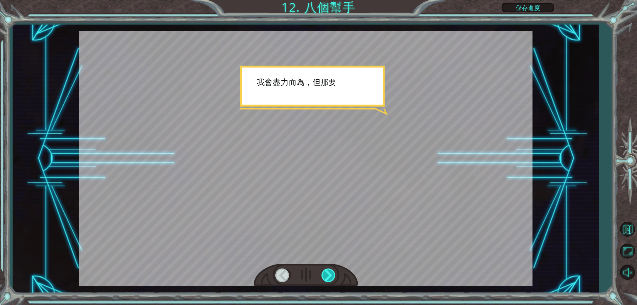
click at [324, 280] on div at bounding box center [328, 275] width 15 height 14
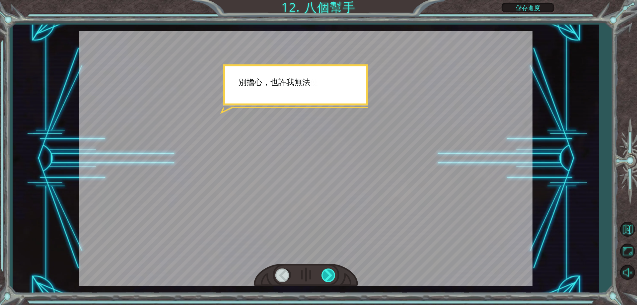
click at [324, 280] on div at bounding box center [328, 275] width 15 height 14
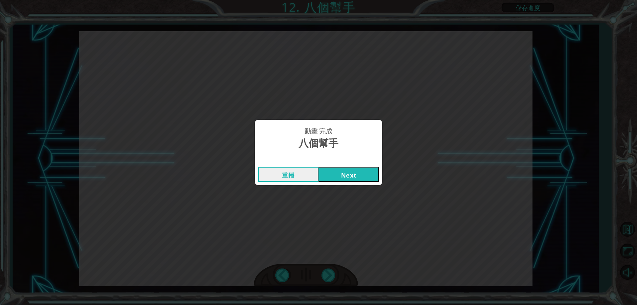
click at [347, 173] on button "Next" at bounding box center [349, 174] width 60 height 15
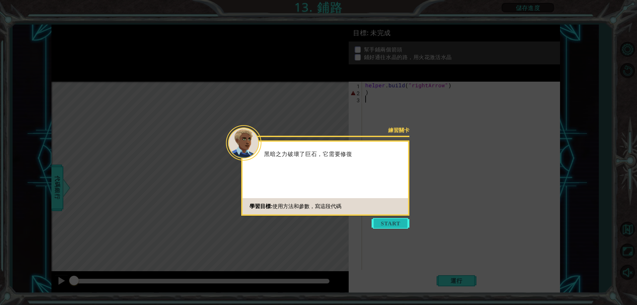
click at [386, 225] on button "Start" at bounding box center [391, 223] width 38 height 11
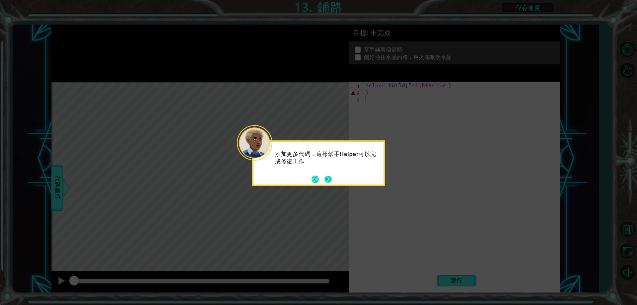
click at [326, 178] on button "Next" at bounding box center [328, 179] width 8 height 8
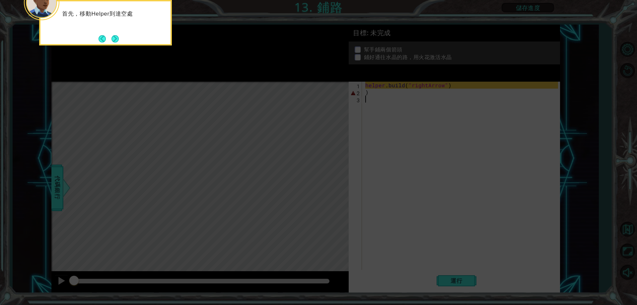
click at [384, 95] on icon at bounding box center [318, 45] width 637 height 519
click at [112, 40] on button "Next" at bounding box center [114, 38] width 7 height 7
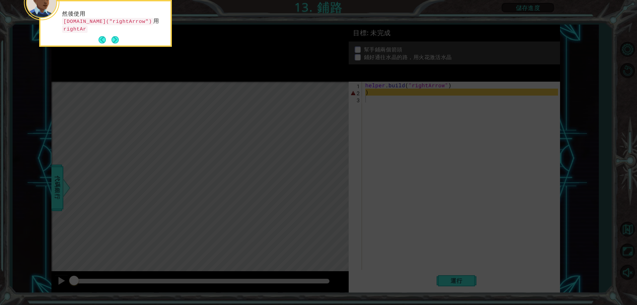
click at [112, 40] on button "Next" at bounding box center [114, 39] width 7 height 7
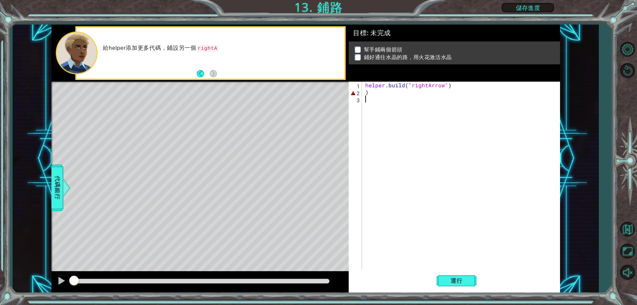
click at [381, 96] on div "helper . build ( "rightArrow" ) )" at bounding box center [462, 183] width 197 height 202
click at [374, 92] on div "helper . build ( "rightArrow" ) )" at bounding box center [462, 183] width 197 height 202
type textarea ")"
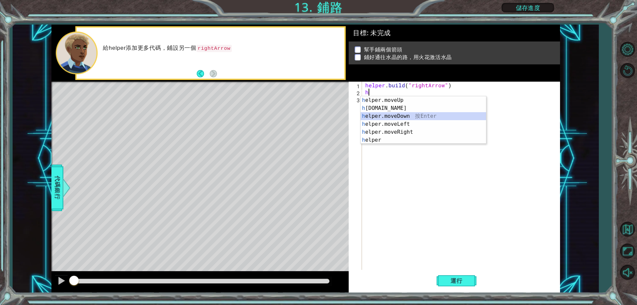
click at [406, 116] on div "h elper.moveUp 按 Enter h [DOMAIN_NAME] 按 Enter h elper.moveDown 按 Enter h elper…" at bounding box center [423, 128] width 125 height 64
type textarea "helper.moveDown(1)"
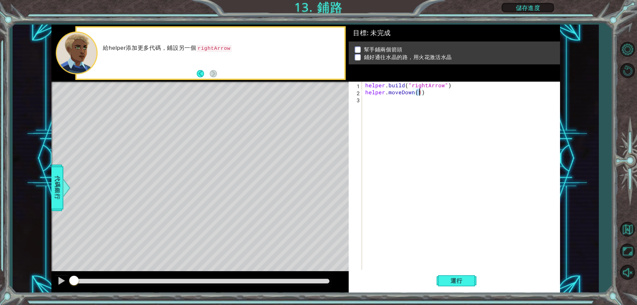
click at [368, 105] on div "helper . build ( "rightArrow" ) helper . moveDown ( 1 )" at bounding box center [462, 183] width 197 height 202
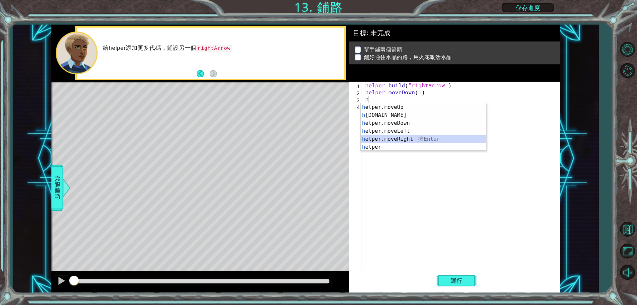
click at [404, 140] on div "h elper.moveUp 按 Enter h [DOMAIN_NAME] 按 Enter h elper.moveDown 按 Enter h elper…" at bounding box center [423, 135] width 125 height 64
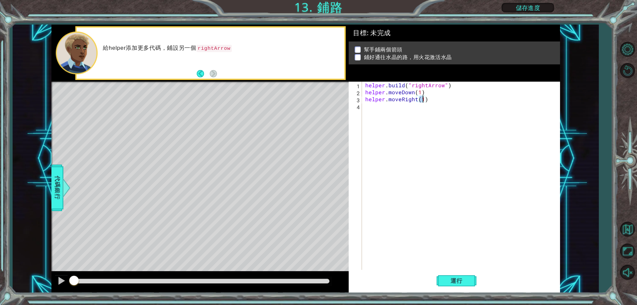
scroll to position [0, 3]
type textarea "helper.moveRight(4)"
click at [441, 277] on button "運行" at bounding box center [457, 280] width 40 height 21
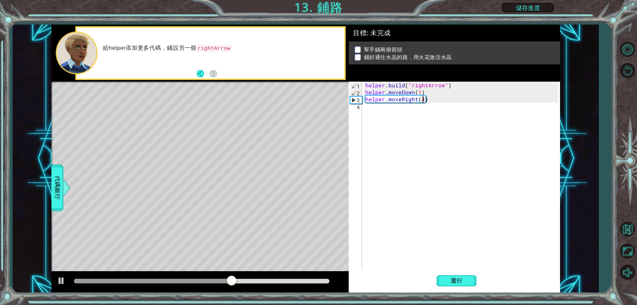
click at [390, 113] on div "helper . build ( "rightArrow" ) helper . moveDown ( 1 ) helper . moveRight ( 4 )" at bounding box center [462, 183] width 197 height 202
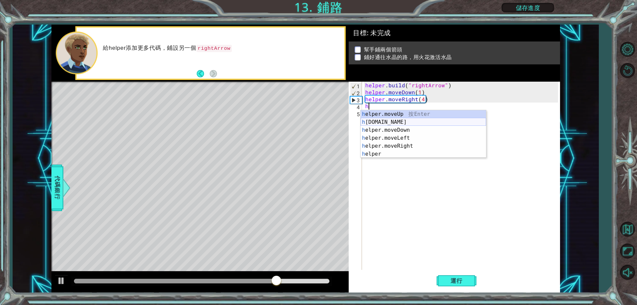
click at [396, 120] on div "h elper.moveUp 按 Enter h [DOMAIN_NAME] 按 Enter h elper.moveDown 按 Enter h elper…" at bounding box center [423, 142] width 125 height 64
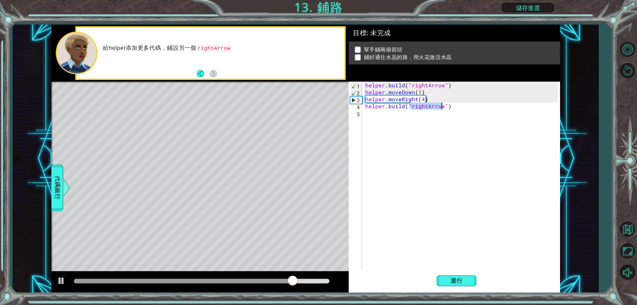
type textarea "[DOMAIN_NAME]("rightArrow")"
click at [459, 270] on div "[DOMAIN_NAME]("rightArrow") 1 2 3 4 5 helper . build ( "rightArrow" ) helper . …" at bounding box center [454, 187] width 211 height 211
click at [455, 282] on span "運行" at bounding box center [456, 280] width 25 height 7
click at [458, 112] on div "helper . build ( "rightArrow" ) helper . moveDown ( 1 ) helper . moveRight ( 4 …" at bounding box center [462, 183] width 197 height 202
click at [456, 107] on div "helper . build ( "rightArrow" ) helper . moveDown ( 1 ) helper . moveRight ( 4 …" at bounding box center [462, 183] width 197 height 202
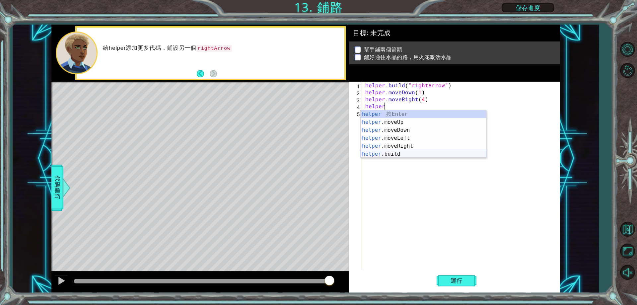
click at [416, 156] on div "helper 按 Enter helper .moveUp 按 Enter helper .moveDown 按 Enter helper .moveLeft…" at bounding box center [423, 142] width 125 height 64
type textarea "[DOMAIN_NAME]("rightArrow")"
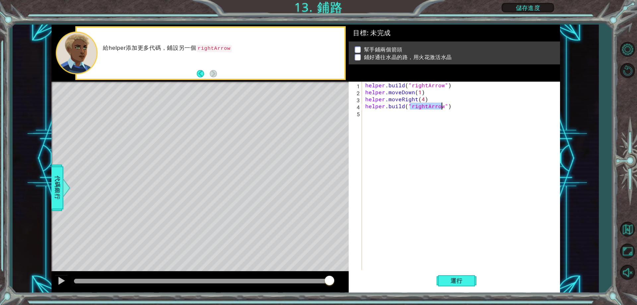
click at [85, 169] on div "Level Map" at bounding box center [204, 179] width 307 height 195
drag, startPoint x: 140, startPoint y: 137, endPoint x: 148, endPoint y: 141, distance: 8.9
click at [148, 141] on div "Level Map" at bounding box center [204, 179] width 307 height 195
click at [457, 110] on div "helper . build ( "rightArrow" ) helper . moveDown ( 1 ) helper . moveRight ( 4 …" at bounding box center [462, 183] width 197 height 202
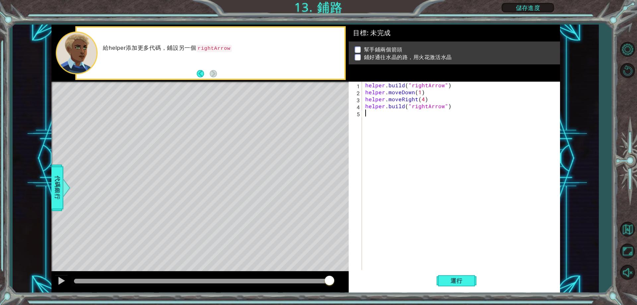
click at [453, 106] on div "helper . build ( "rightArrow" ) helper . moveDown ( 1 ) helper . moveRight ( 4 …" at bounding box center [462, 183] width 197 height 202
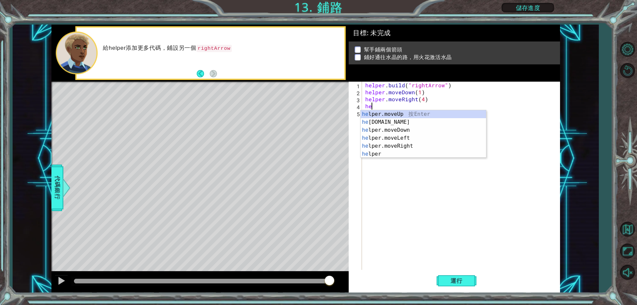
type textarea "h"
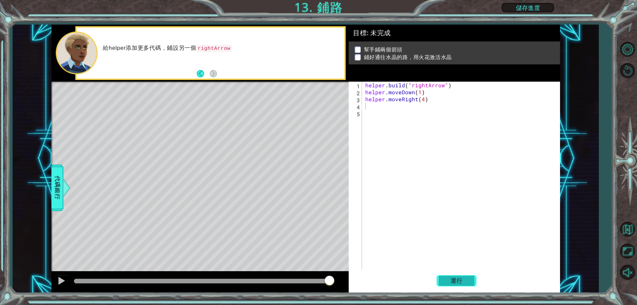
click at [454, 272] on button "運行" at bounding box center [457, 280] width 40 height 21
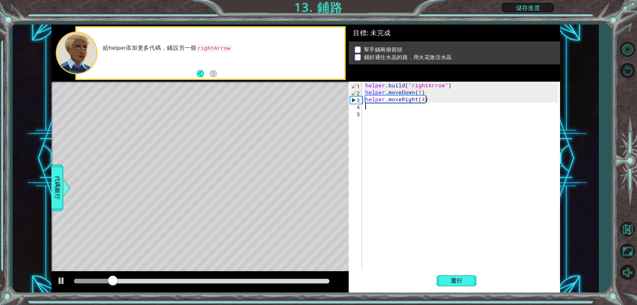
click at [432, 105] on div "helper . build ( "rightArrow" ) helper . moveDown ( 1 ) helper . moveRight ( 4 )" at bounding box center [462, 183] width 197 height 202
click at [425, 97] on div "helper . build ( "rightArrow" ) helper . moveDown ( 1 ) helper . moveRight ( 4 )" at bounding box center [462, 183] width 197 height 202
type textarea "helper.moveRight(4)"
click at [431, 99] on div "helper . build ( "rightArrow" ) helper . moveDown ( 1 ) helper . moveRight ( 4 )" at bounding box center [462, 183] width 197 height 202
drag, startPoint x: 424, startPoint y: 101, endPoint x: 363, endPoint y: 99, distance: 61.1
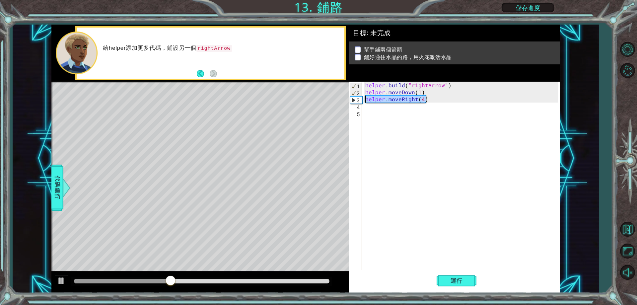
click at [363, 99] on div "helper.moveRight(4) 1 2 3 4 5 helper . build ( "rightArrow" ) helper . moveDown…" at bounding box center [453, 176] width 209 height 188
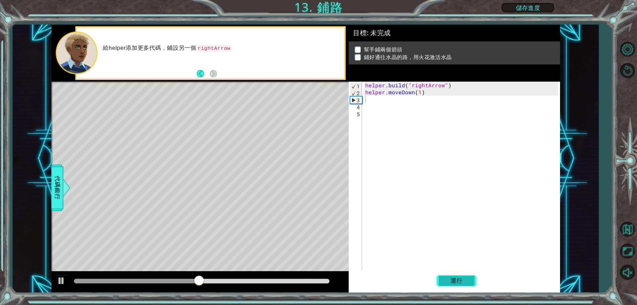
click at [464, 275] on button "運行" at bounding box center [457, 280] width 40 height 21
click at [423, 98] on div "helper . build ( "rightArrow" ) helper . moveDown ( 1 )" at bounding box center [462, 183] width 197 height 202
click at [424, 92] on div "helper . build ( "rightArrow" ) helper . moveDown ( 1 )" at bounding box center [462, 183] width 197 height 202
type textarea "helper.moveDown(1)"
drag, startPoint x: 421, startPoint y: 91, endPoint x: 366, endPoint y: 91, distance: 55.4
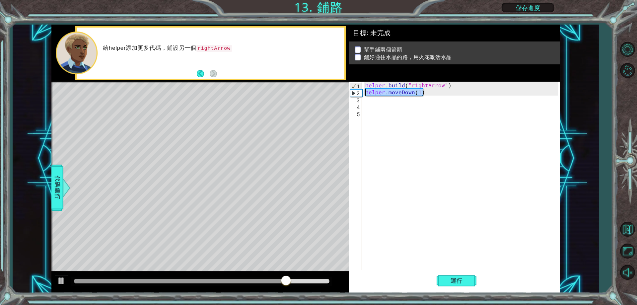
click at [366, 91] on div "helper . build ( "rightArrow" ) helper . moveDown ( 1 )" at bounding box center [462, 183] width 197 height 202
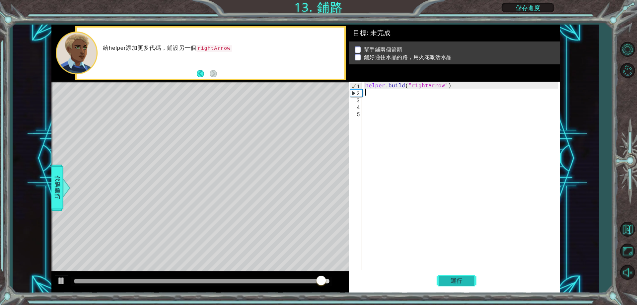
click at [446, 279] on span "運行" at bounding box center [456, 280] width 25 height 7
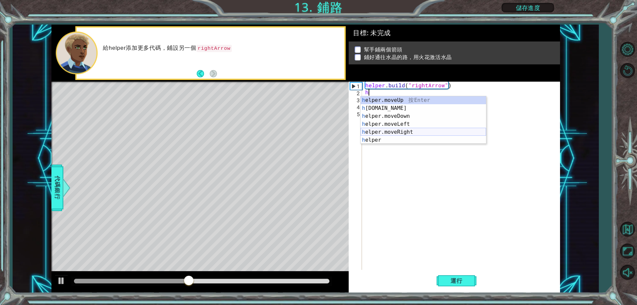
click at [409, 129] on div "h elper.moveUp 按 Enter h [DOMAIN_NAME] 按 Enter h elper.moveDown 按 Enter h elper…" at bounding box center [423, 128] width 125 height 64
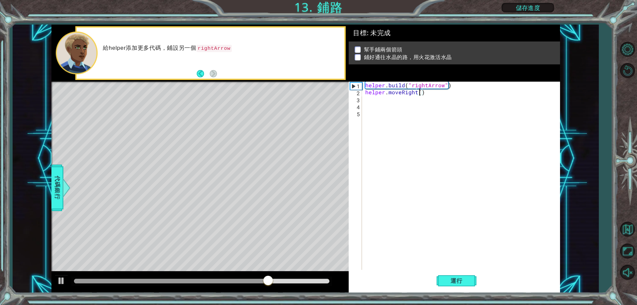
scroll to position [0, 3]
type textarea "helper.moveRight(5)"
click at [458, 283] on span "運行" at bounding box center [456, 280] width 25 height 7
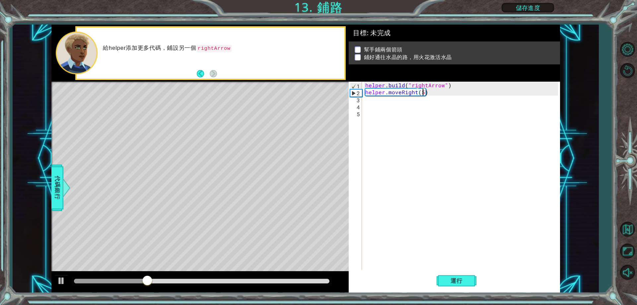
click at [432, 96] on div "helper . build ( "rightArrow" ) helper . moveRight ( 5 )" at bounding box center [462, 183] width 197 height 202
type textarea "[DOMAIN_NAME]("rightArrow") helper.moveRight(5)"
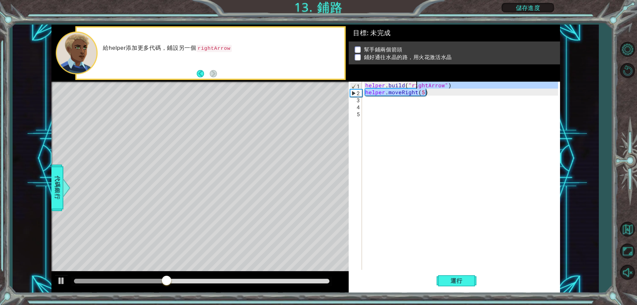
drag, startPoint x: 416, startPoint y: 88, endPoint x: 409, endPoint y: 88, distance: 7.0
drag, startPoint x: 409, startPoint y: 88, endPoint x: 390, endPoint y: 122, distance: 39.4
click at [390, 122] on div "helper . build ( "rightArrow" ) helper . moveRight ( 5 )" at bounding box center [462, 183] width 197 height 202
drag, startPoint x: 424, startPoint y: 91, endPoint x: 365, endPoint y: 94, distance: 59.1
click at [365, 94] on div "helper . build ( "rightArrow" ) helper . moveRight ( 5 )" at bounding box center [462, 183] width 197 height 202
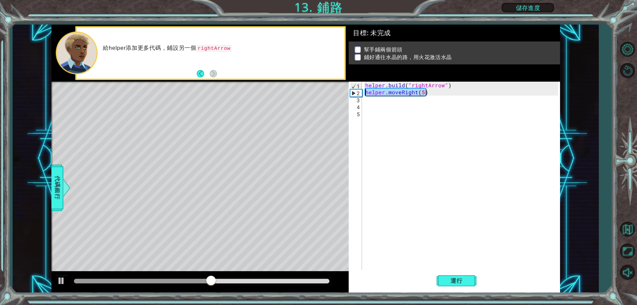
type textarea "helper.moveRight(5)"
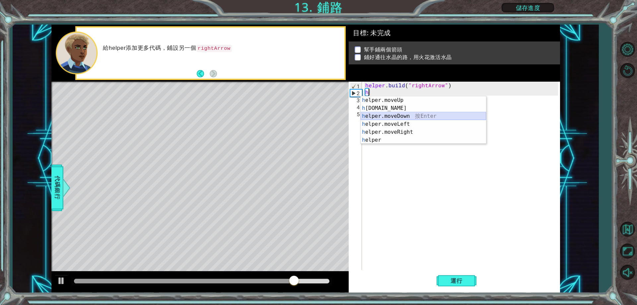
click at [411, 119] on div "h elper.moveUp 按 Enter h [DOMAIN_NAME] 按 Enter h elper.moveDown 按 Enter h elper…" at bounding box center [423, 128] width 125 height 64
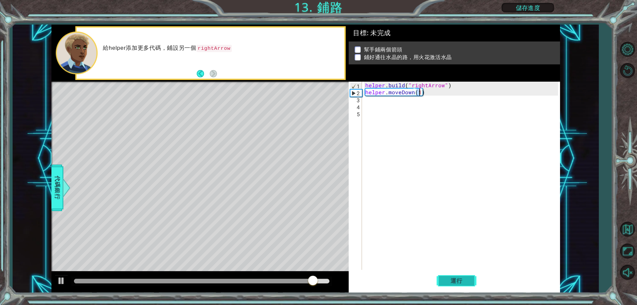
type textarea "helper.moveDown(1)"
click at [464, 276] on button "運行" at bounding box center [457, 280] width 40 height 21
click at [369, 105] on div "helper . build ( "rightArrow" ) helper . moveDown ( 1 )" at bounding box center [462, 183] width 197 height 202
click at [370, 100] on div "helper . build ( "rightArrow" ) helper . moveDown ( 1 )" at bounding box center [462, 183] width 197 height 202
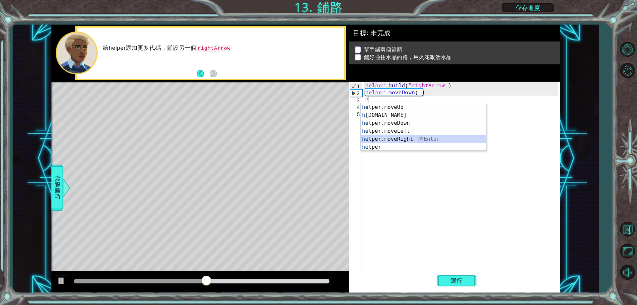
click at [396, 140] on div "h elper.moveUp 按 Enter h [DOMAIN_NAME] 按 Enter h elper.moveDown 按 Enter h elper…" at bounding box center [423, 135] width 125 height 64
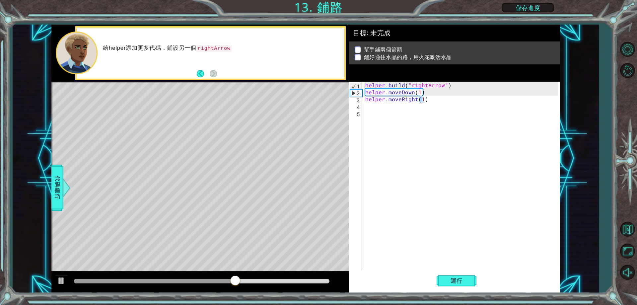
scroll to position [0, 3]
type textarea "helper.moveRight(5)"
click at [452, 281] on span "運行" at bounding box center [456, 280] width 25 height 7
click at [369, 110] on div "helper . build ( "rightArrow" ) helper . moveDown ( 1 ) helper . moveRight ( 5 )" at bounding box center [462, 183] width 197 height 202
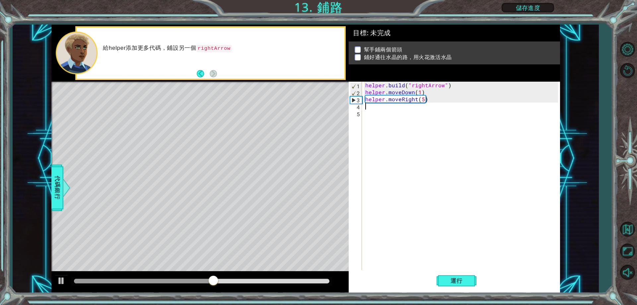
click at [372, 108] on div "helper . build ( "rightArrow" ) helper . moveDown ( 1 ) helper . moveRight ( 5 )" at bounding box center [462, 183] width 197 height 202
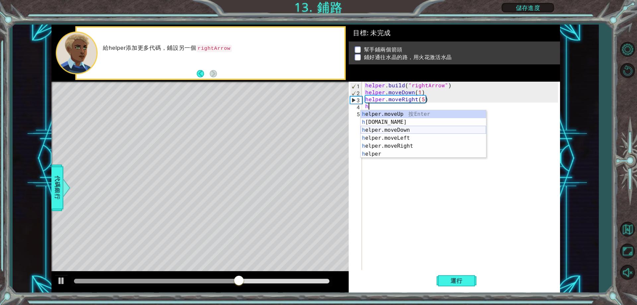
click at [390, 129] on div "h elper.moveUp 按 Enter h [DOMAIN_NAME] 按 Enter h elper.moveDown 按 Enter h elper…" at bounding box center [423, 142] width 125 height 64
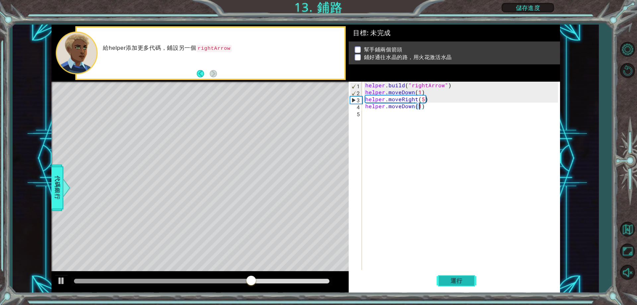
type textarea "helper.moveDown(1)"
click at [463, 280] on span "運行" at bounding box center [456, 280] width 25 height 7
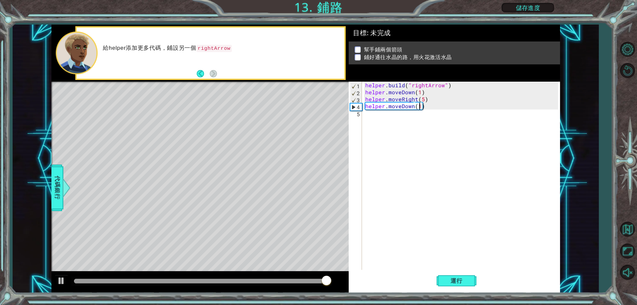
click at [359, 47] on p at bounding box center [358, 49] width 6 height 6
click at [373, 53] on p "鋪好通往水晶的路，用火花激活水晶" at bounding box center [408, 56] width 88 height 7
click at [362, 56] on li "鋪好通往水晶的路，用火花激活水晶" at bounding box center [455, 57] width 201 height 8
click at [371, 115] on div "helper . build ( "rightArrow" ) helper . moveDown ( 1 ) helper . moveRight ( 5 …" at bounding box center [462, 183] width 197 height 202
type textarea "h"
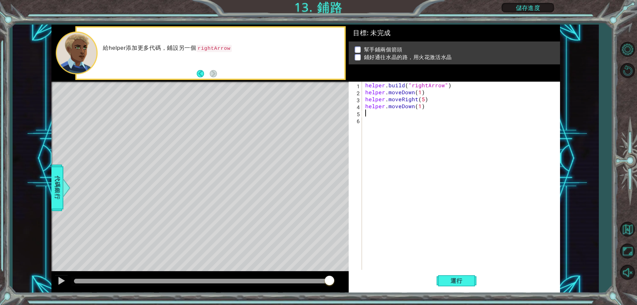
type textarea "f"
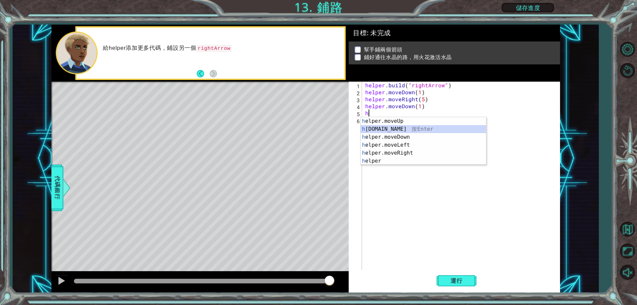
click at [394, 131] on div "h elper.moveUp 按 Enter h [DOMAIN_NAME] 按 Enter h elper.moveDown 按 Enter h elper…" at bounding box center [423, 149] width 125 height 64
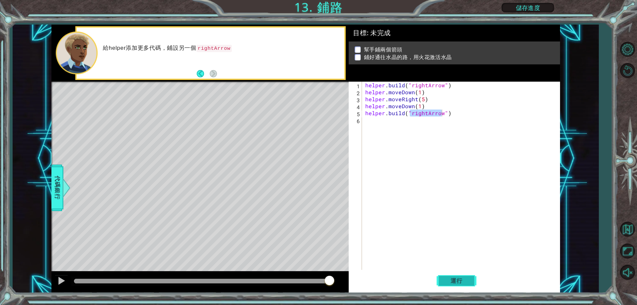
click at [453, 284] on span "運行" at bounding box center [456, 280] width 25 height 7
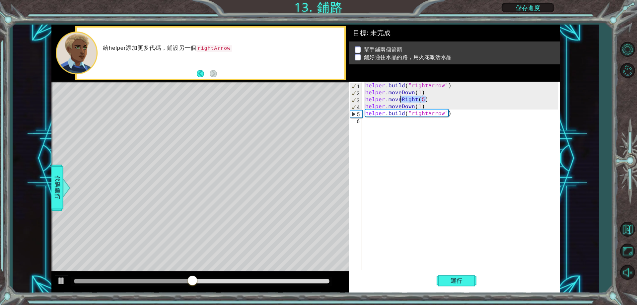
drag, startPoint x: 425, startPoint y: 96, endPoint x: 401, endPoint y: 98, distance: 23.9
click at [401, 98] on div "helper . build ( "rightArrow" ) helper . moveDown ( 1 ) helper . moveRight ( 5 …" at bounding box center [462, 183] width 197 height 202
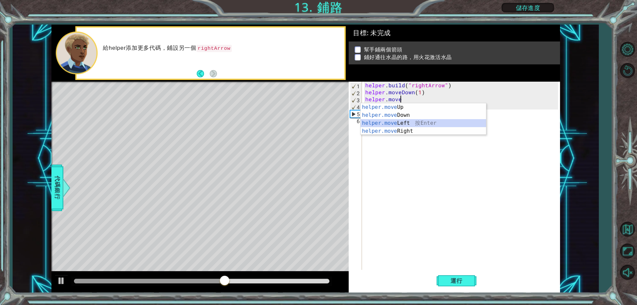
click at [395, 121] on div "helper.move Up 按 Enter helper.move Down 按 Enter helper.move Left 按 Enter helper…" at bounding box center [423, 127] width 125 height 48
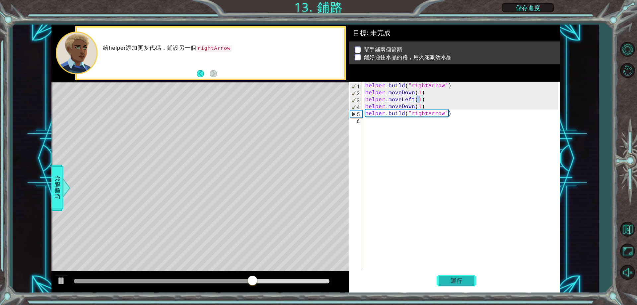
click at [460, 285] on button "運行" at bounding box center [457, 280] width 40 height 21
click at [419, 105] on div "helper . build ( "rightArrow" ) helper . moveDown ( 1 ) helper . moveLeft ( 1 )…" at bounding box center [462, 183] width 197 height 202
drag, startPoint x: 424, startPoint y: 106, endPoint x: 399, endPoint y: 106, distance: 24.9
click at [399, 106] on div "helper . build ( "rightArrow" ) helper . moveDown ( 1 ) helper . moveLeft ( 1 )…" at bounding box center [462, 183] width 197 height 202
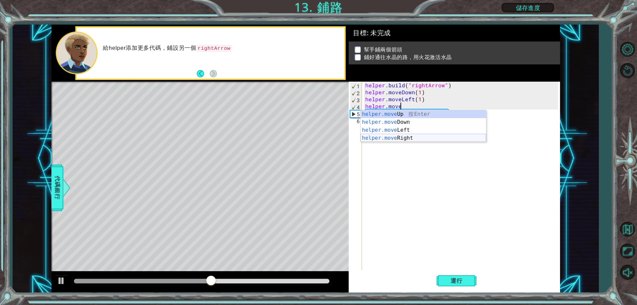
click at [409, 136] on div "helper.move Up 按 Enter helper.move Down 按 Enter helper.move Left 按 Enter helper…" at bounding box center [423, 134] width 125 height 48
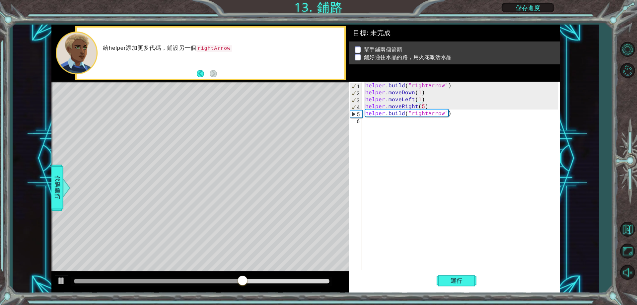
scroll to position [0, 3]
type textarea "helper.moveRight(5)"
click at [452, 283] on span "運行" at bounding box center [456, 280] width 25 height 7
click at [450, 119] on div "helper . build ( "rightArrow" ) helper . moveDown ( 1 ) helper . moveLeft ( 1 )…" at bounding box center [462, 183] width 197 height 202
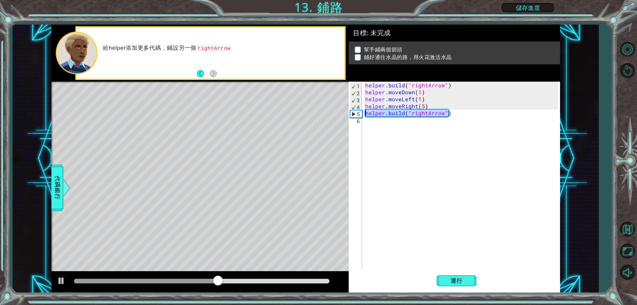
drag, startPoint x: 454, startPoint y: 111, endPoint x: 362, endPoint y: 110, distance: 92.2
click at [362, 110] on div "1 2 3 4 5 6 helper . build ( "rightArrow" ) helper . moveDown ( 1 ) helper . mo…" at bounding box center [453, 176] width 209 height 188
type textarea "[DOMAIN_NAME]("rightArrow")"
drag, startPoint x: 427, startPoint y: 107, endPoint x: 356, endPoint y: 106, distance: 71.3
click at [356, 106] on div "1 2 3 4 5 6 helper . build ( "rightArrow" ) helper . moveDown ( 1 ) helper . mo…" at bounding box center [453, 176] width 209 height 188
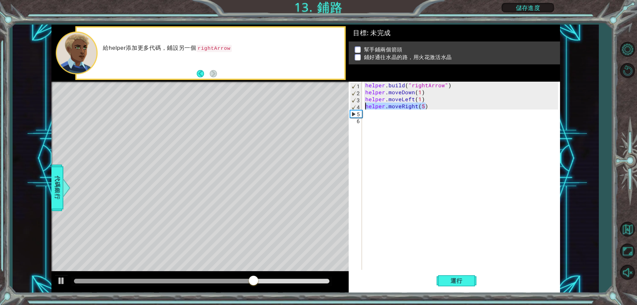
type textarea "helper.moveRight(5)"
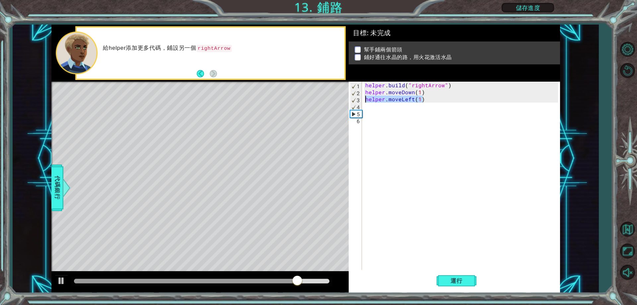
drag, startPoint x: 423, startPoint y: 101, endPoint x: 365, endPoint y: 98, distance: 58.1
click at [365, 98] on div "helper . build ( "rightArrow" ) helper . moveDown ( 1 ) helper . moveLeft ( 1 )" at bounding box center [462, 183] width 197 height 202
type textarea "helper.moveLeft(1)"
drag, startPoint x: 424, startPoint y: 92, endPoint x: 365, endPoint y: 91, distance: 59.1
click at [365, 91] on div "helper . build ( "rightArrow" ) helper . moveDown ( 1 )" at bounding box center [462, 183] width 197 height 202
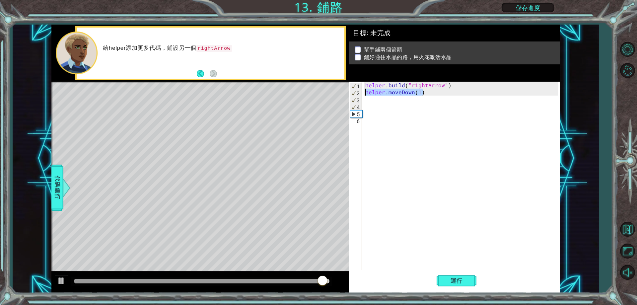
type textarea "helper.moveDown(1)"
click at [197, 73] on button "Back" at bounding box center [203, 73] width 13 height 7
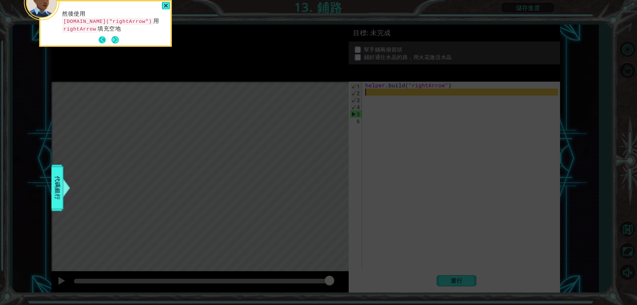
click at [100, 37] on button "Back" at bounding box center [105, 39] width 13 height 7
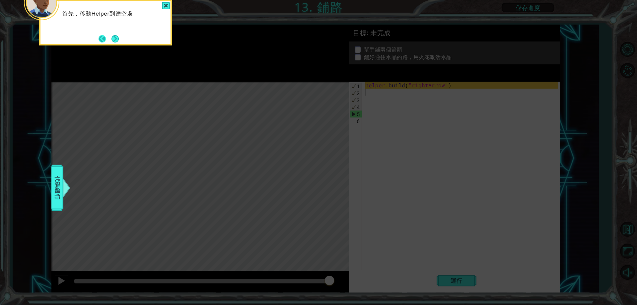
click at [100, 37] on button "Back" at bounding box center [105, 38] width 13 height 7
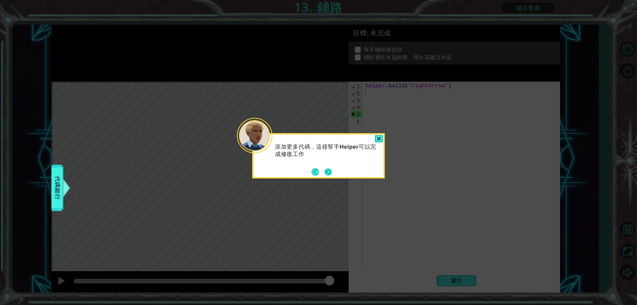
click at [327, 173] on button "Next" at bounding box center [327, 171] width 7 height 7
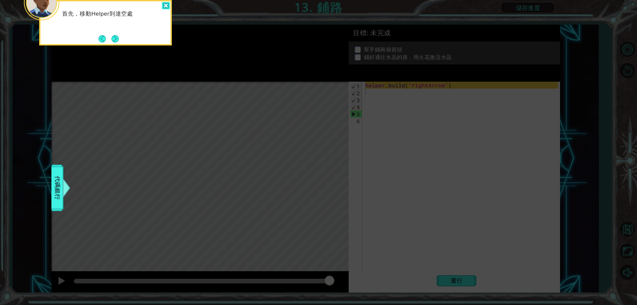
click at [167, 2] on div at bounding box center [166, 6] width 8 height 8
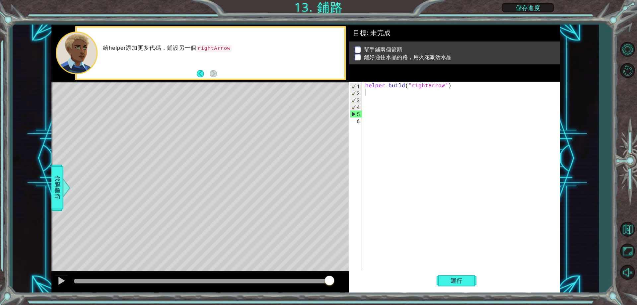
drag, startPoint x: 122, startPoint y: 140, endPoint x: 126, endPoint y: 138, distance: 4.6
click at [126, 138] on div "Level Map" at bounding box center [204, 179] width 307 height 195
drag, startPoint x: 85, startPoint y: 168, endPoint x: 96, endPoint y: 165, distance: 11.4
click at [96, 165] on div "Level Map" at bounding box center [204, 179] width 307 height 195
drag, startPoint x: 104, startPoint y: 165, endPoint x: 147, endPoint y: 122, distance: 60.8
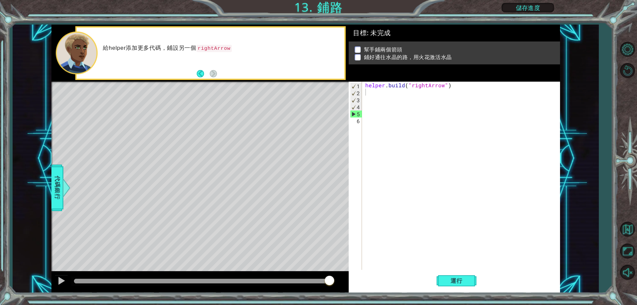
click at [147, 132] on div "Level Map" at bounding box center [204, 179] width 307 height 195
type textarea "[DOMAIN_NAME]("rightArrow")"
drag, startPoint x: 389, startPoint y: 87, endPoint x: 390, endPoint y: 84, distance: 3.8
click at [390, 84] on div "helper . build ( "rightArrow" )" at bounding box center [462, 183] width 197 height 202
drag, startPoint x: 327, startPoint y: 158, endPoint x: 293, endPoint y: 162, distance: 34.8
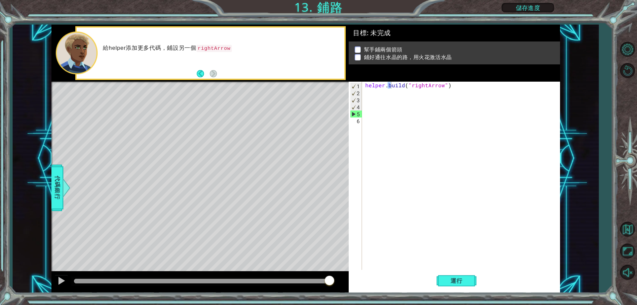
click at [293, 162] on div "Level Map" at bounding box center [204, 179] width 307 height 195
click at [463, 282] on span "運行" at bounding box center [456, 280] width 25 height 7
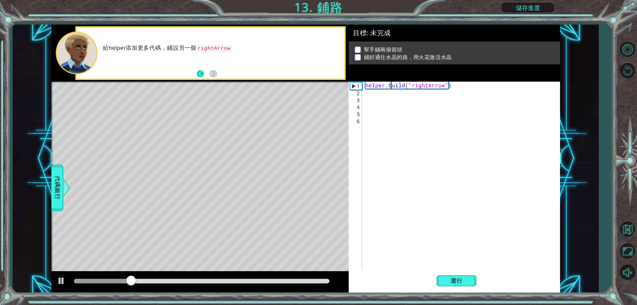
click at [197, 71] on button "Back" at bounding box center [203, 73] width 13 height 7
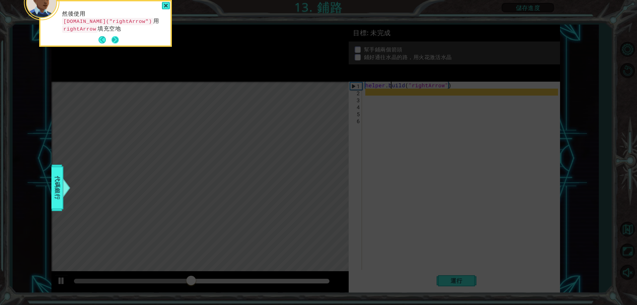
click at [118, 40] on button "Next" at bounding box center [114, 39] width 7 height 7
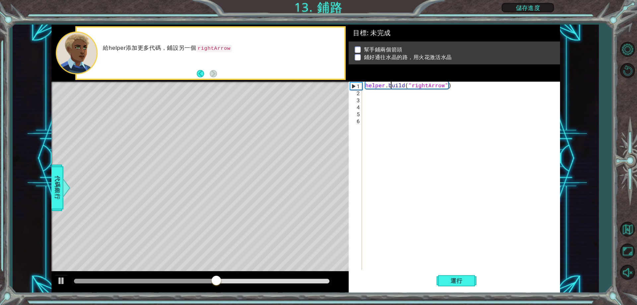
click at [373, 92] on div "helper . build ( "rightArrow" )" at bounding box center [462, 183] width 197 height 202
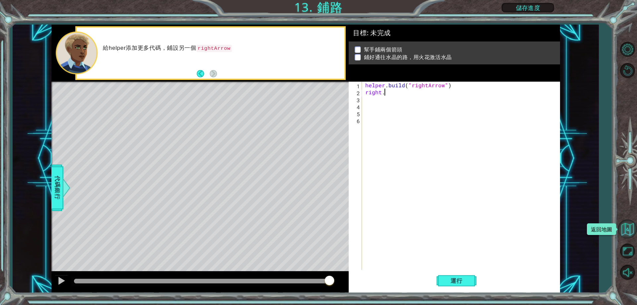
type textarea "right."
click at [631, 230] on button "返回地圖" at bounding box center [627, 228] width 19 height 19
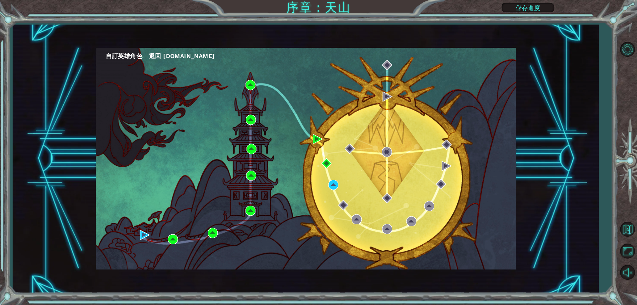
click at [301, 122] on div "自訂英雄角色 返回 [DOMAIN_NAME]" at bounding box center [306, 159] width 420 height 222
click at [299, 152] on div "自訂英雄角色 返回 [DOMAIN_NAME]" at bounding box center [306, 159] width 420 height 222
drag, startPoint x: 94, startPoint y: 50, endPoint x: 95, endPoint y: 69, distance: 18.6
click at [95, 69] on div "自訂英雄角色 返回 [DOMAIN_NAME]" at bounding box center [306, 159] width 586 height 268
